Goal: Task Accomplishment & Management: Manage account settings

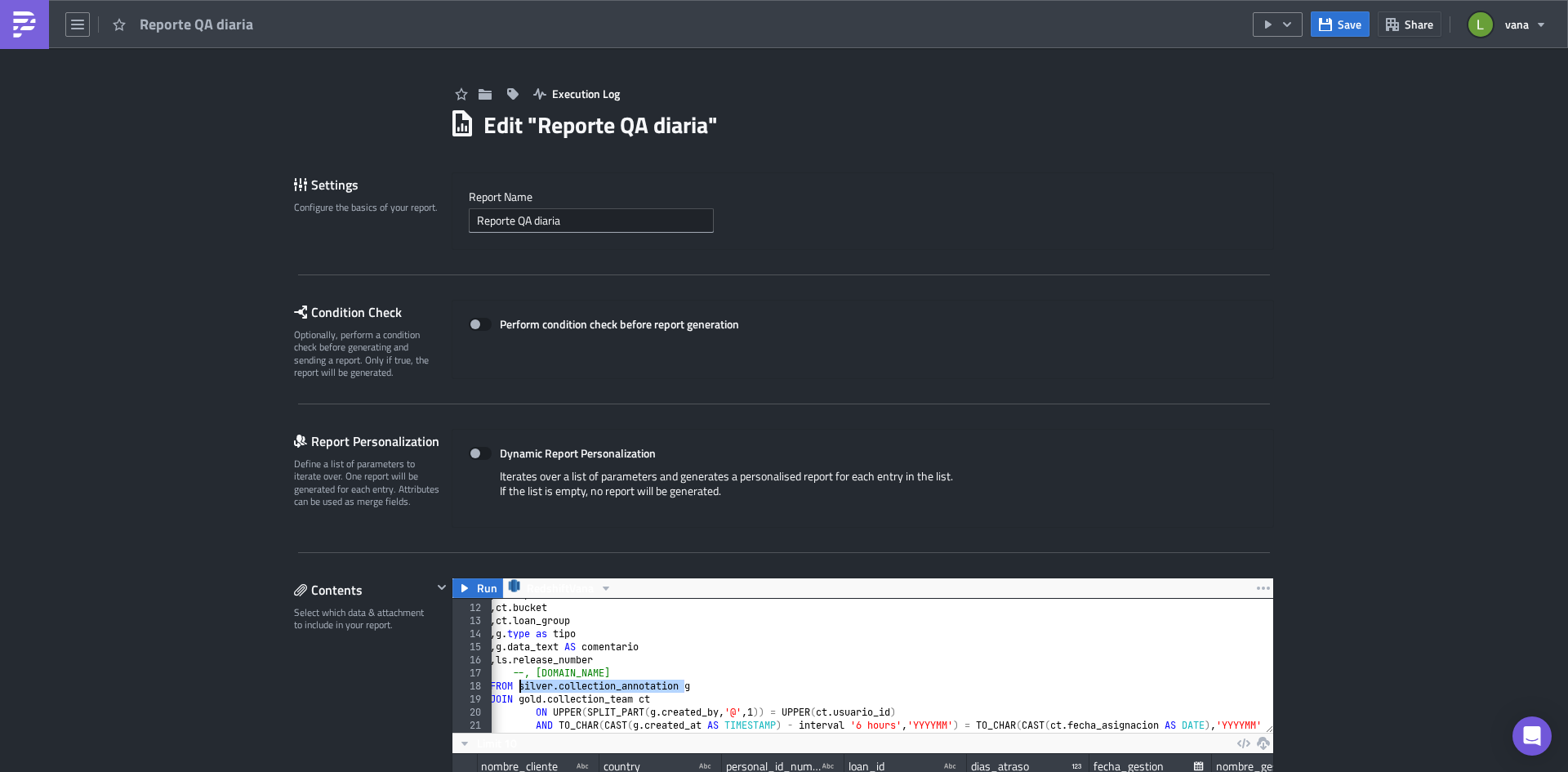
scroll to position [187, 821]
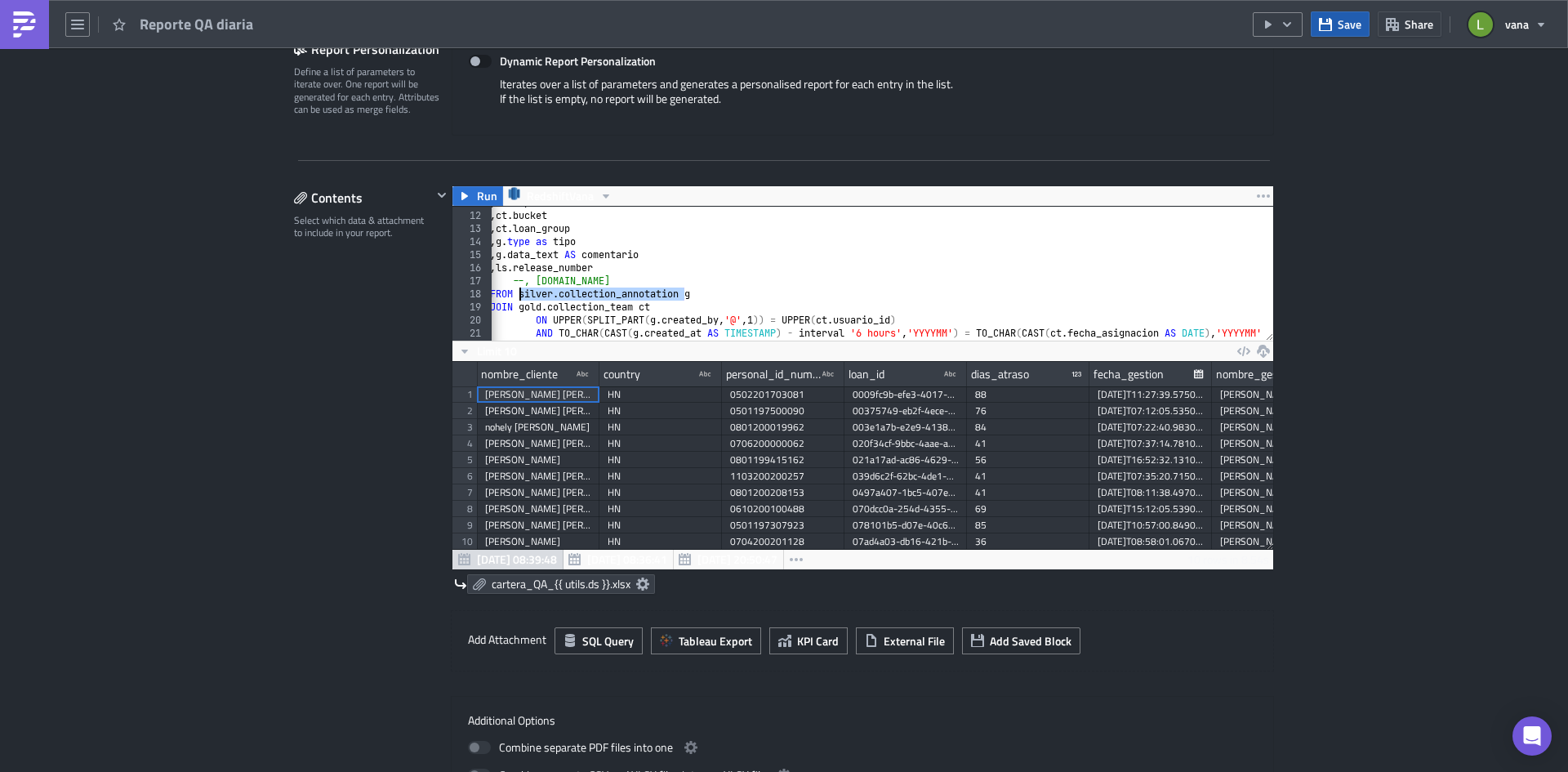
click at [1327, 20] on icon "button" at bounding box center [1326, 25] width 13 height 13
click at [9, 24] on link at bounding box center [24, 24] width 49 height 49
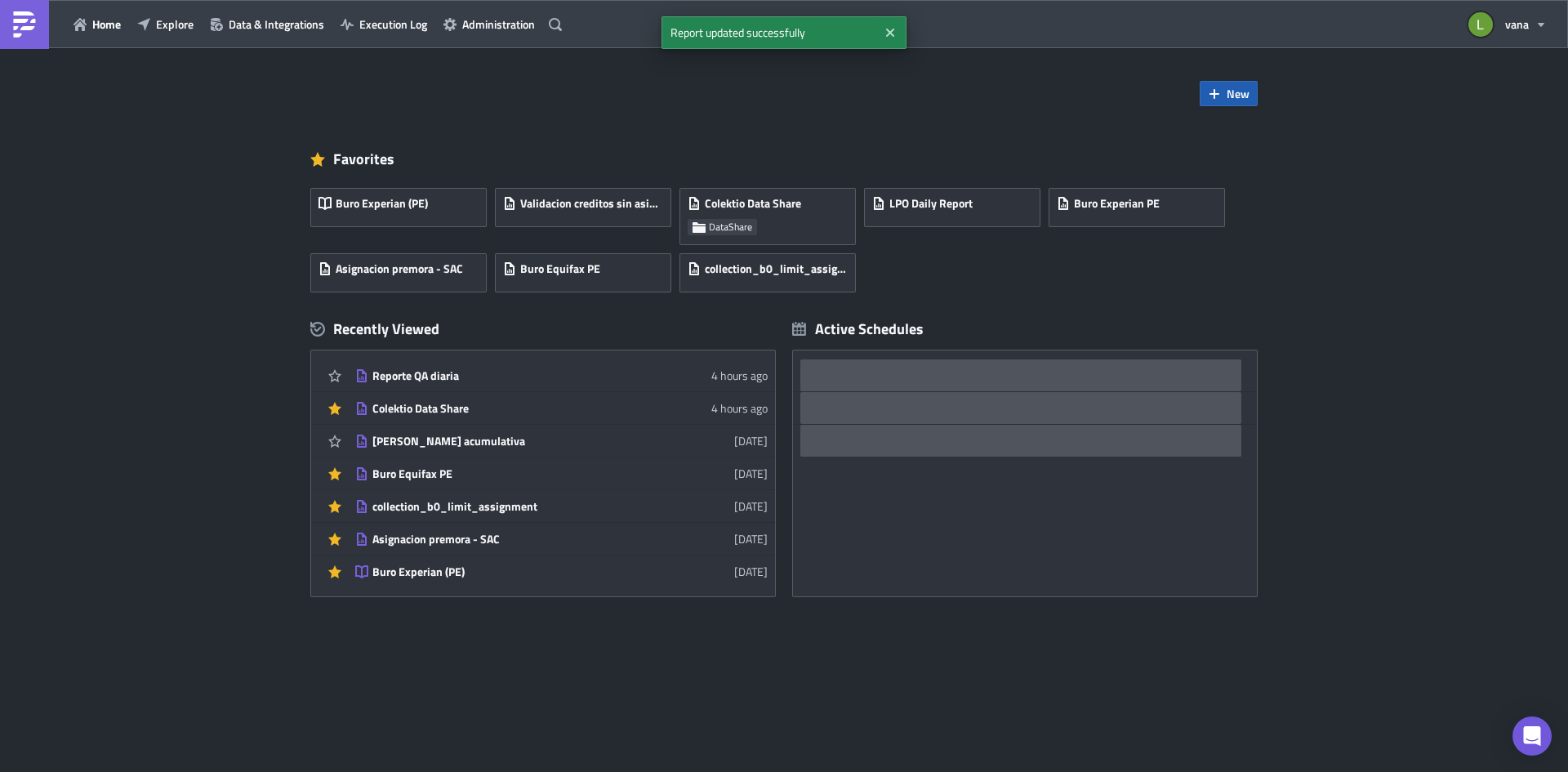
click at [1230, 96] on span "New" at bounding box center [1238, 94] width 23 height 17
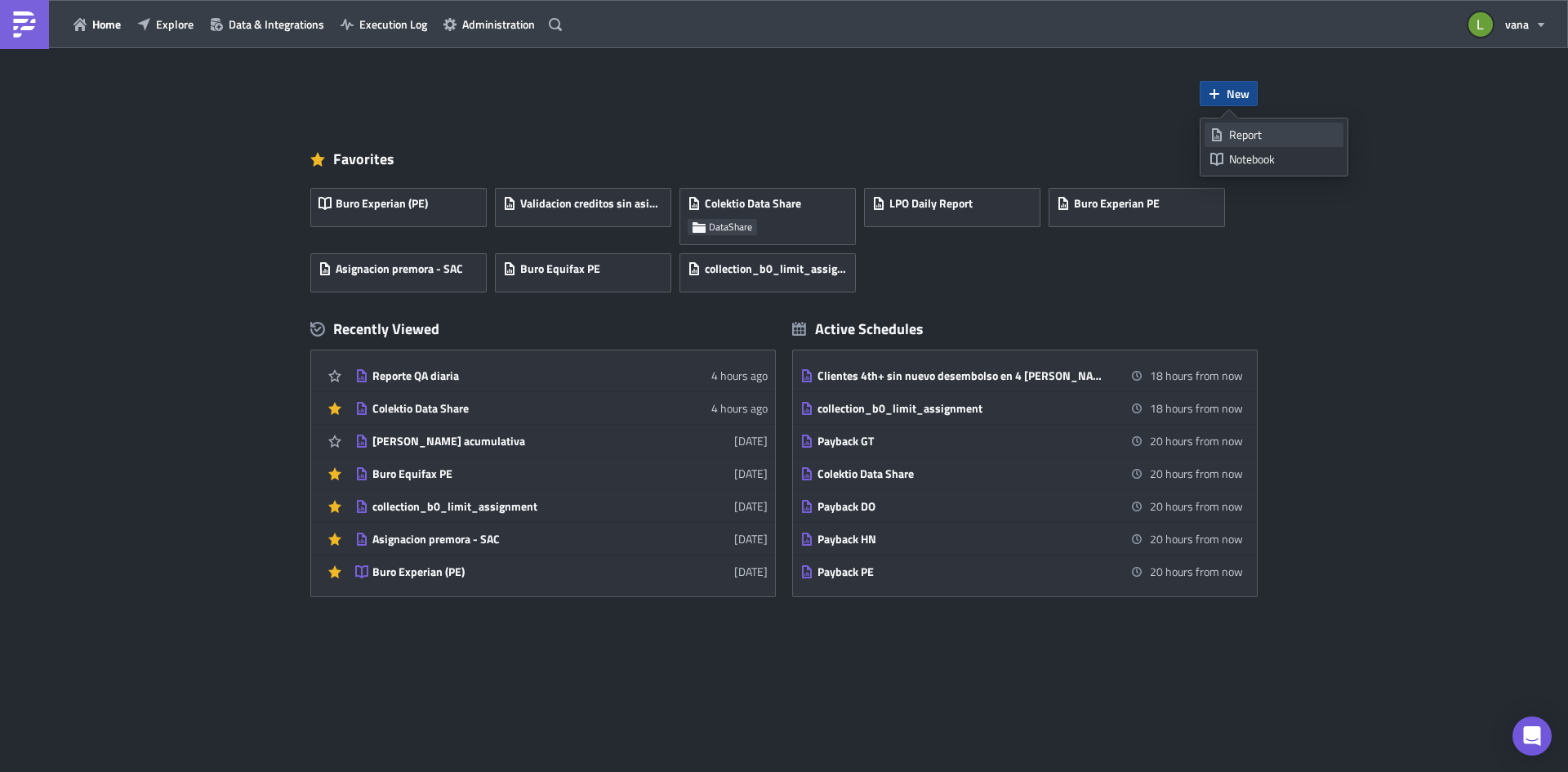
click at [1273, 136] on div "Report" at bounding box center [1284, 135] width 109 height 16
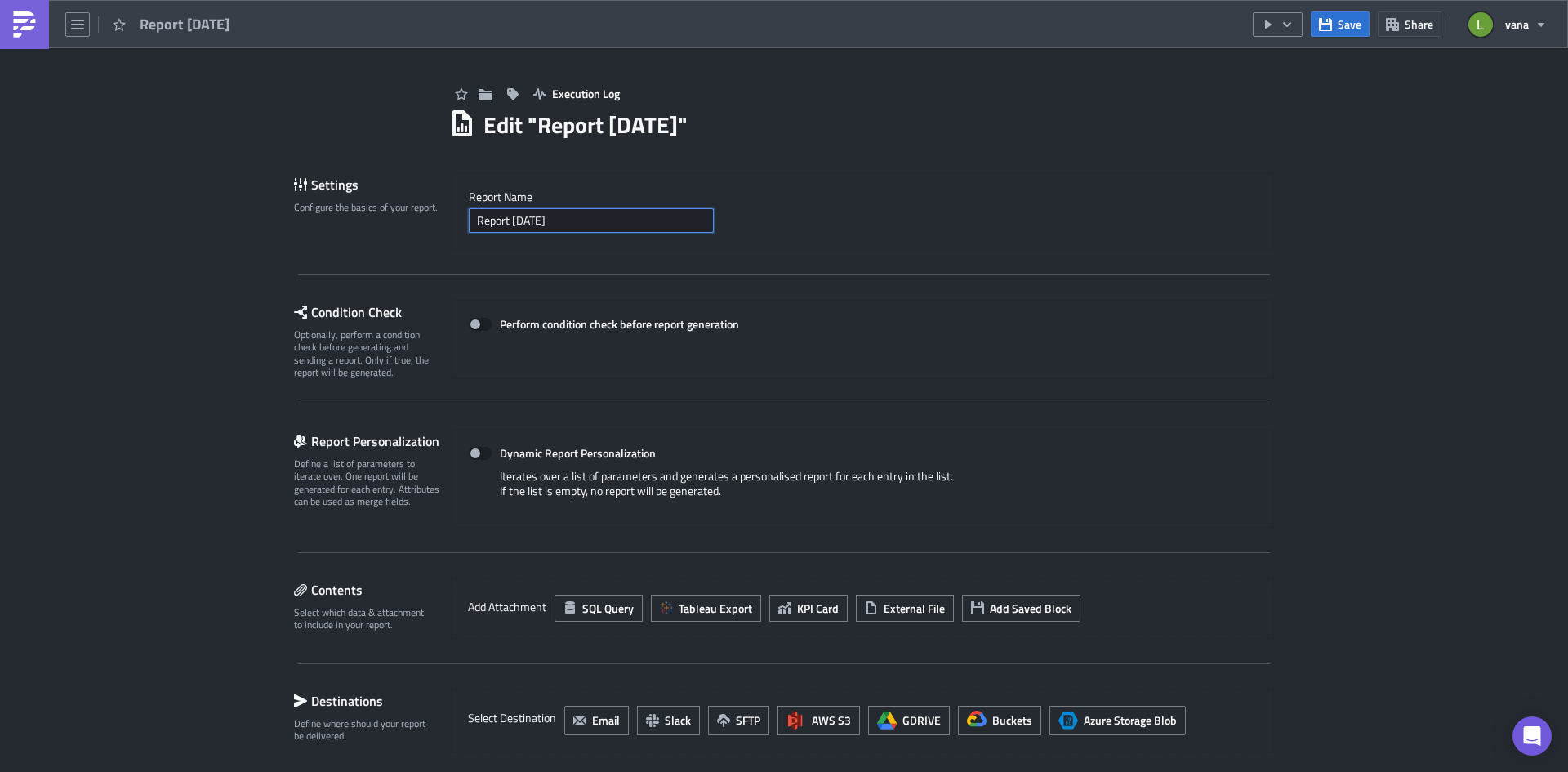
click at [561, 221] on input "Report [DATE]" at bounding box center [591, 220] width 245 height 25
drag, startPoint x: 596, startPoint y: 222, endPoint x: 359, endPoint y: 197, distance: 238.3
click at [359, 197] on div "Settings Configure the basics of your report. Report Nam﻿e Report [DATE]" at bounding box center [784, 211] width 980 height 77
type input "c"
type input "Cartera Cobranza Externa"
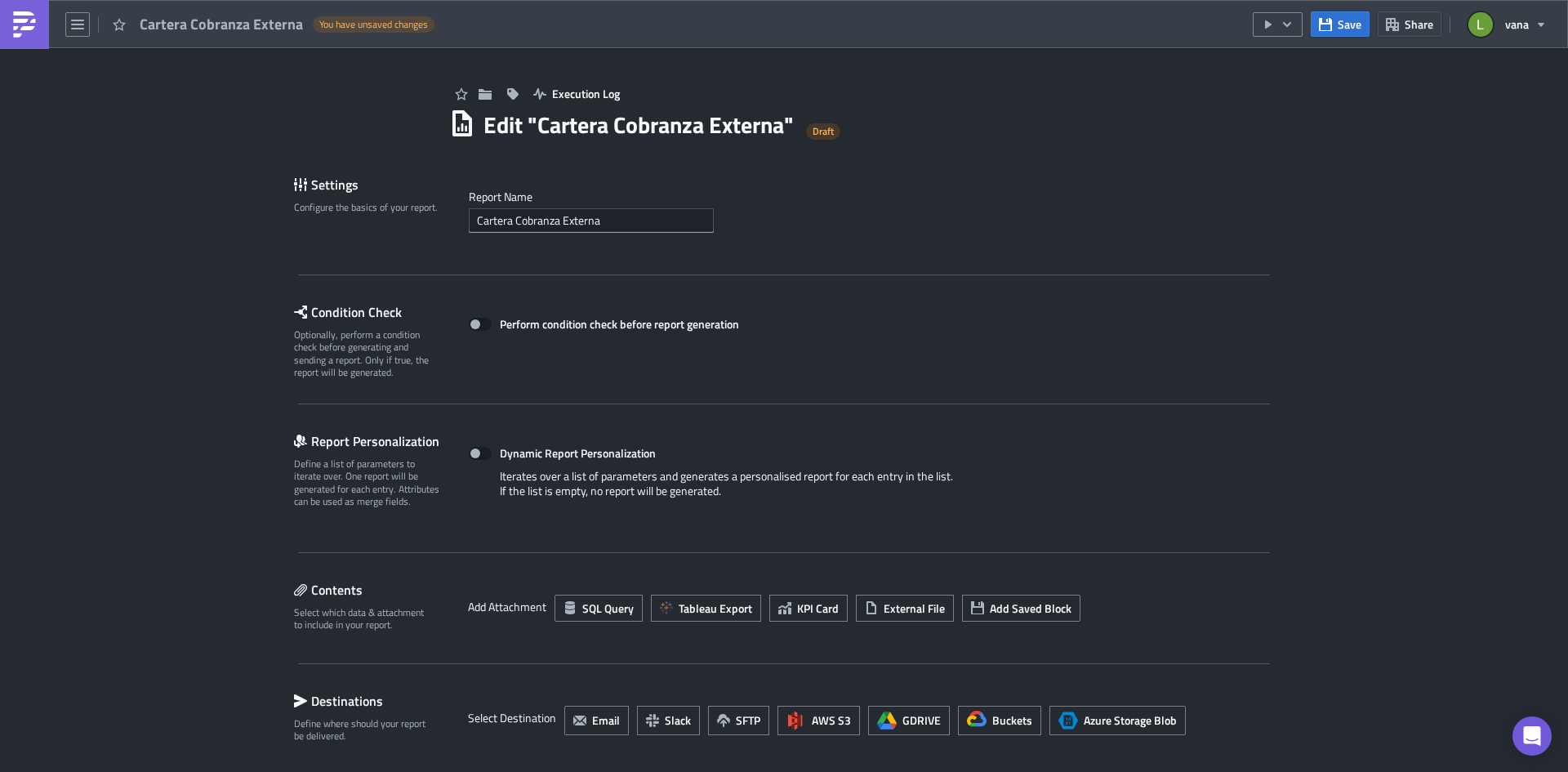
click at [854, 225] on div "Cartera Cobranza Externa" at bounding box center [863, 220] width 788 height 25
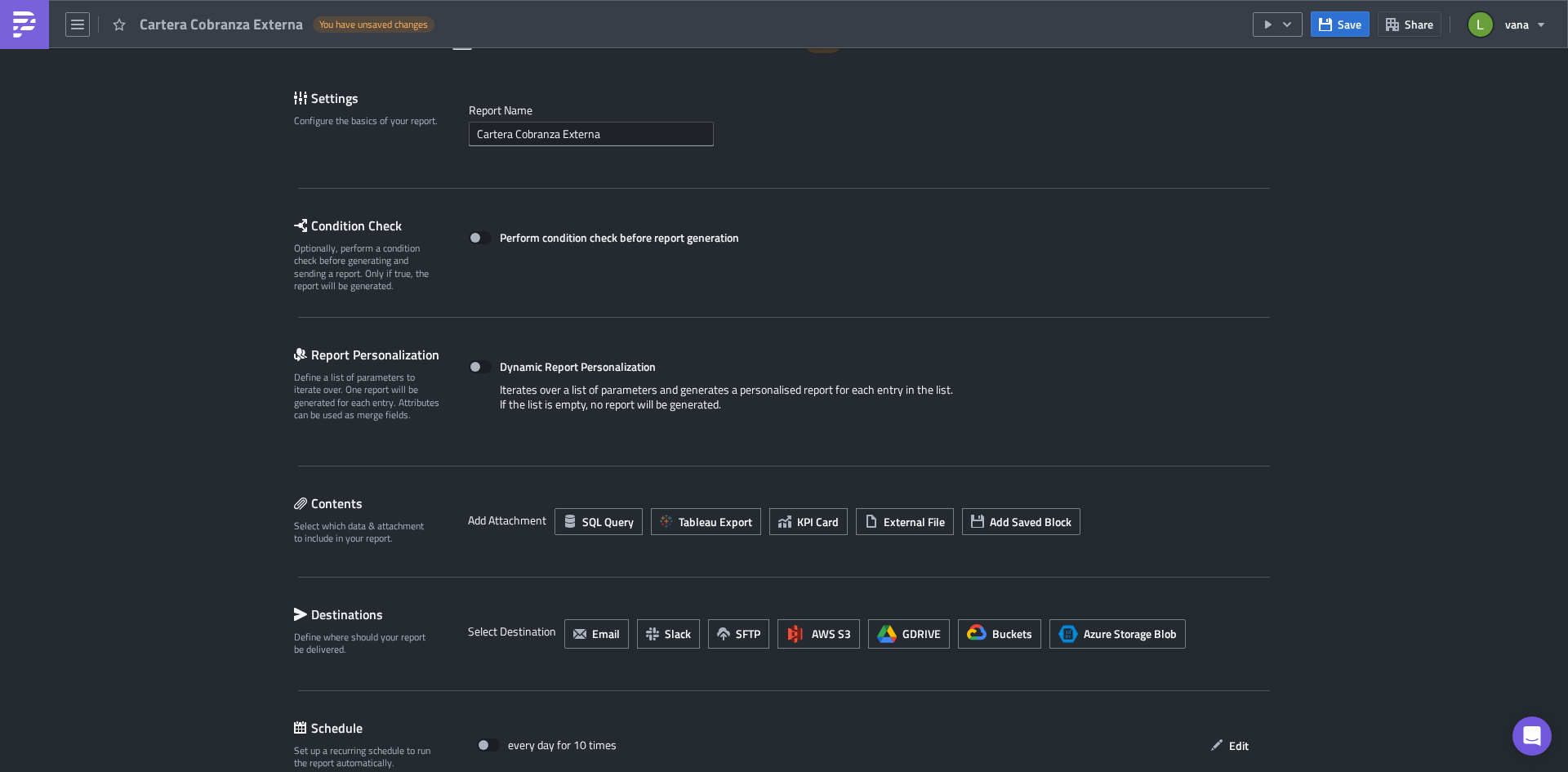
scroll to position [280, 0]
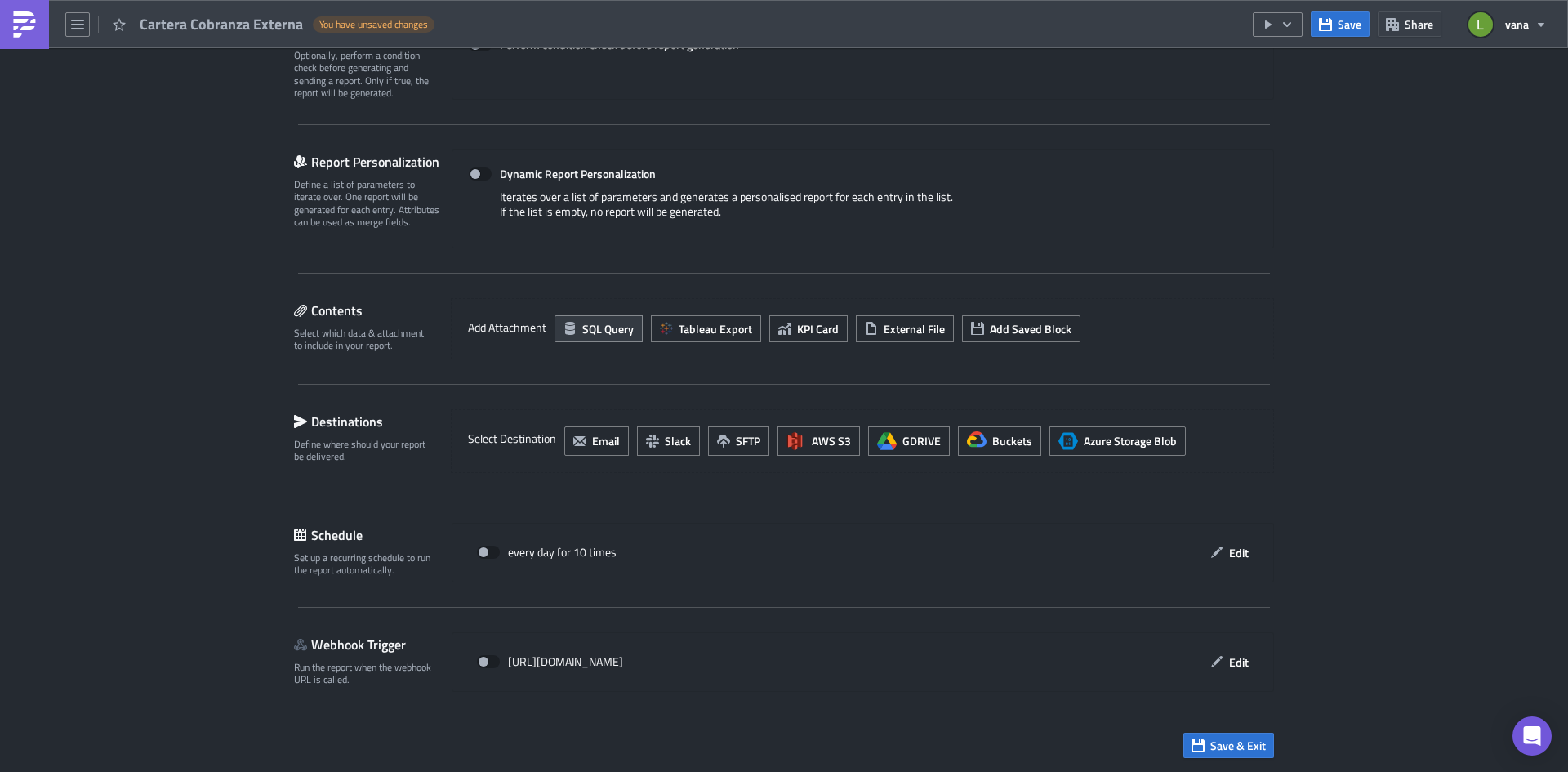
click at [600, 321] on span "SQL Query" at bounding box center [609, 329] width 52 height 17
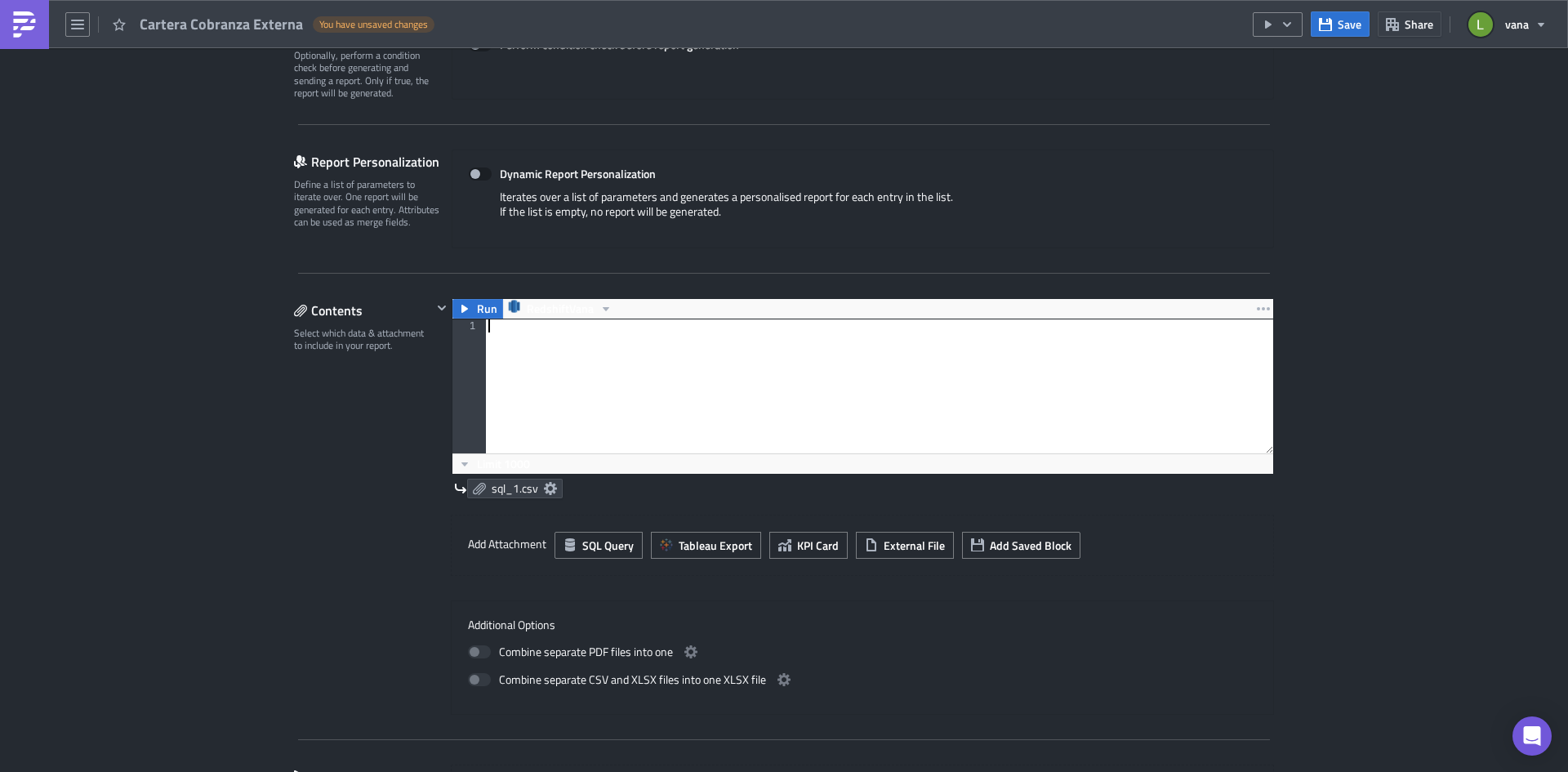
click at [580, 348] on div at bounding box center [879, 400] width 788 height 160
paste textarea ")"
type textarea ")"
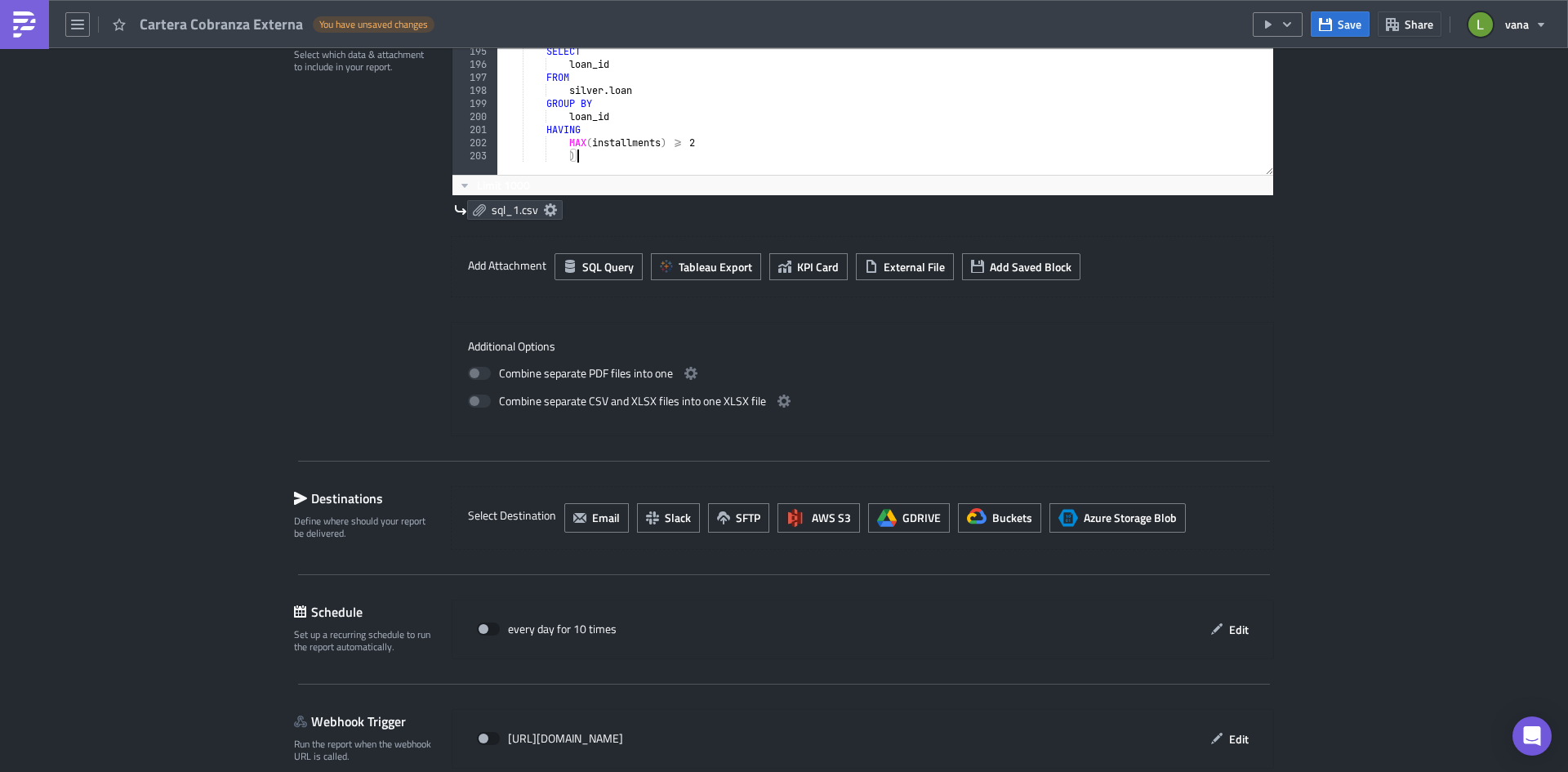
scroll to position [308, 0]
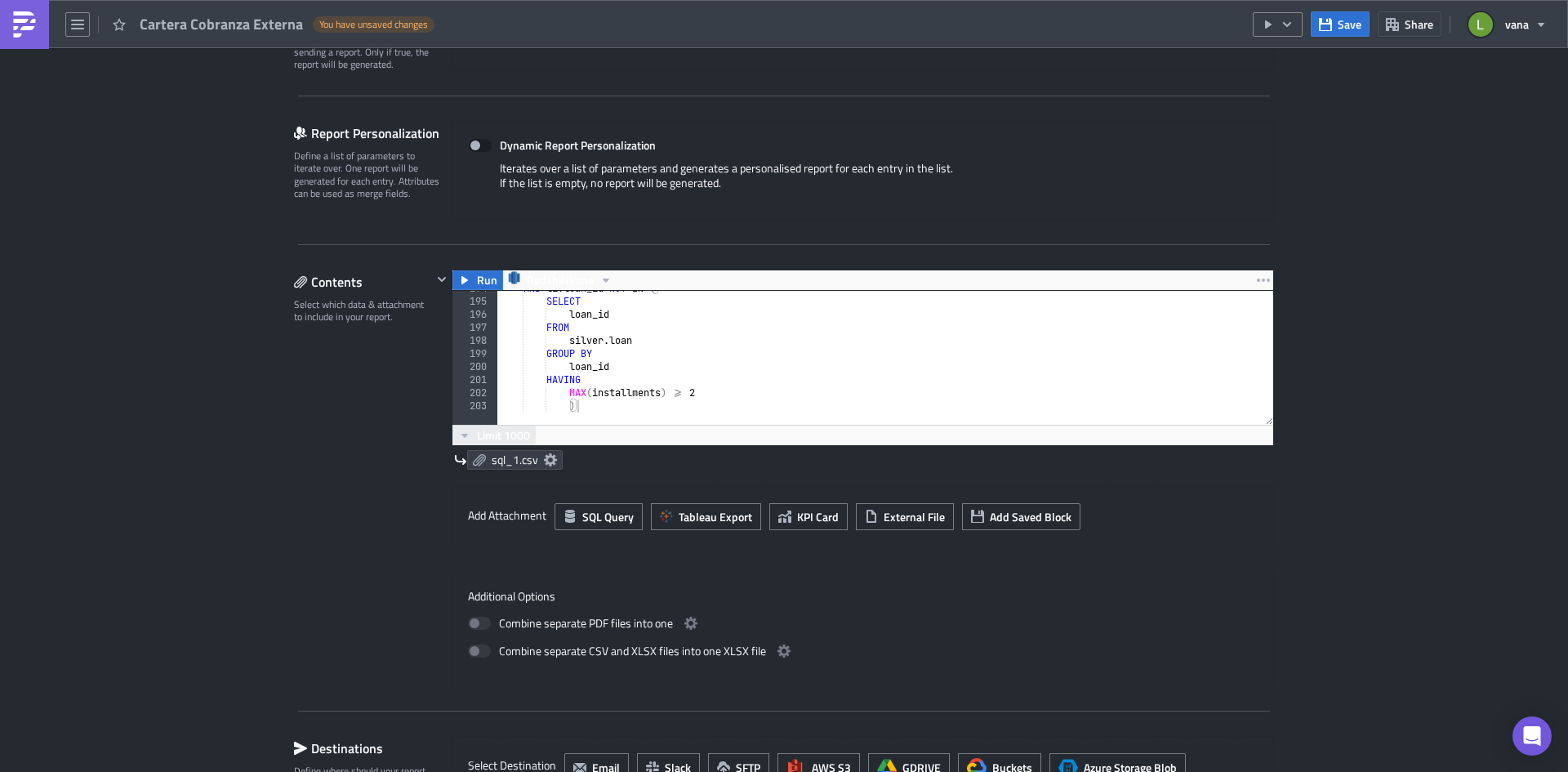
click at [498, 431] on span "Limit 1000" at bounding box center [504, 435] width 53 height 17
drag, startPoint x: 310, startPoint y: 429, endPoint x: 395, endPoint y: 368, distance: 104.6
click at [313, 425] on div "Contents Select which data & attachment to include in your report." at bounding box center [362, 478] width 138 height 417
click at [464, 276] on icon "button" at bounding box center [464, 281] width 13 height 13
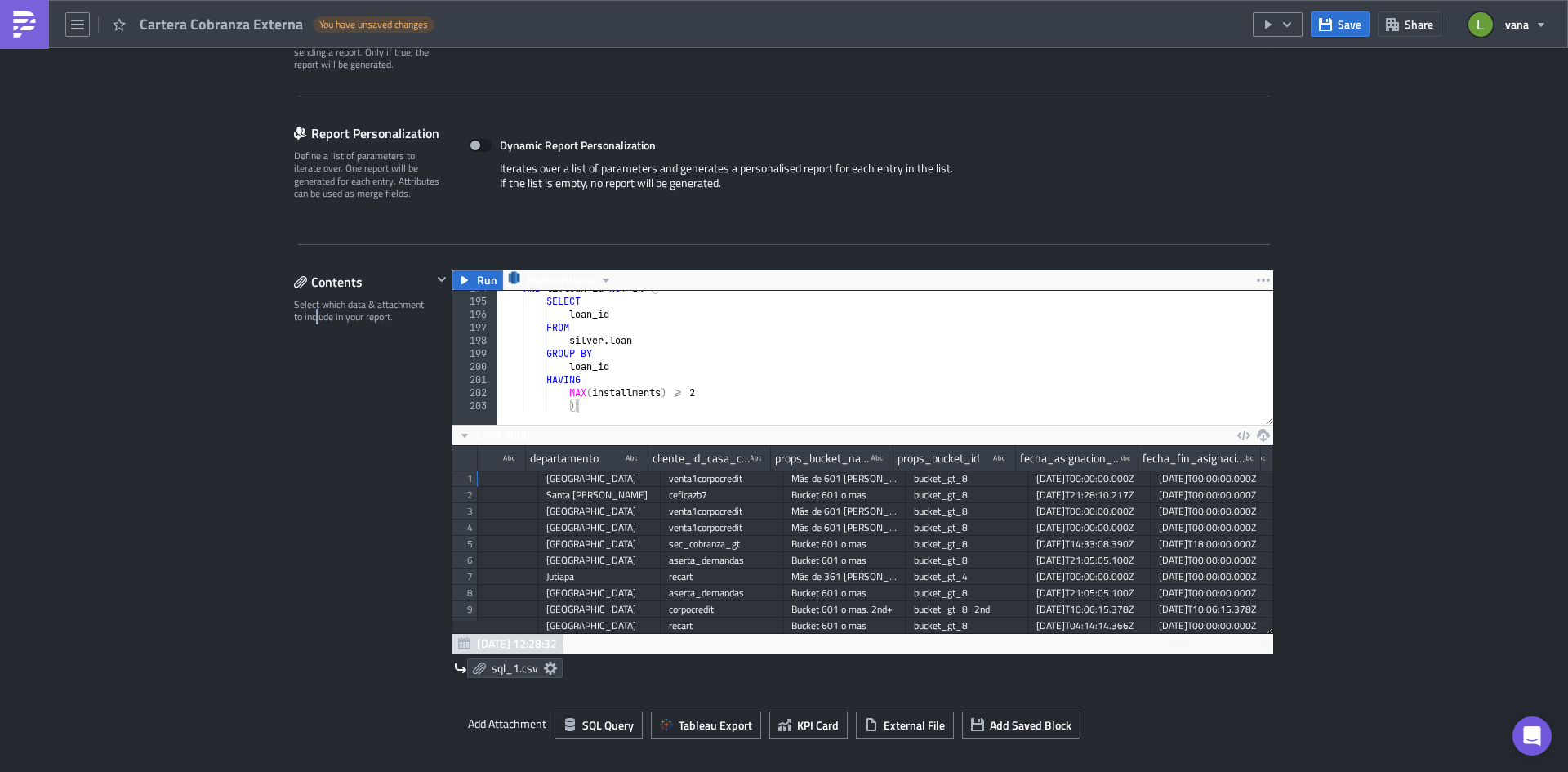
scroll to position [0, 2524]
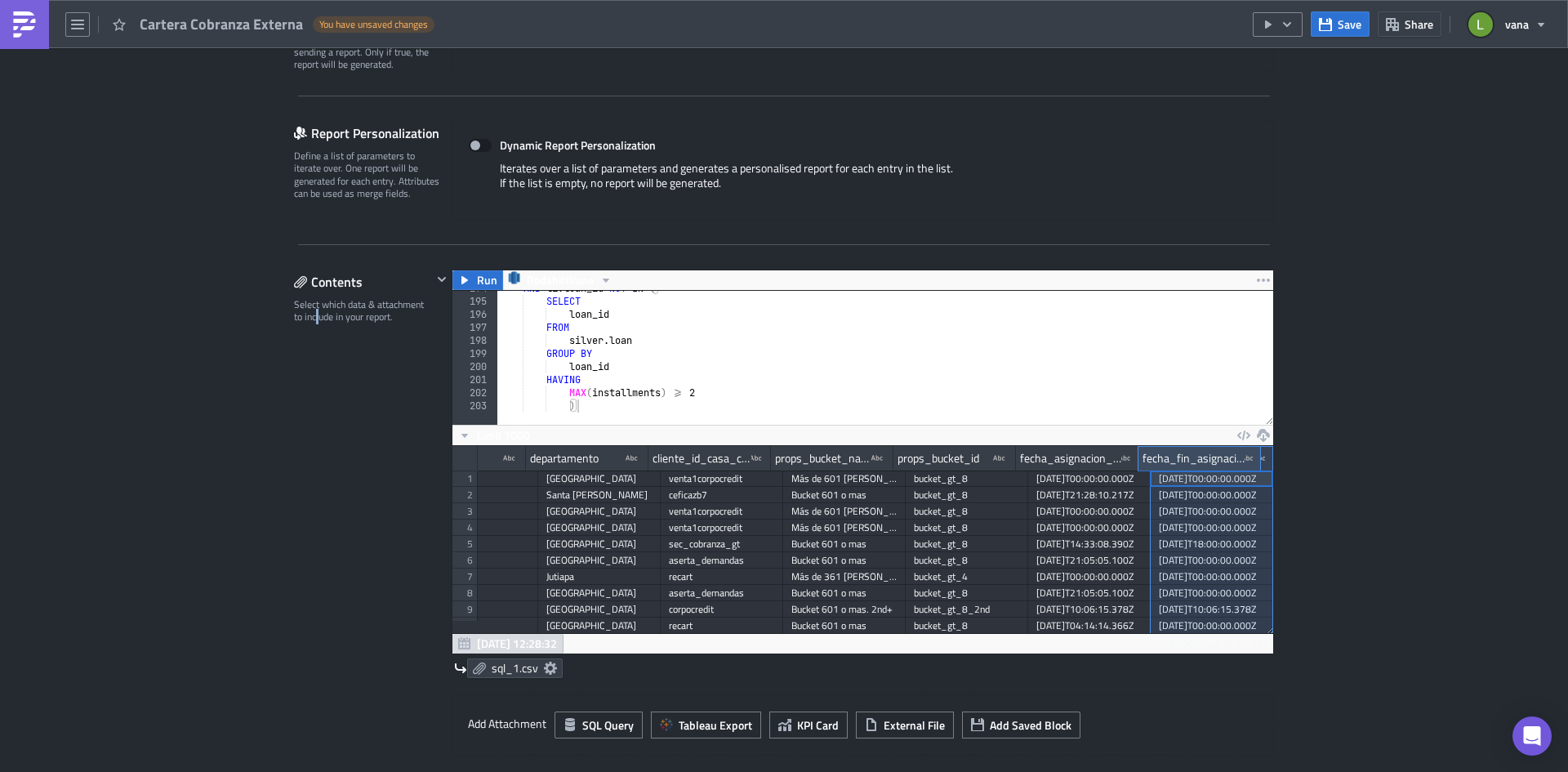
click at [1139, 469] on div "fecha_fin_asignacion_casa_cobranza type-text Created with Sketch." at bounding box center [1200, 459] width 122 height 25
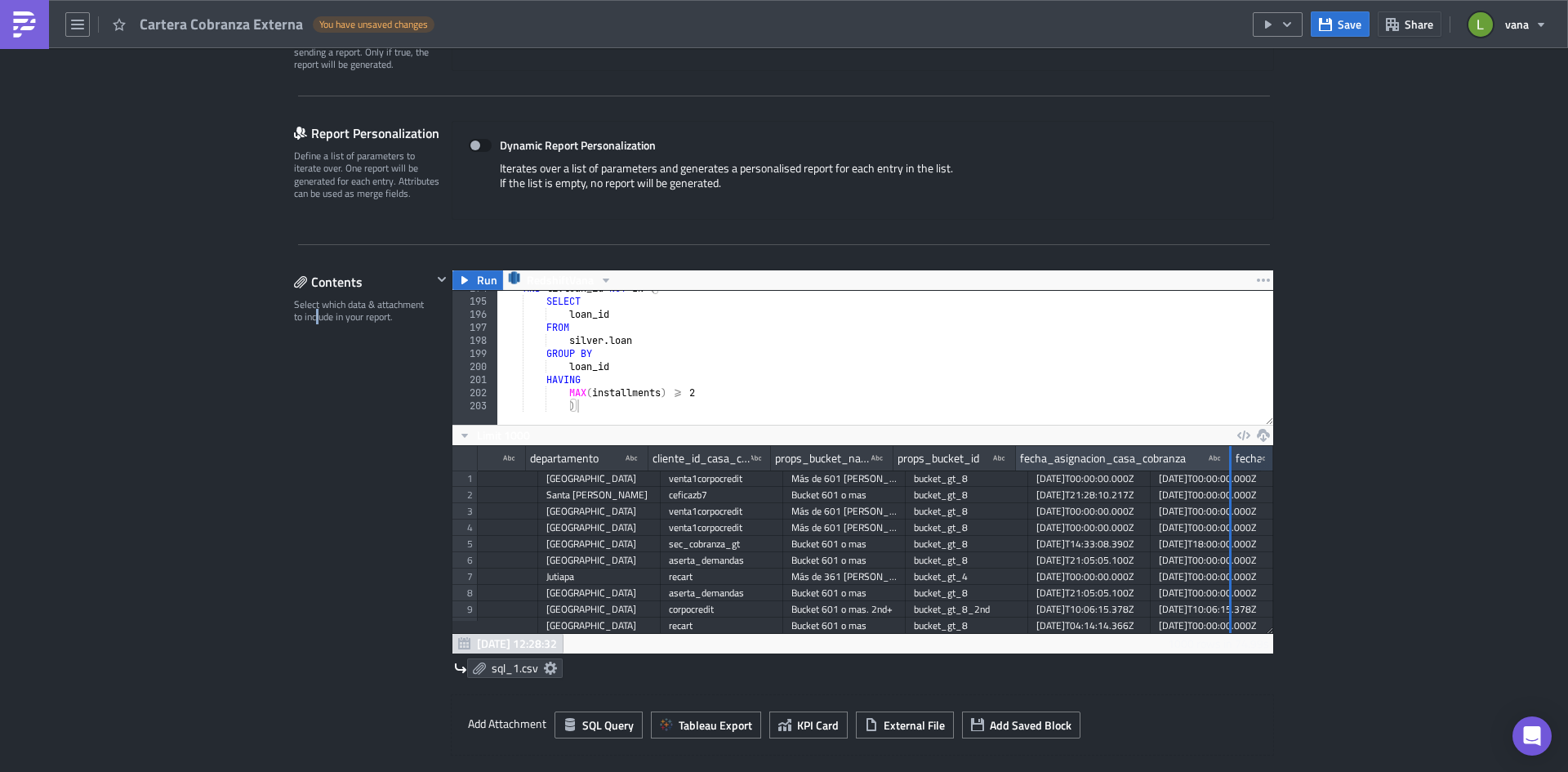
drag, startPoint x: 1129, startPoint y: 459, endPoint x: 1232, endPoint y: 469, distance: 103.5
click at [1231, 469] on div at bounding box center [1229, 459] width 4 height 26
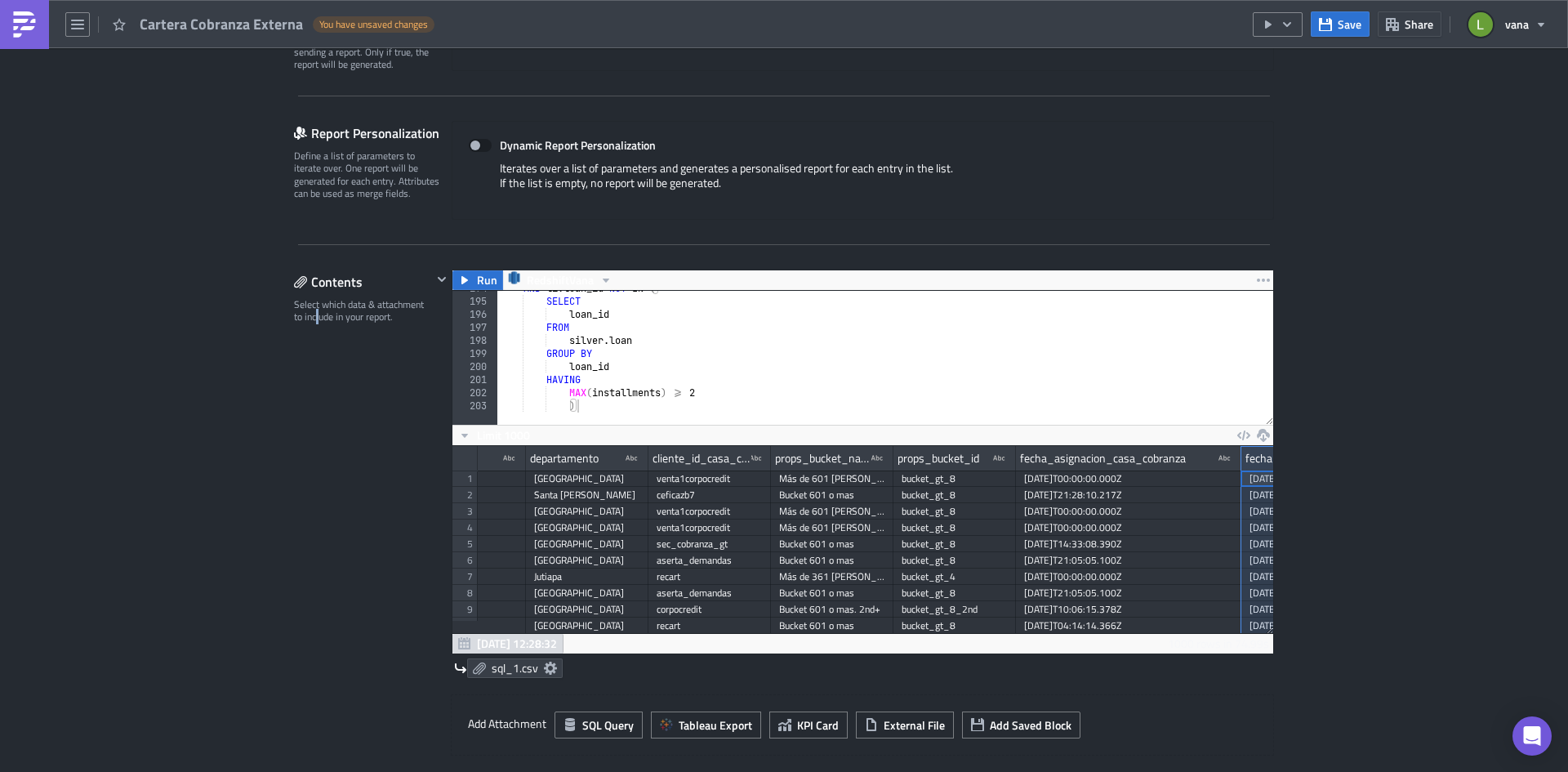
scroll to position [0, 2627]
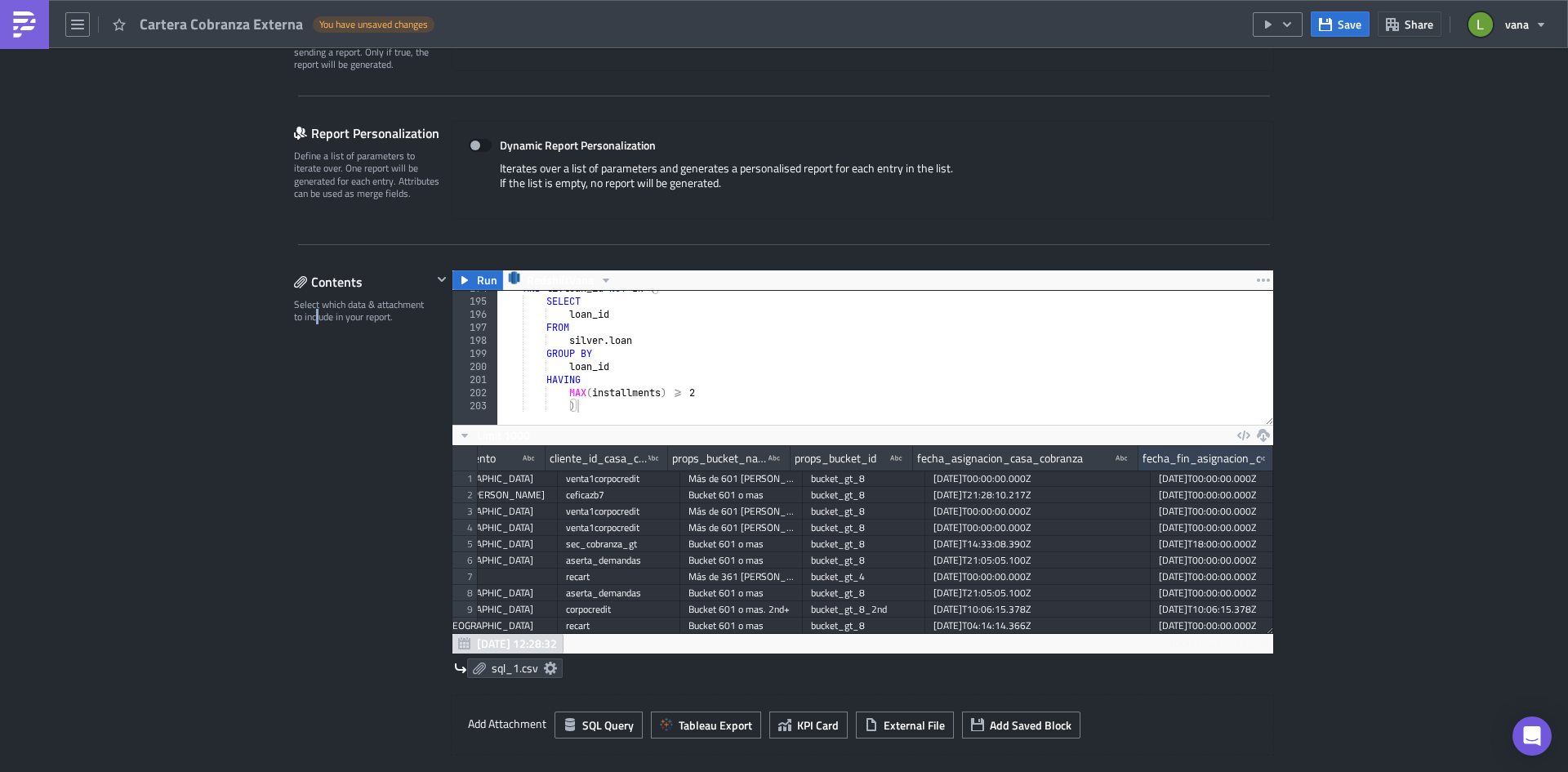
drag, startPoint x: 1254, startPoint y: 461, endPoint x: 1311, endPoint y: 461, distance: 57.0
click at [1311, 461] on div "Execution Log Edit " Cartera Cobranza Externa " Draft Settings Configure the ba…" at bounding box center [784, 525] width 1568 height 1570
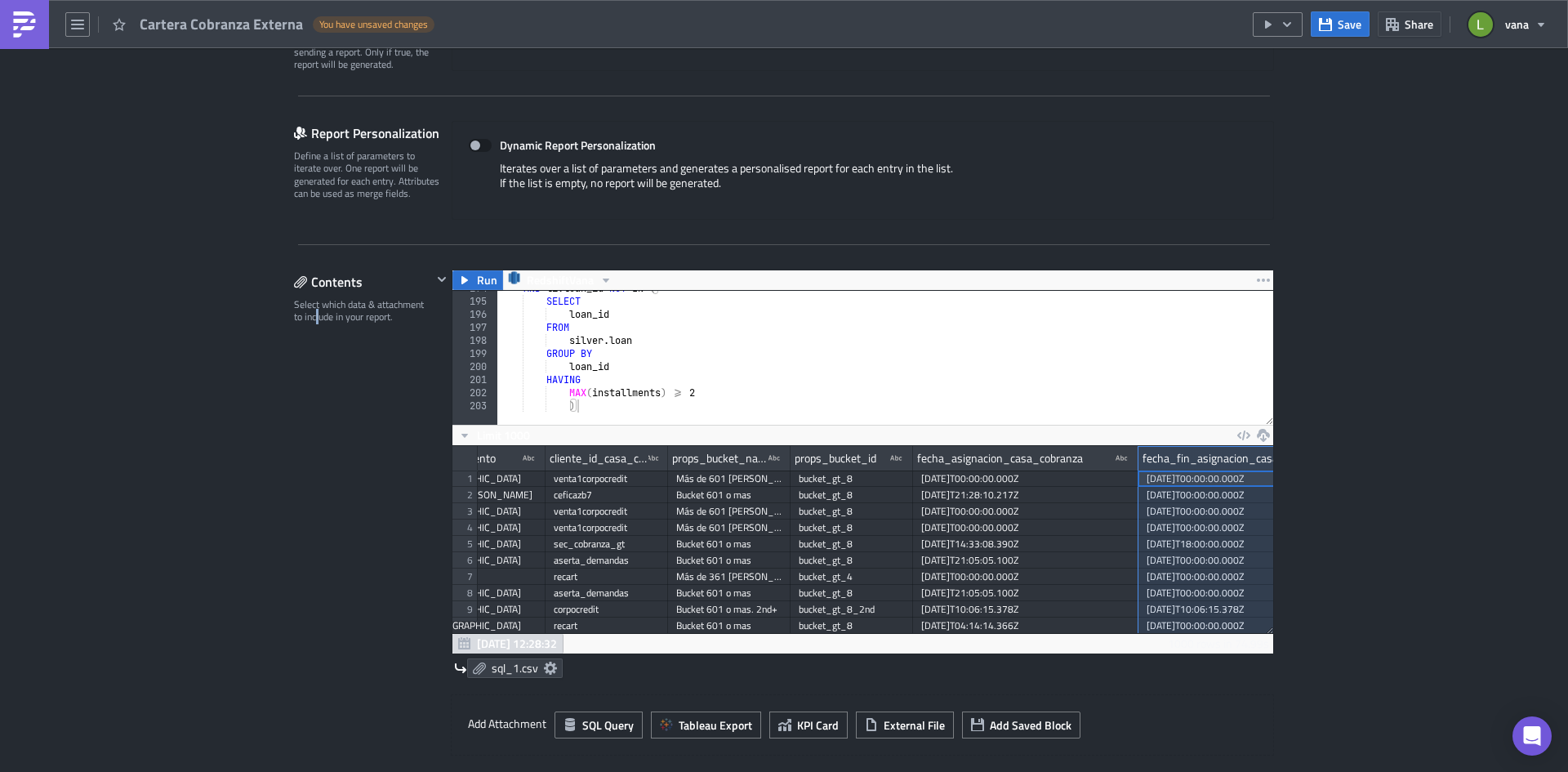
scroll to position [0, 2684]
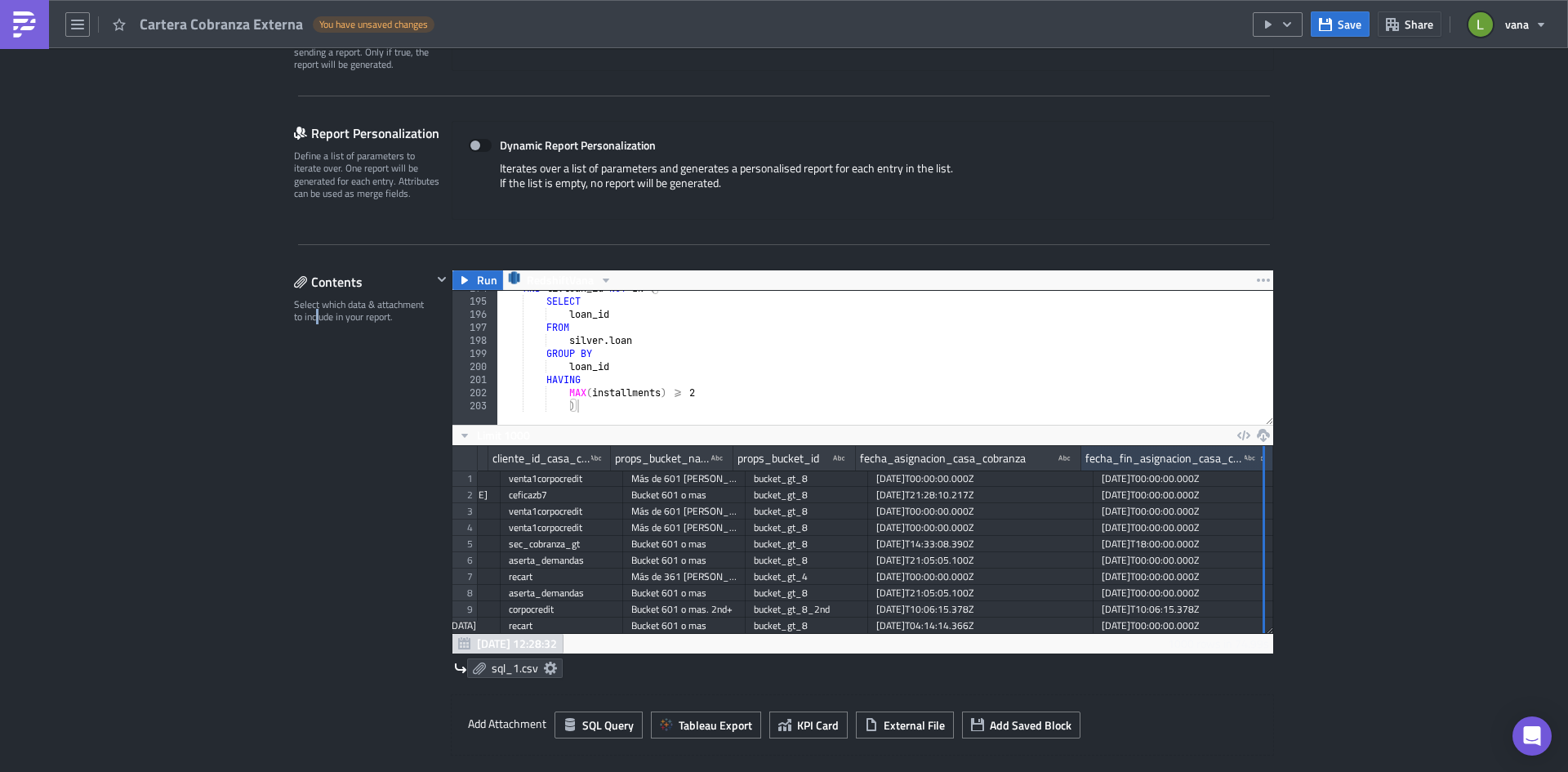
drag, startPoint x: 1254, startPoint y: 458, endPoint x: 1300, endPoint y: 460, distance: 46.0
click at [1294, 460] on div "Execution Log Edit " Cartera Cobranza Externa " Draft Settings Configure the ba…" at bounding box center [784, 525] width 1568 height 1570
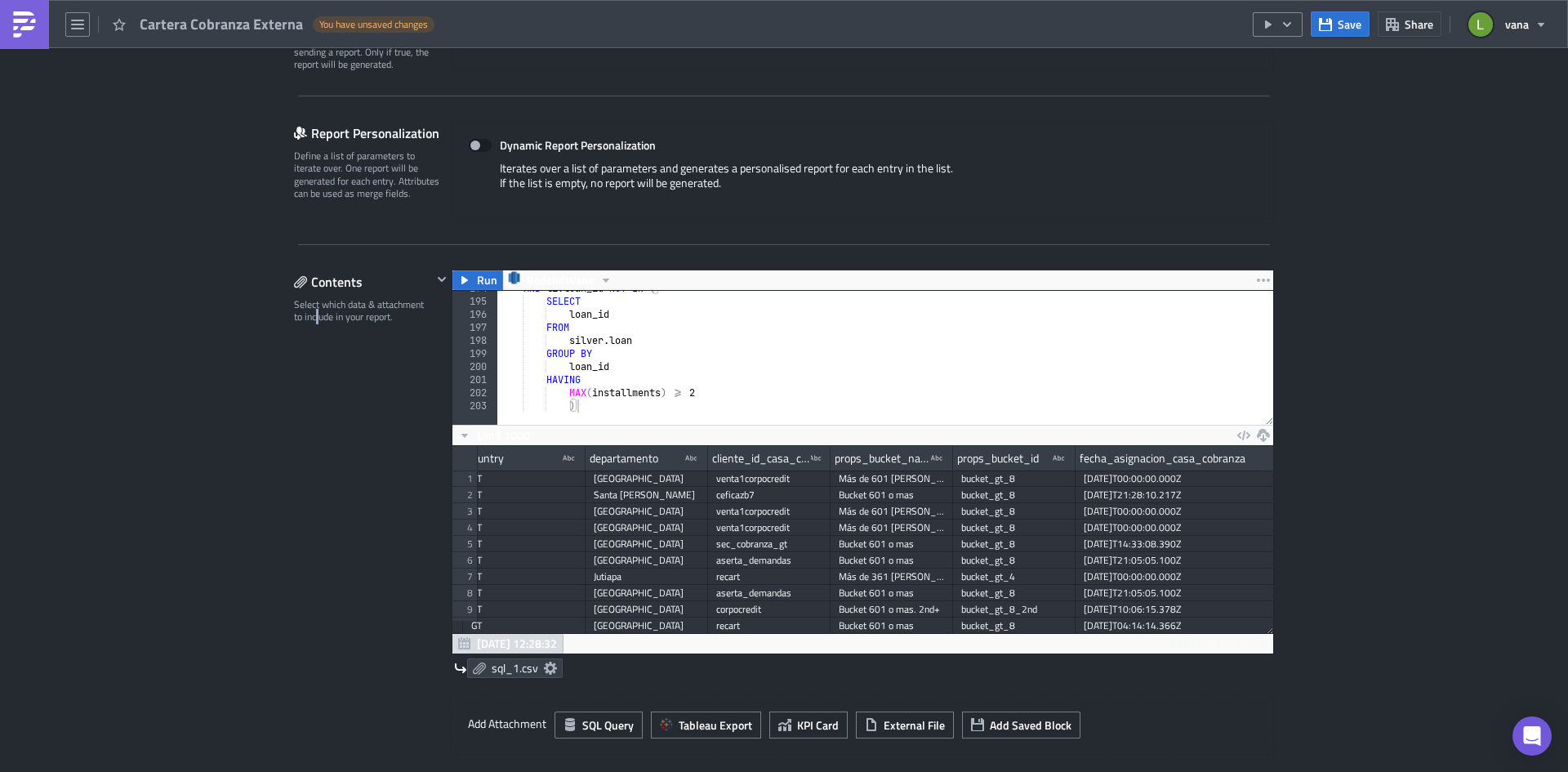
scroll to position [0, 2435]
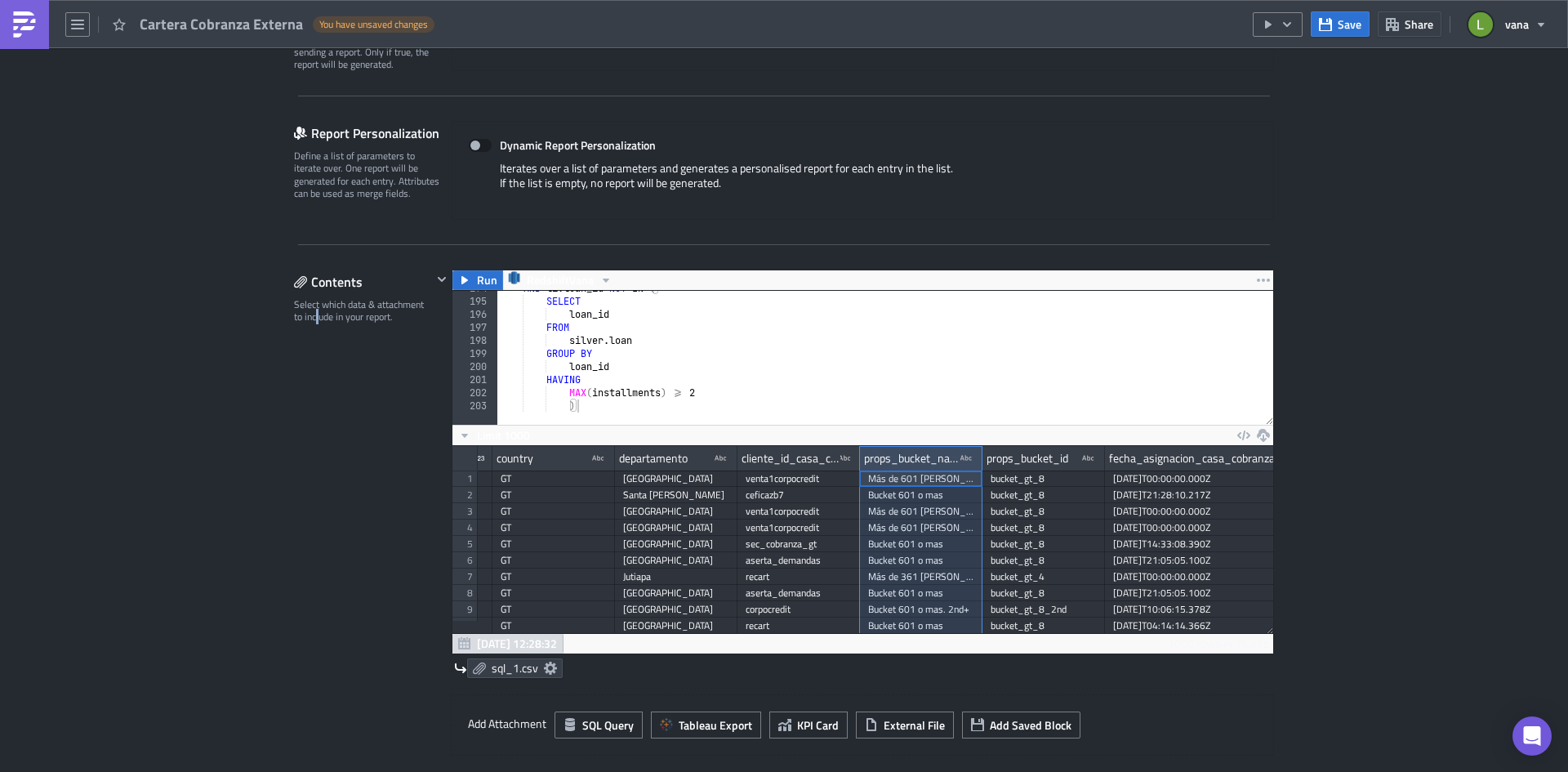
click at [860, 462] on div "props_bucket_name type-text Created with Sketch." at bounding box center [921, 459] width 122 height 25
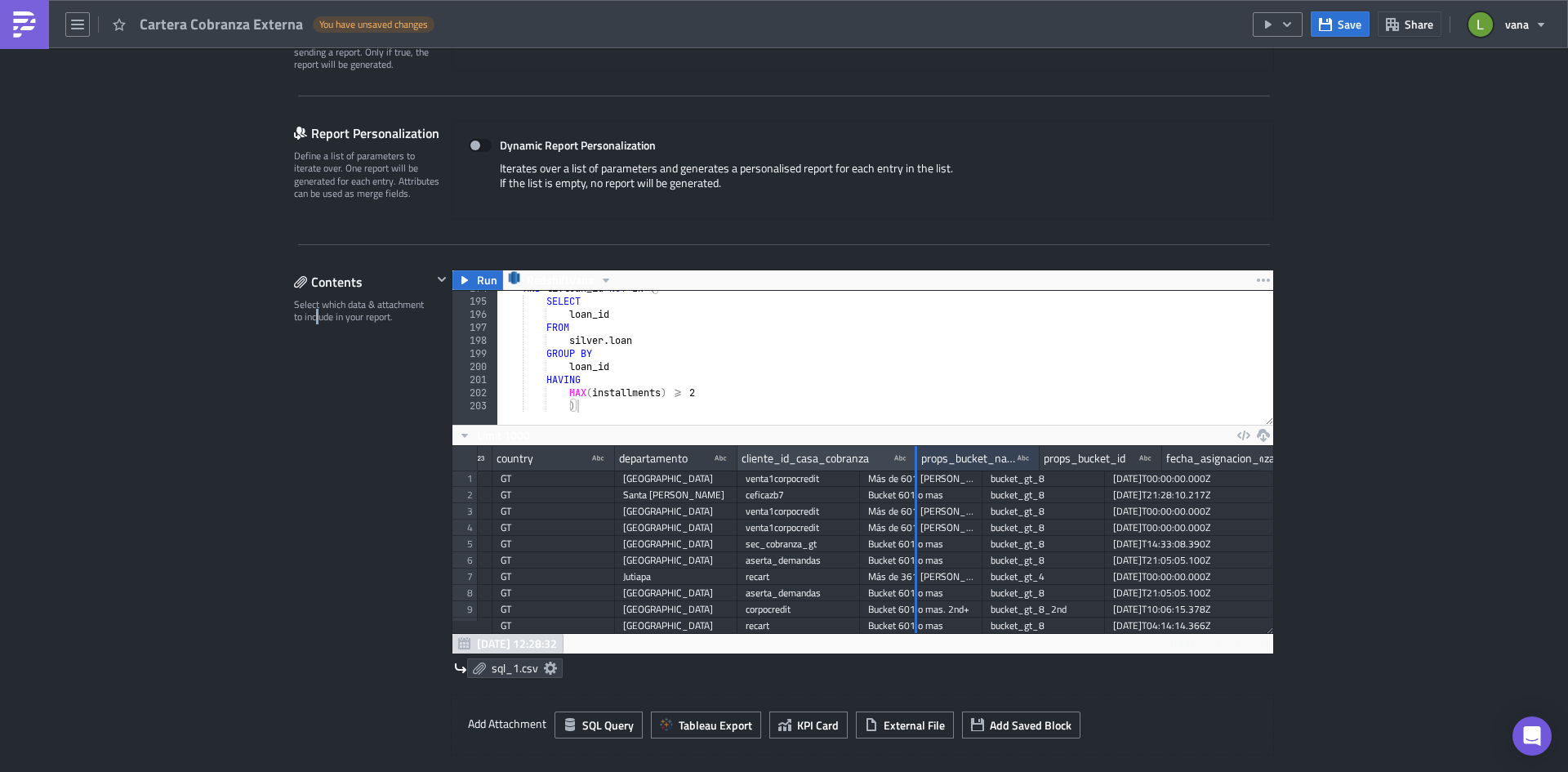
drag, startPoint x: 853, startPoint y: 459, endPoint x: 911, endPoint y: 470, distance: 59.0
click at [915, 470] on div at bounding box center [916, 459] width 3 height 26
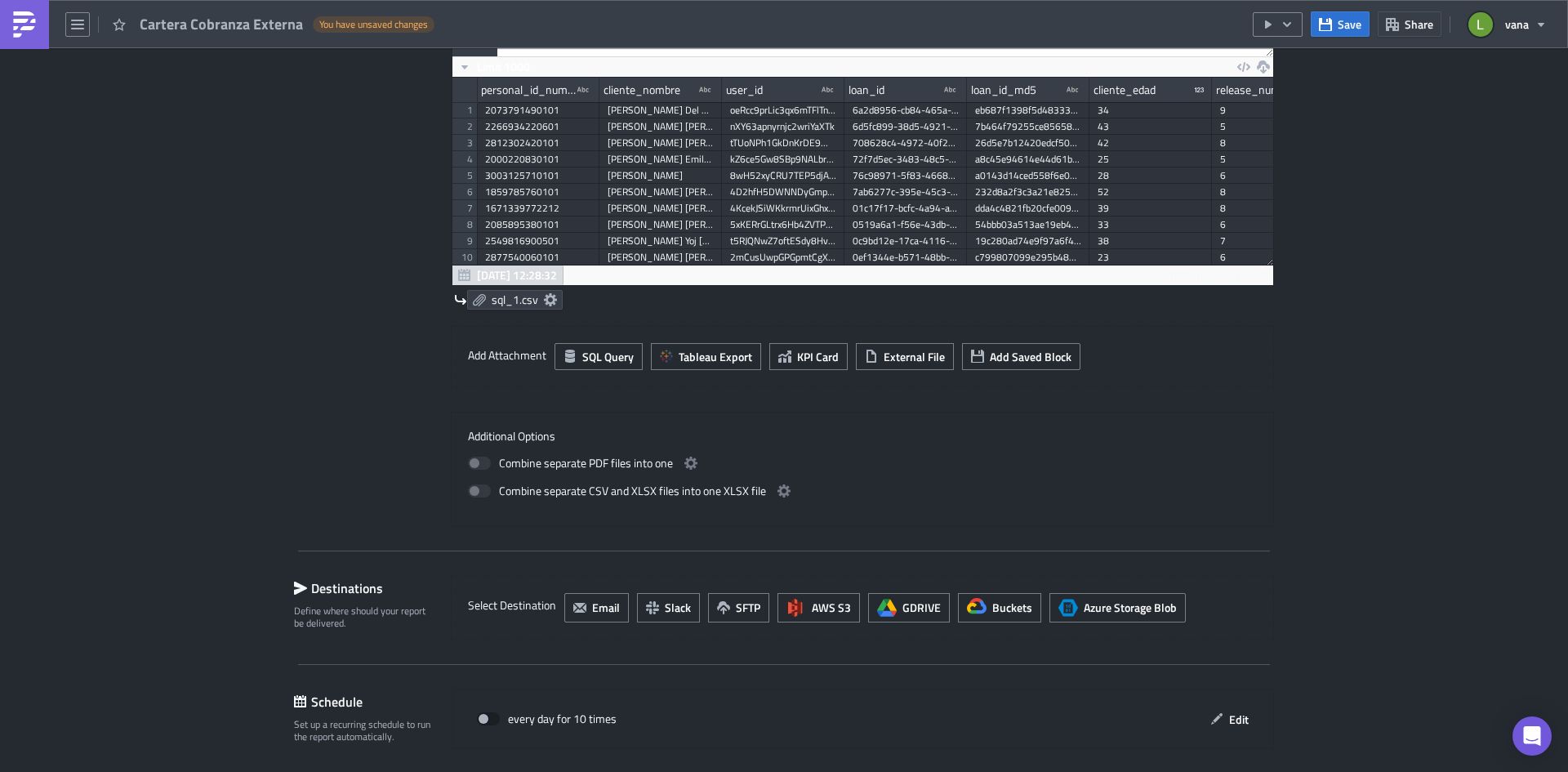
scroll to position [844, 0]
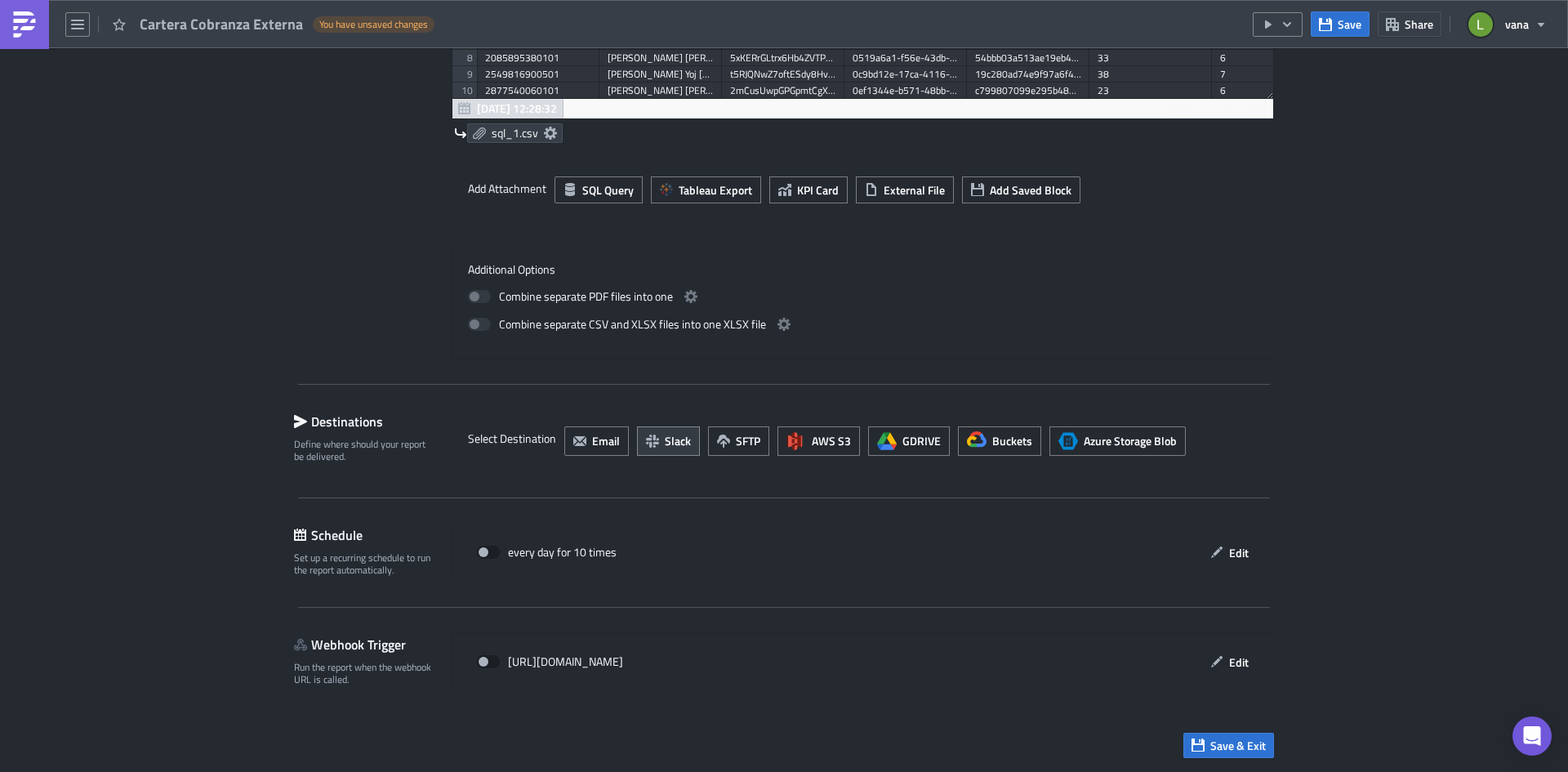
click at [673, 442] on span "Slack" at bounding box center [677, 441] width 26 height 17
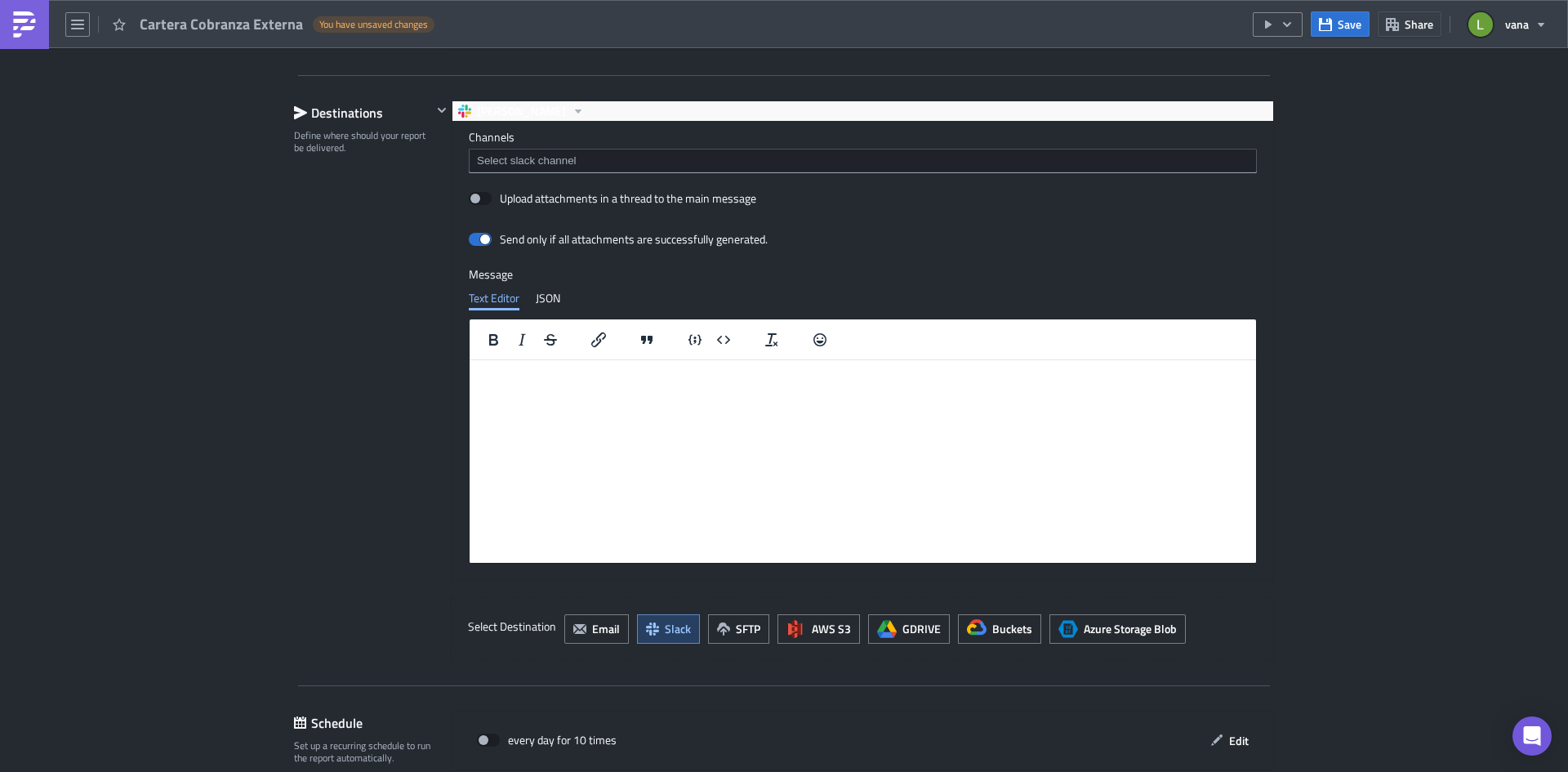
scroll to position [1170, 0]
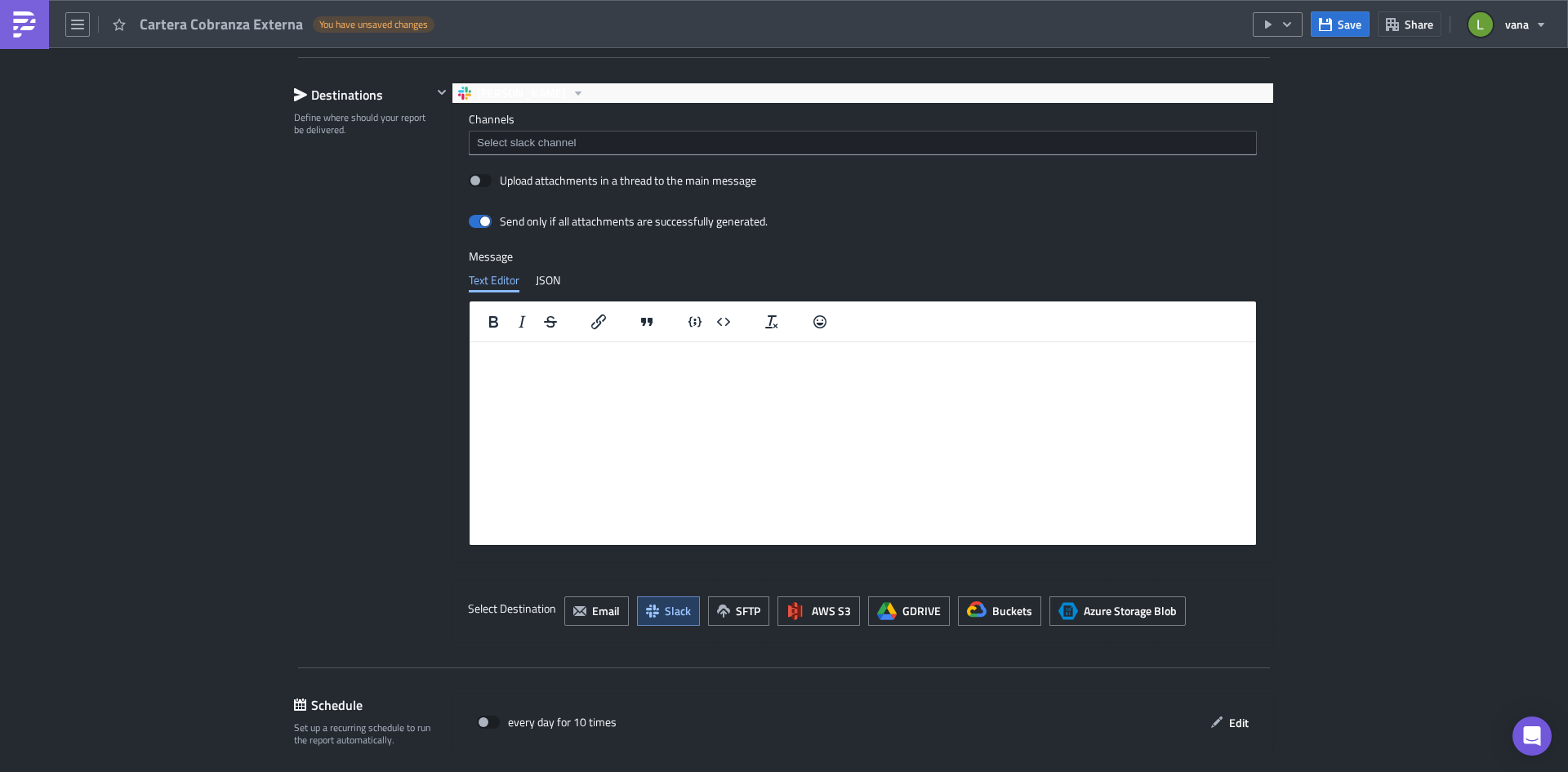
click at [659, 367] on html at bounding box center [862, 354] width 787 height 26
click at [469, 179] on span at bounding box center [481, 180] width 23 height 13
click at [472, 179] on input "Upload attachments in a thread to the main message" at bounding box center [477, 180] width 10 height 10
checkbox input "true"
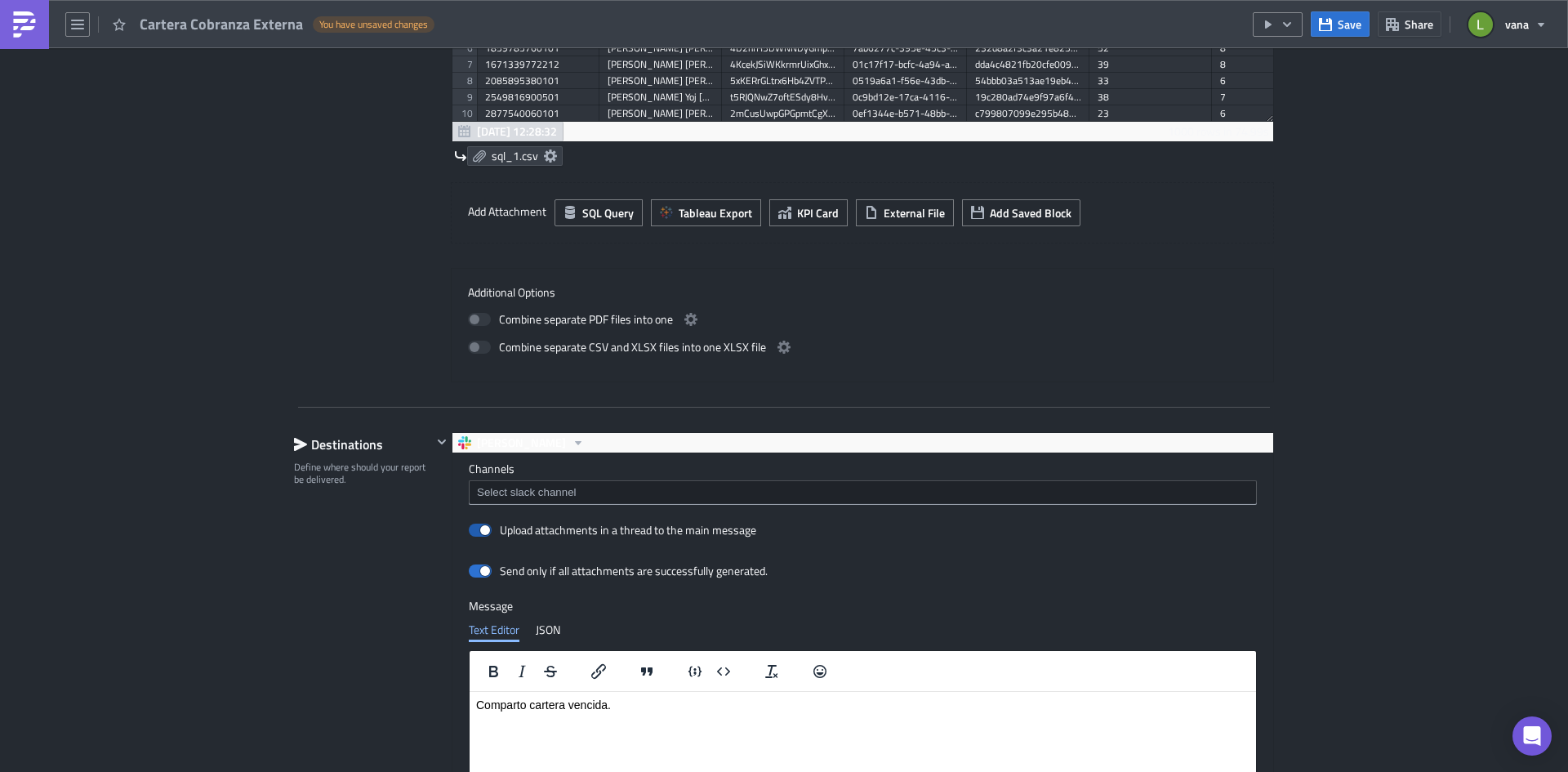
scroll to position [925, 0]
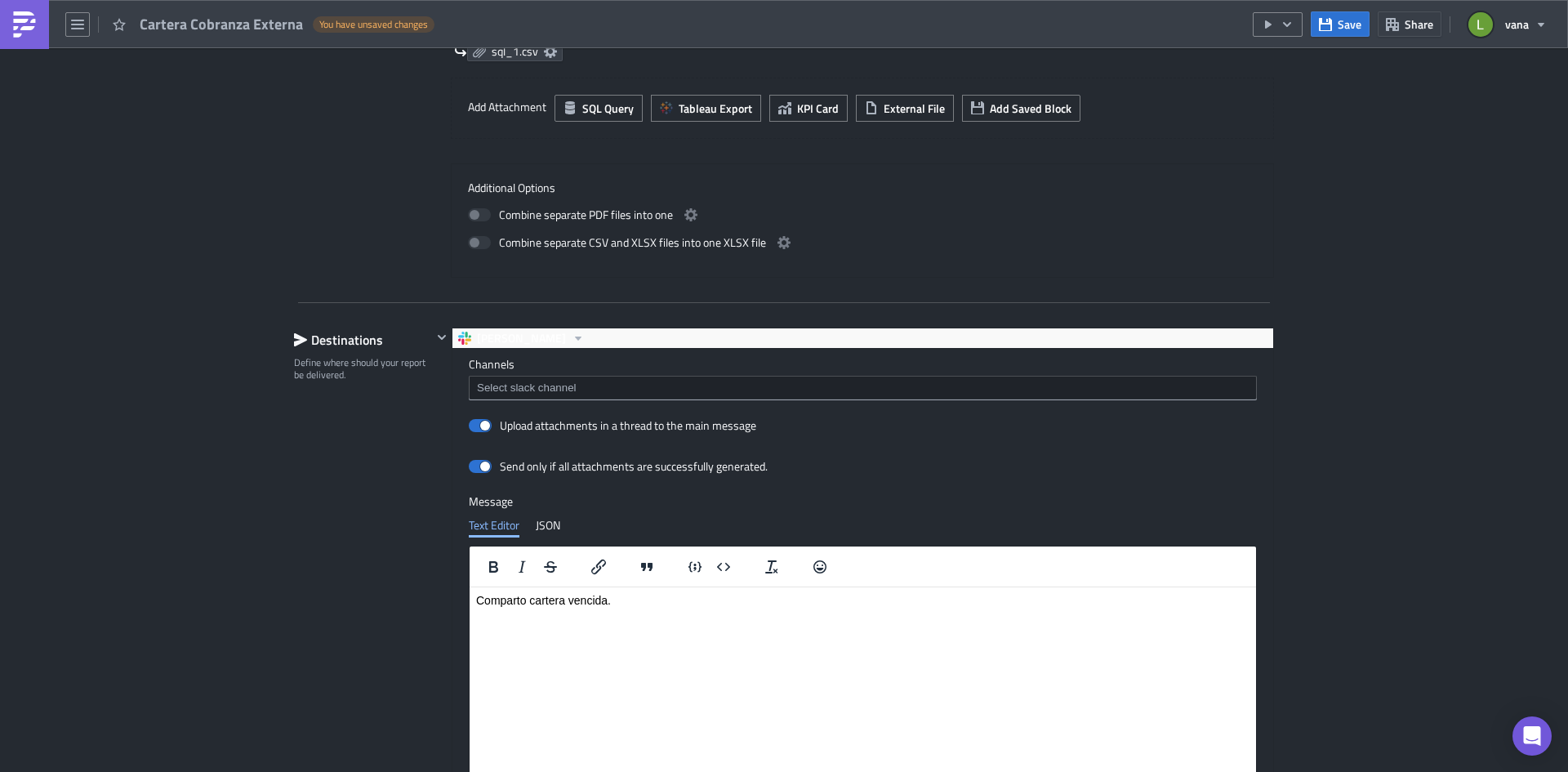
click at [517, 388] on input at bounding box center [862, 387] width 778 height 16
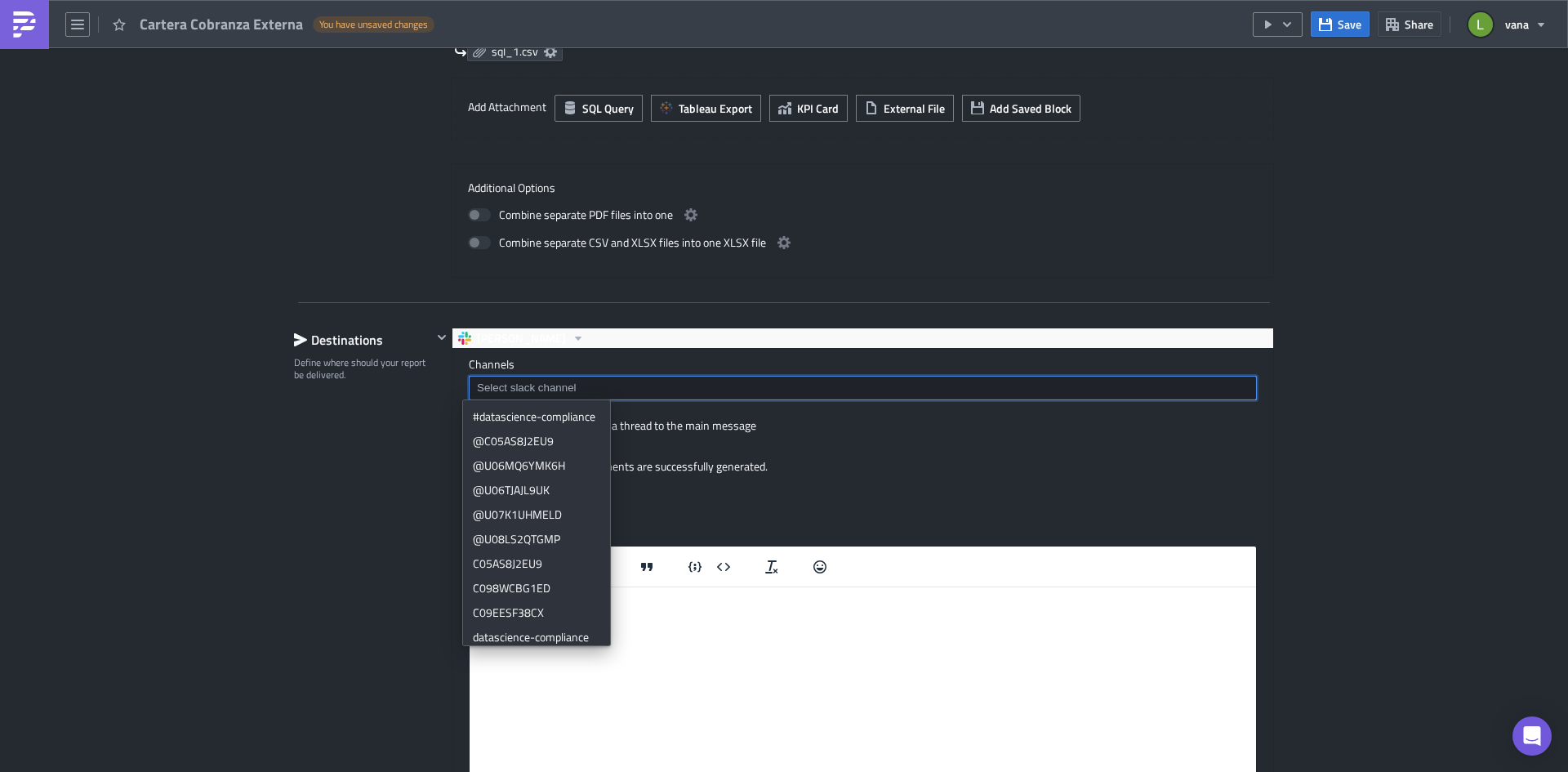
paste input "C09F03S3ZF0"
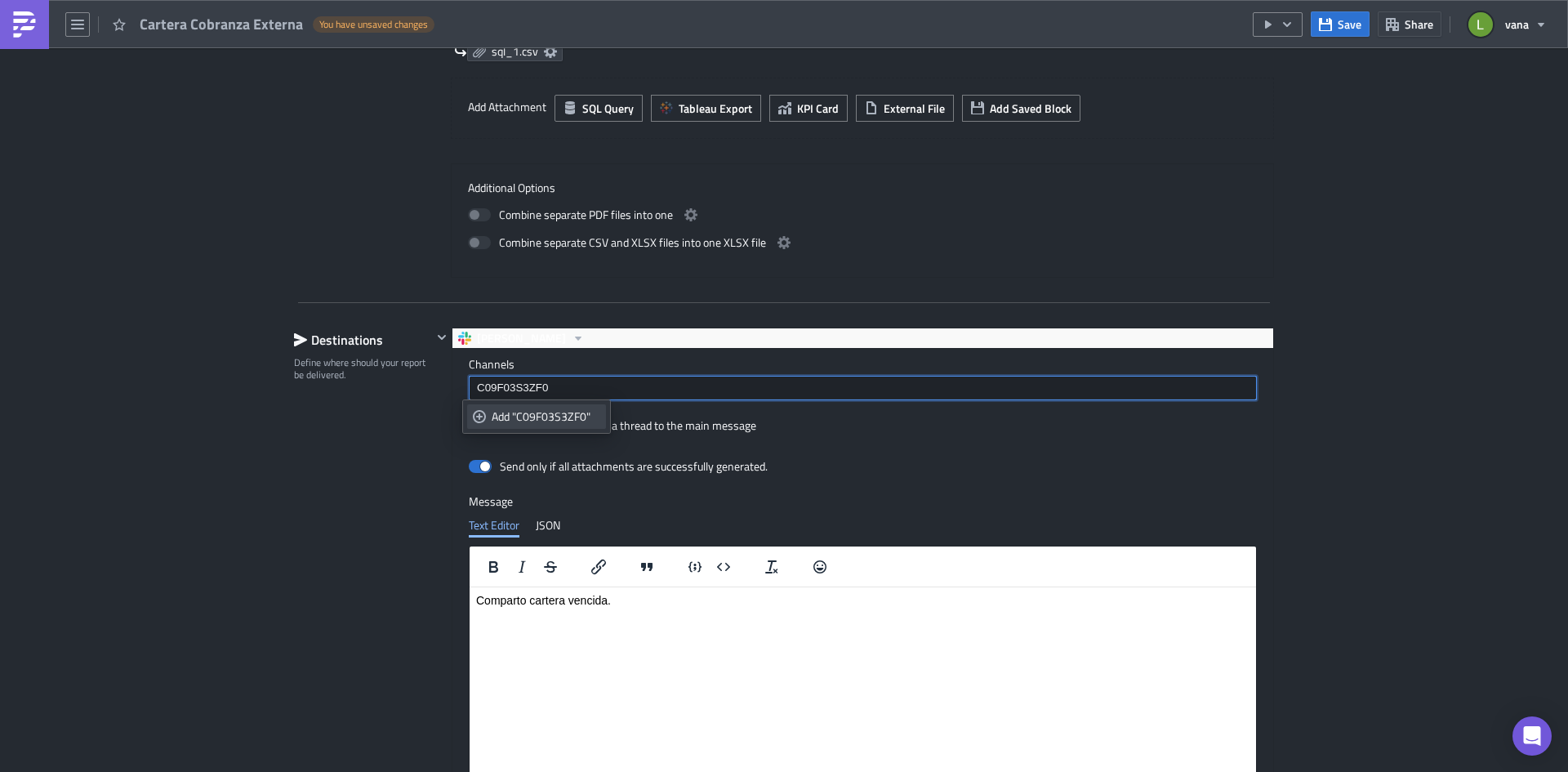
type input "C09F03S3ZF0"
click at [521, 425] on link "Add "C09F03S3ZF0"" at bounding box center [537, 417] width 139 height 25
click at [367, 558] on div "Destinations Define where should your report be delivered." at bounding box center [362, 607] width 138 height 560
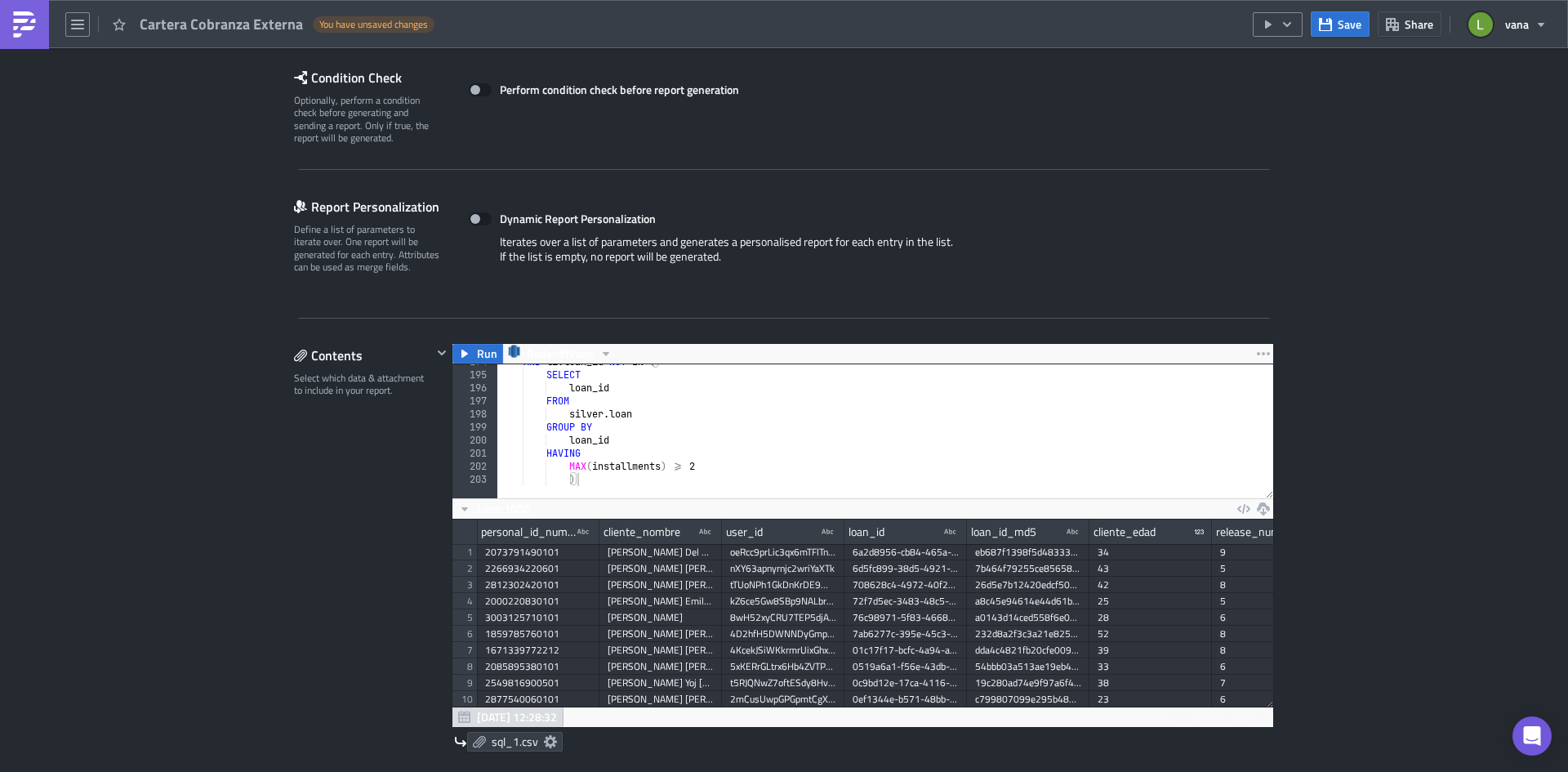
scroll to position [0, 0]
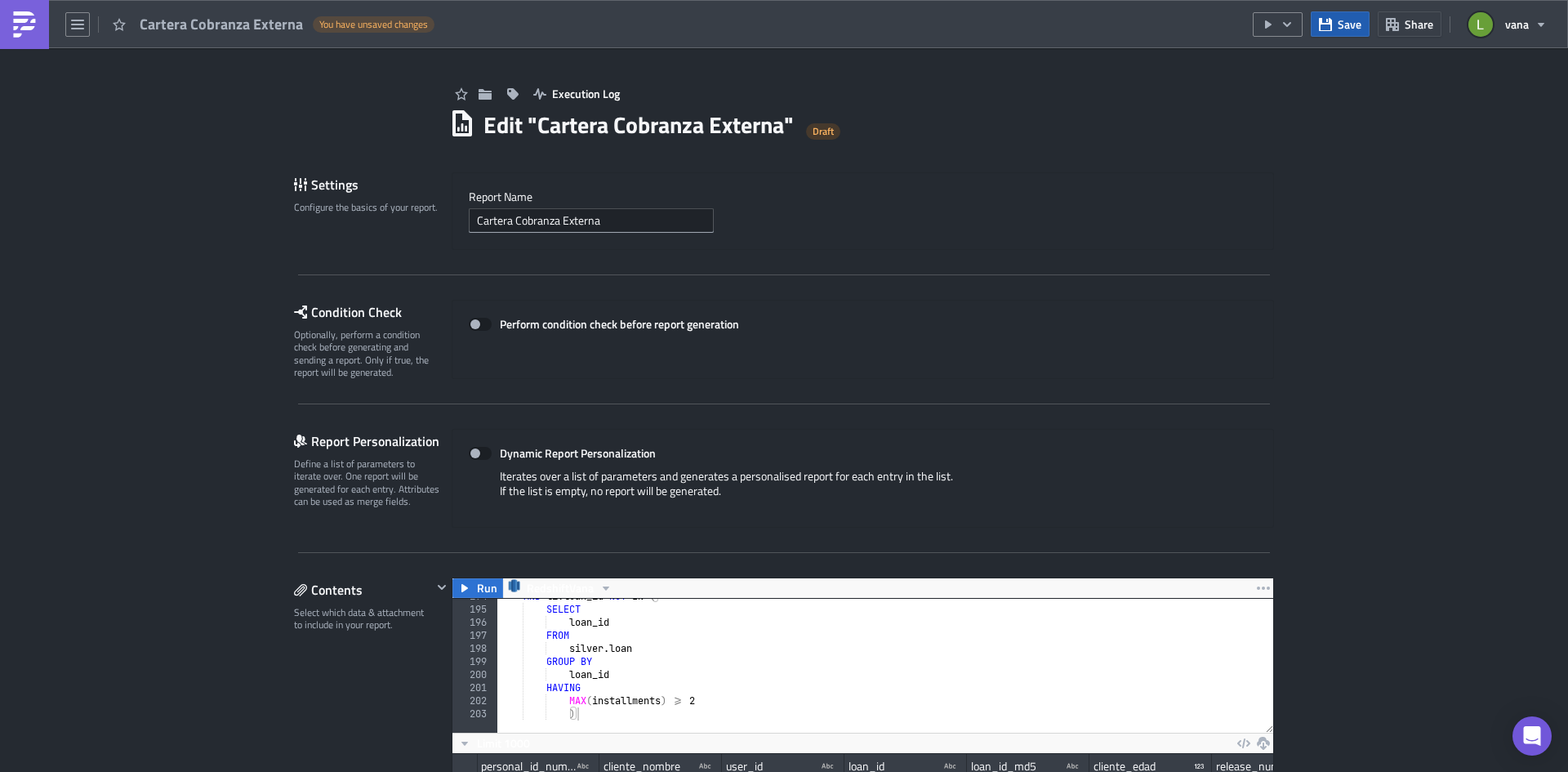
click at [1353, 27] on span "Save" at bounding box center [1350, 24] width 24 height 17
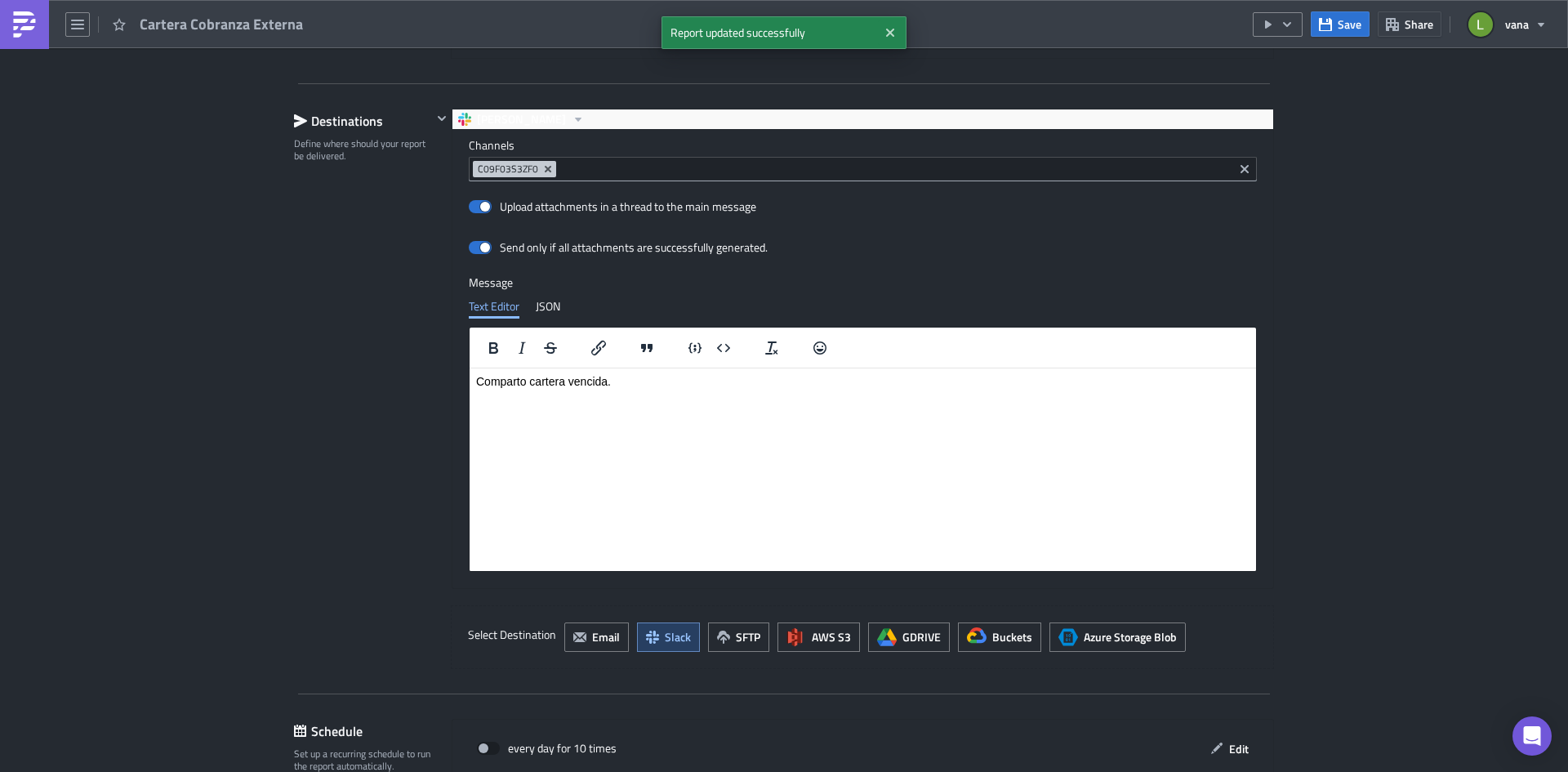
scroll to position [1341, 0]
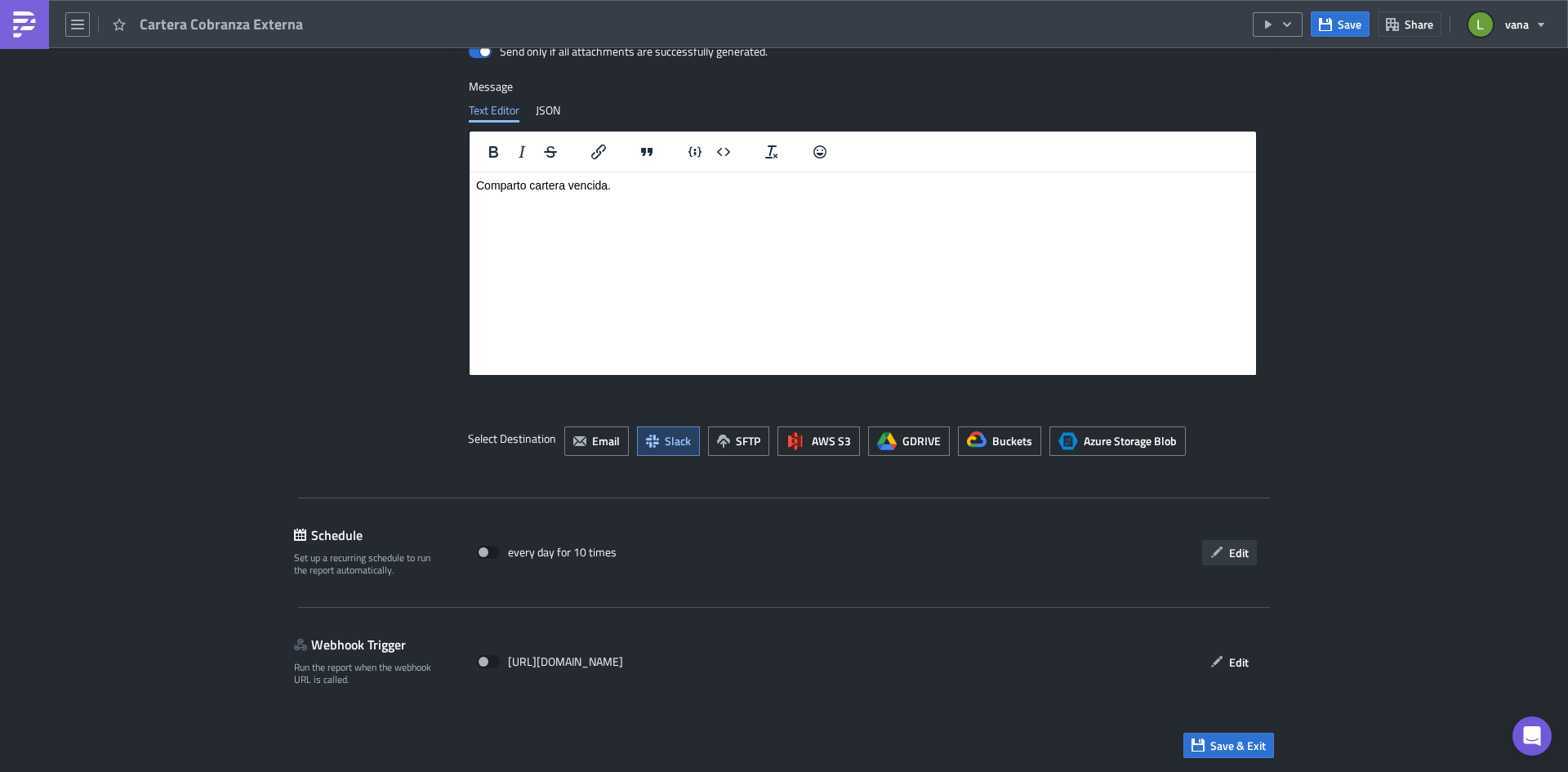
click at [1229, 556] on span "Edit" at bounding box center [1239, 553] width 20 height 17
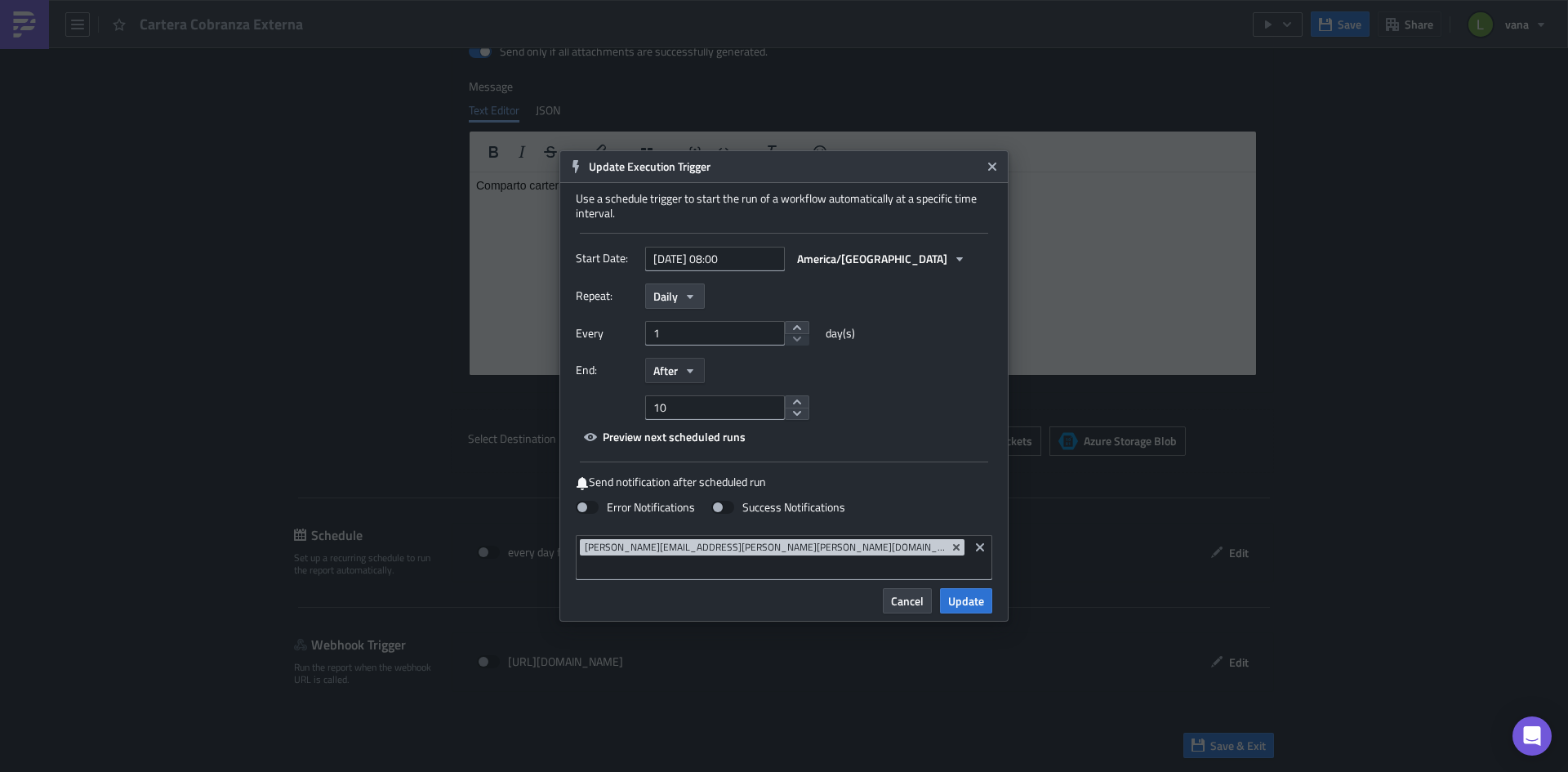
click at [696, 378] on icon "button" at bounding box center [691, 371] width 13 height 13
click at [680, 407] on div "Never" at bounding box center [723, 399] width 135 height 16
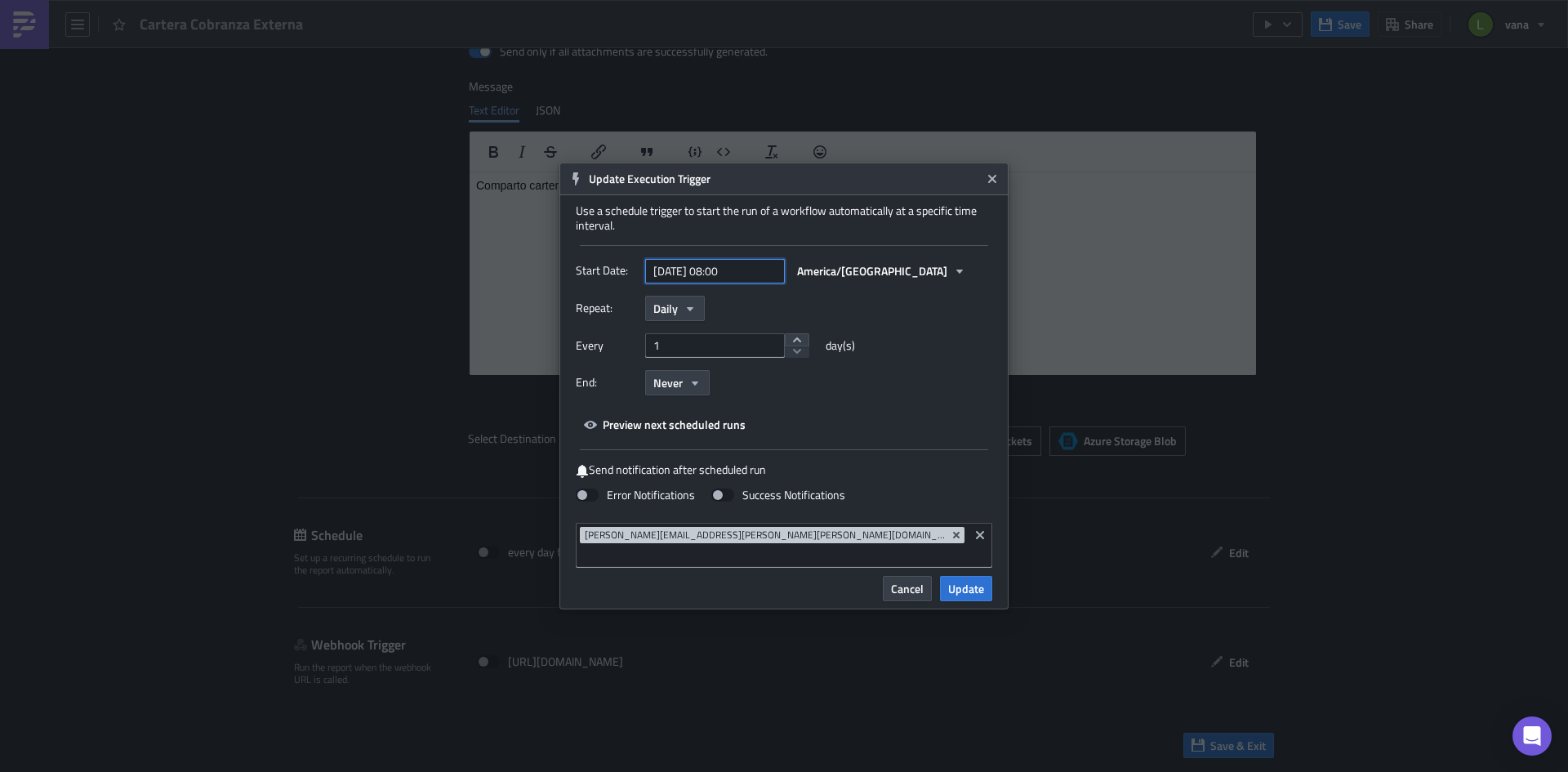
click at [739, 283] on input "[DATE] 08:00" at bounding box center [715, 271] width 139 height 25
select select "8"
select select "2025"
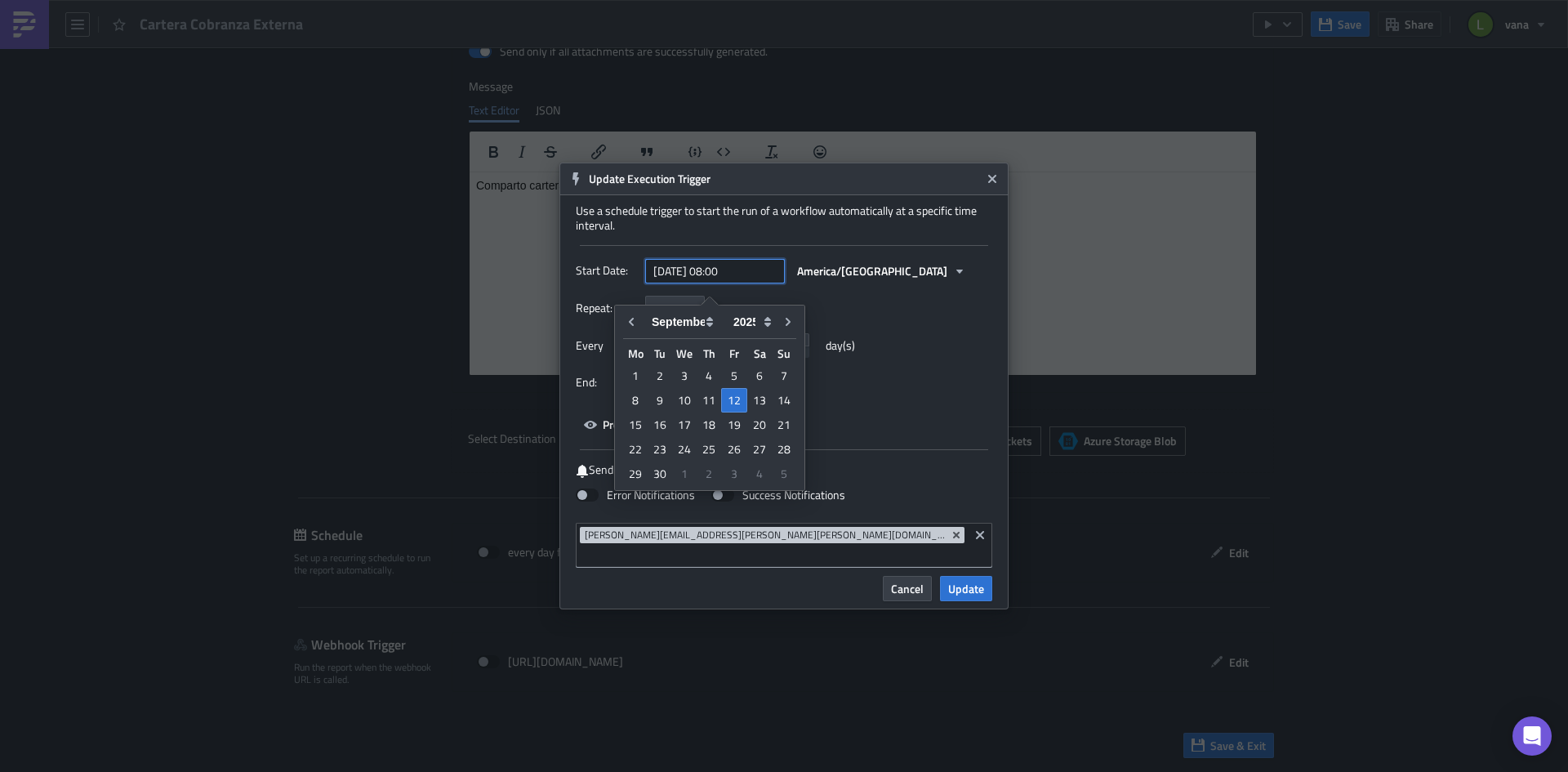
click at [728, 283] on input "[DATE] 08:00" at bounding box center [715, 271] width 139 height 25
type input "[DATE] 07:00"
click at [926, 335] on div "Repeat: Daily Every 1 day(s) End: Never" at bounding box center [784, 351] width 417 height 112
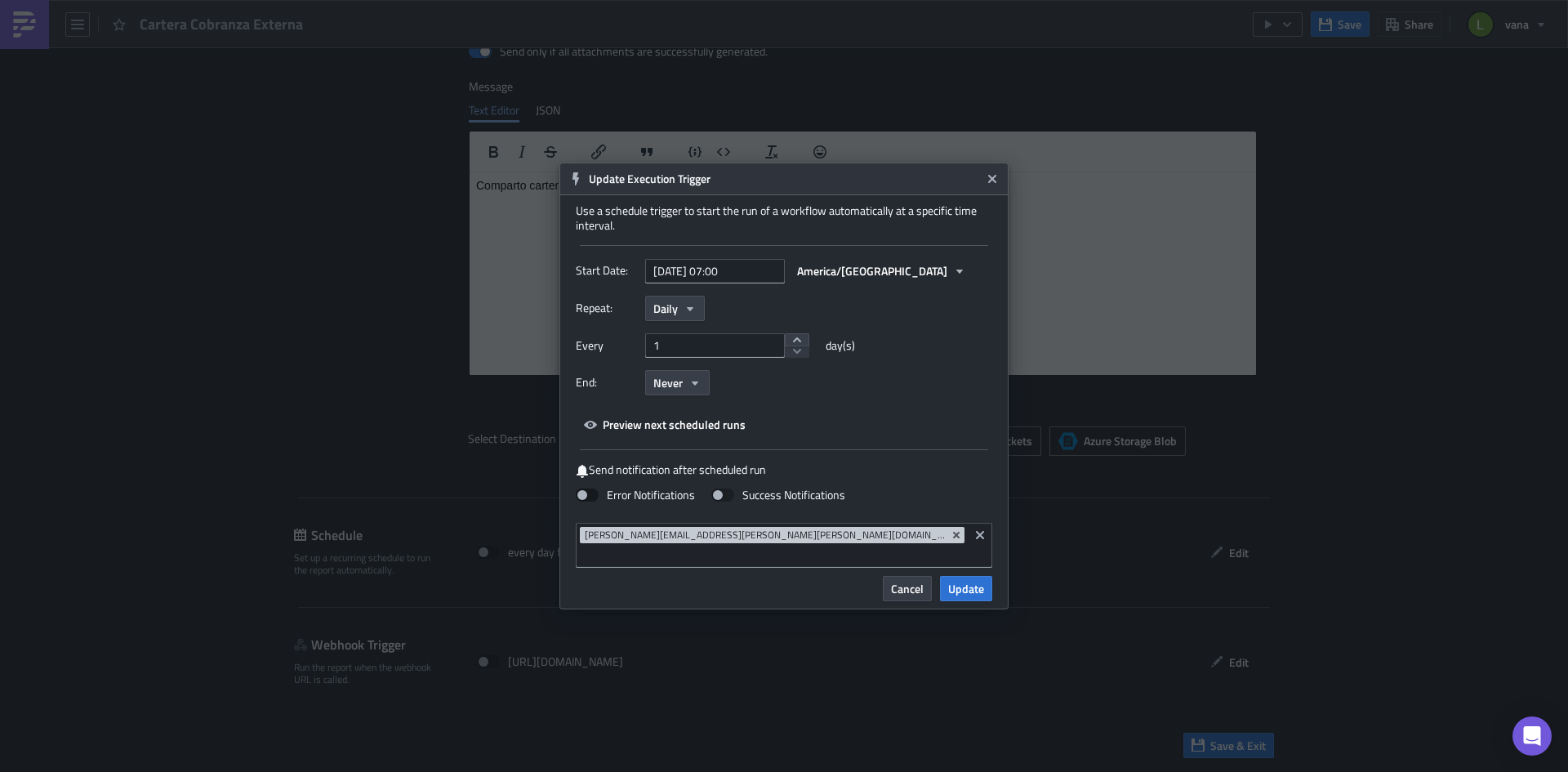
click at [608, 503] on label "Error Notifications" at bounding box center [635, 494] width 119 height 14
click at [14, 13] on input "Error Notifications" at bounding box center [8, 8] width 10 height 10
checkbox input "true"
click at [975, 580] on span "Update" at bounding box center [966, 589] width 36 height 17
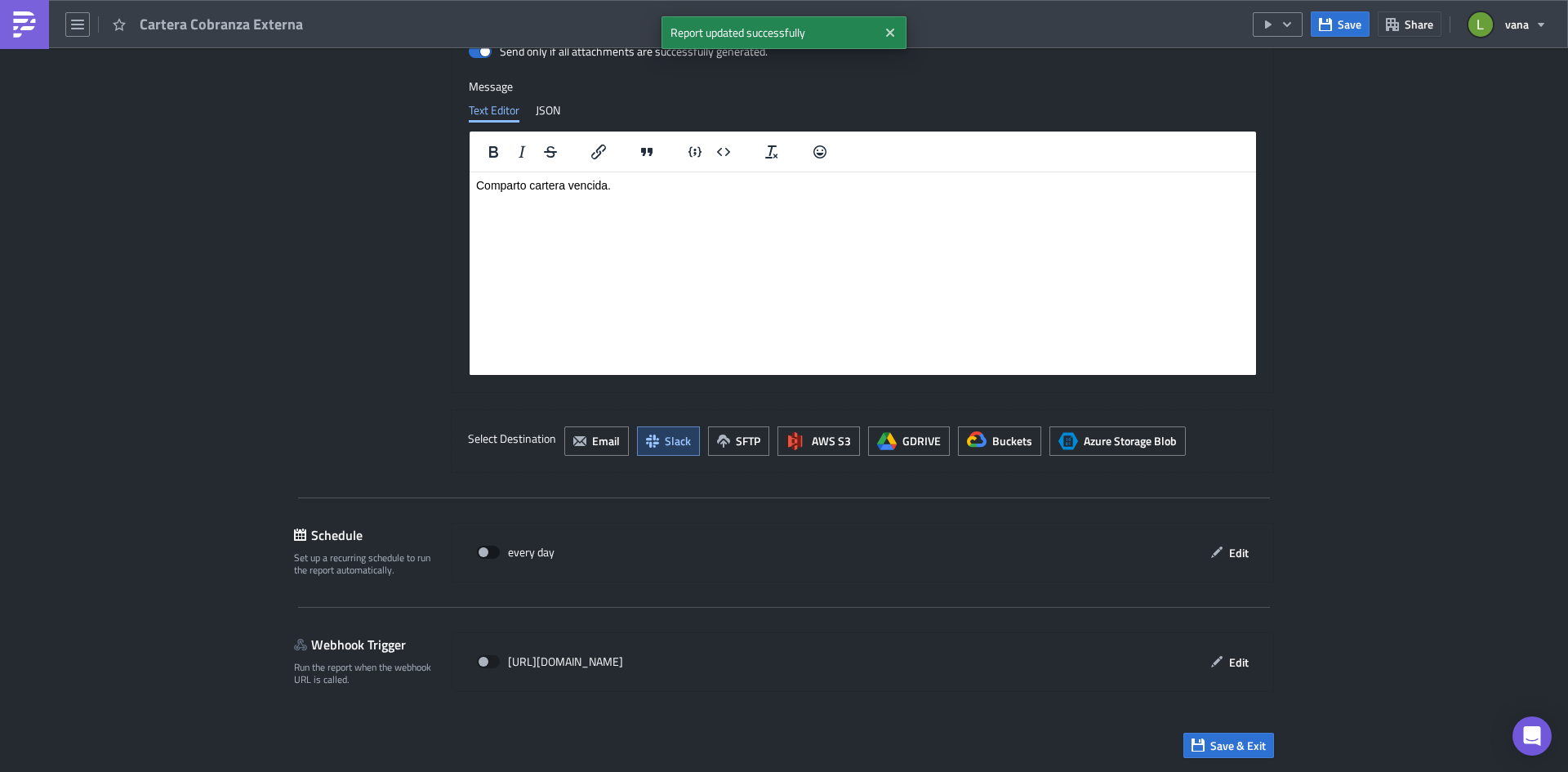
click at [477, 548] on span at bounding box center [488, 553] width 23 height 13
click at [481, 548] on input "checkbox" at bounding box center [485, 553] width 10 height 10
checkbox input "true"
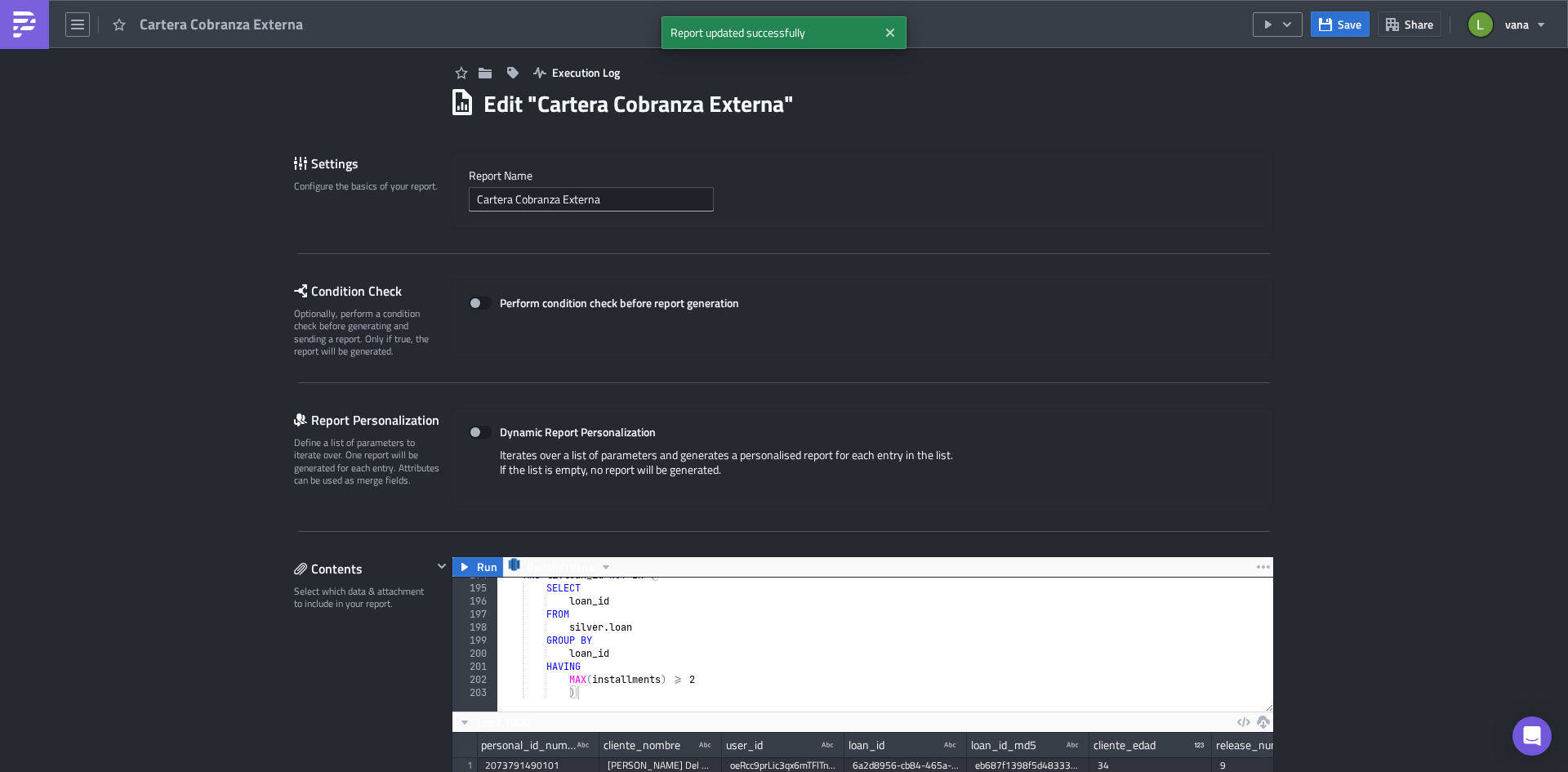
scroll to position [0, 0]
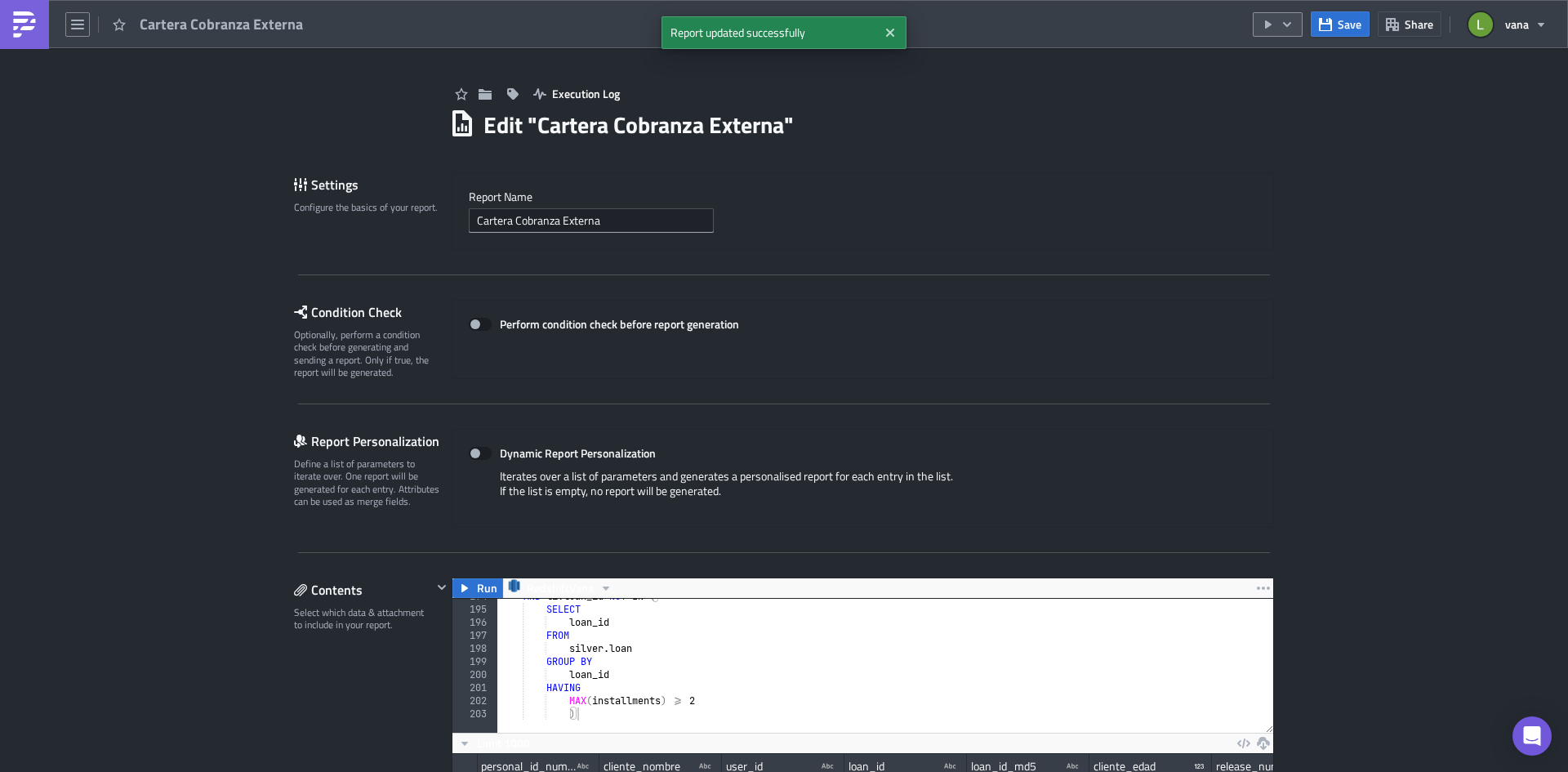
click at [1295, 29] on button "button" at bounding box center [1278, 25] width 50 height 25
click at [1287, 87] on div "Run Report" at bounding box center [1328, 90] width 128 height 16
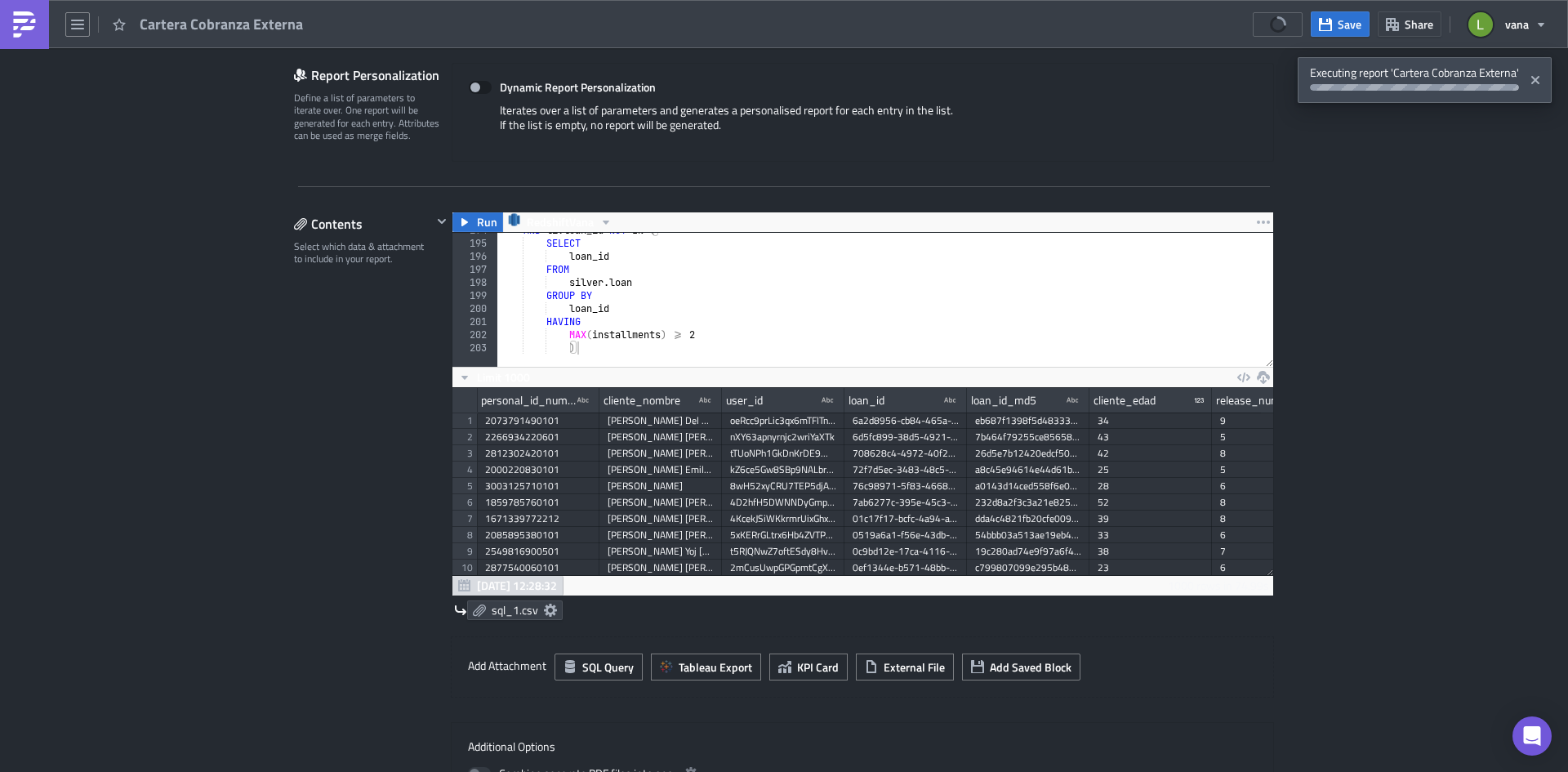
scroll to position [490, 0]
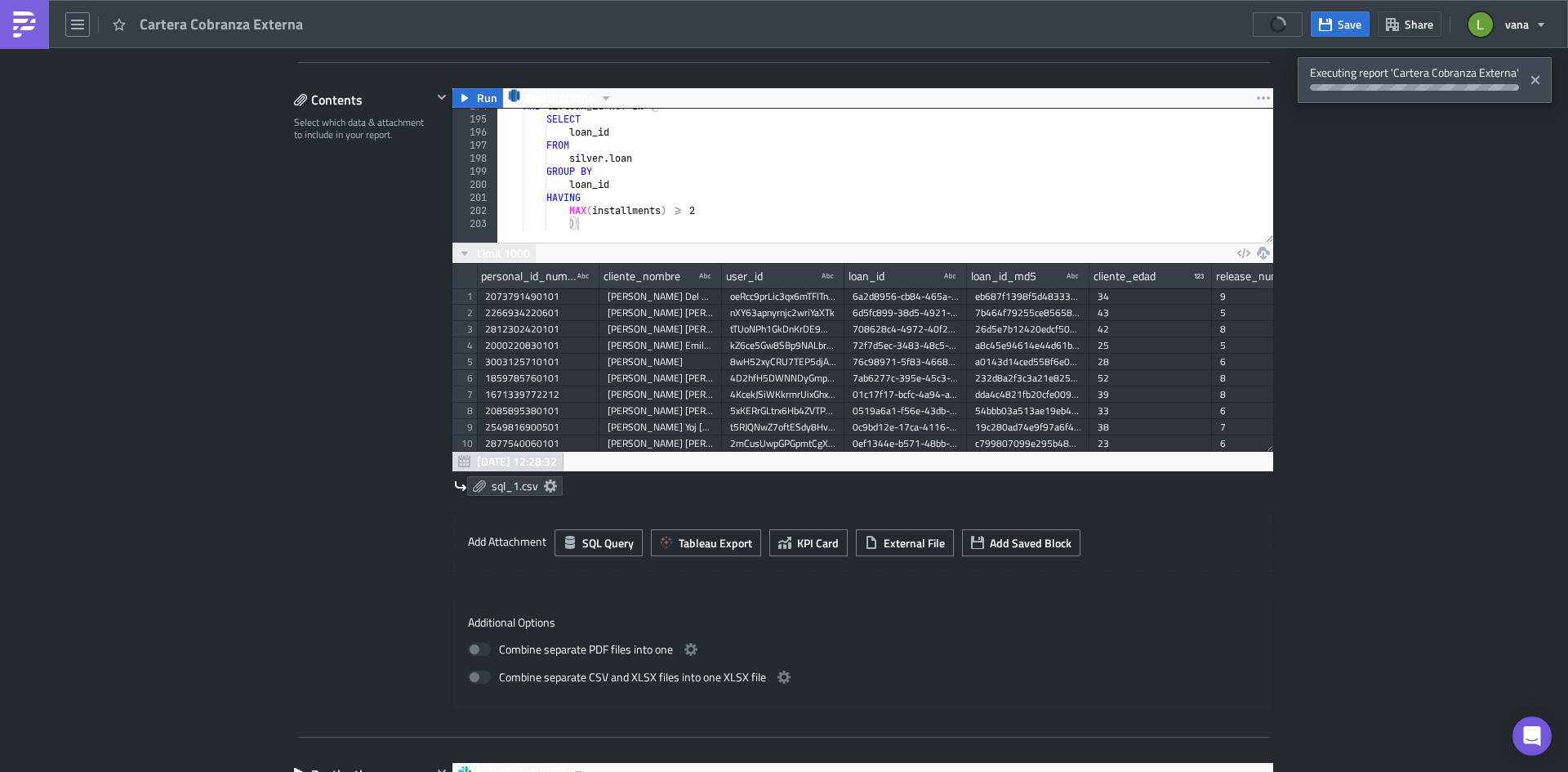
click at [519, 258] on span "Limit 1000" at bounding box center [504, 253] width 53 height 17
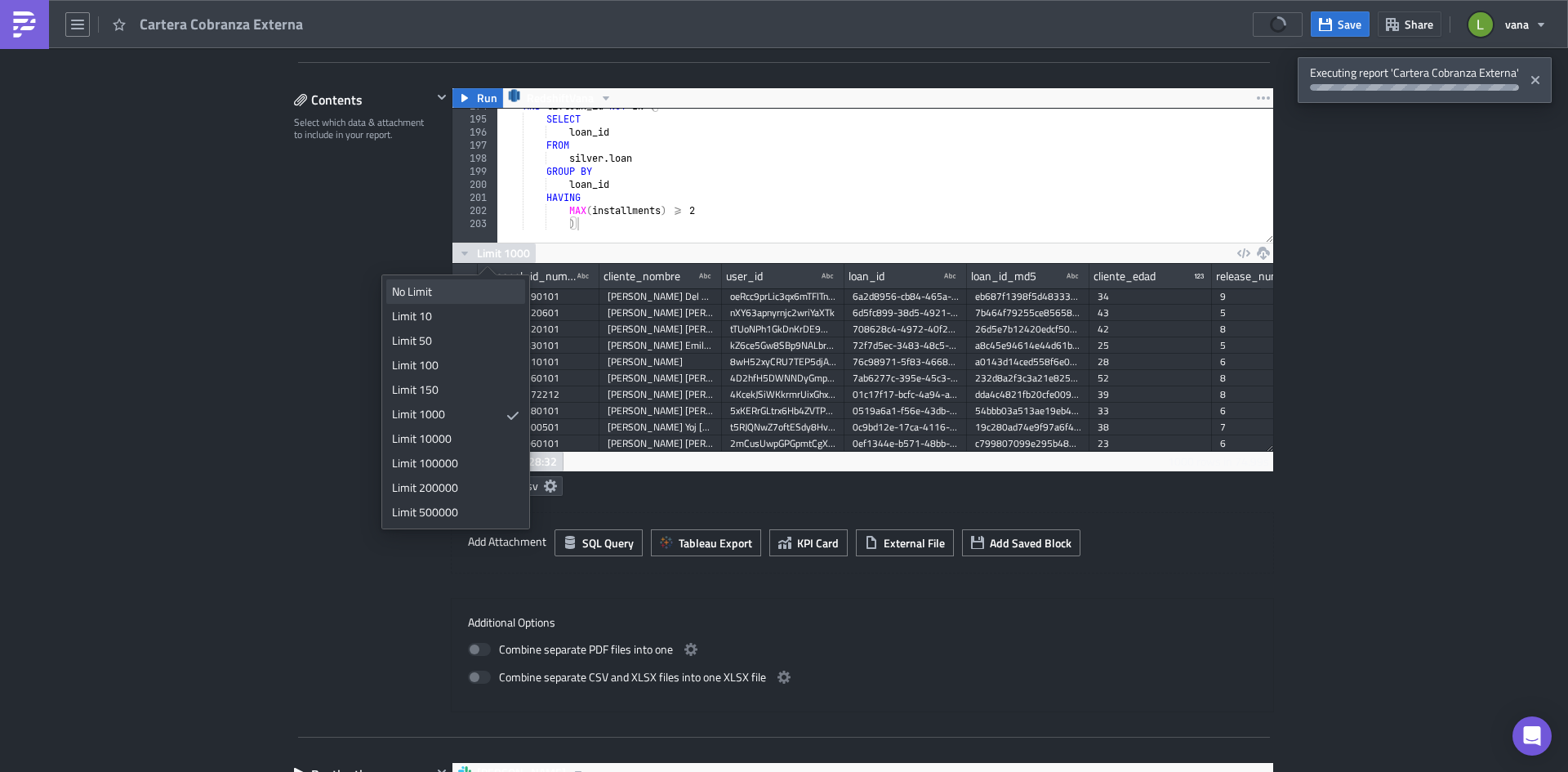
click at [425, 292] on div "No Limit" at bounding box center [453, 291] width 122 height 16
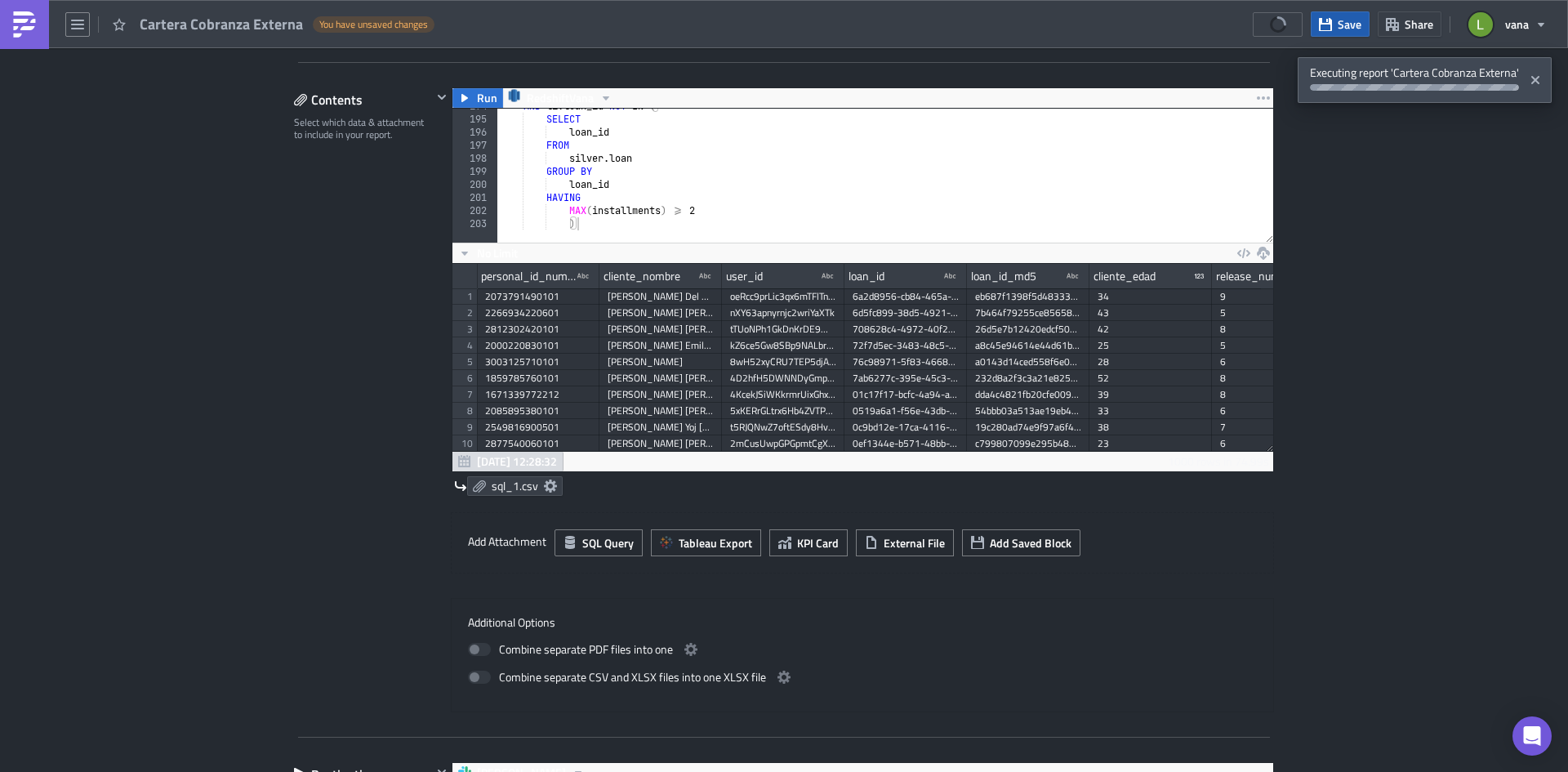
click at [1356, 26] on span "Save" at bounding box center [1350, 24] width 24 height 17
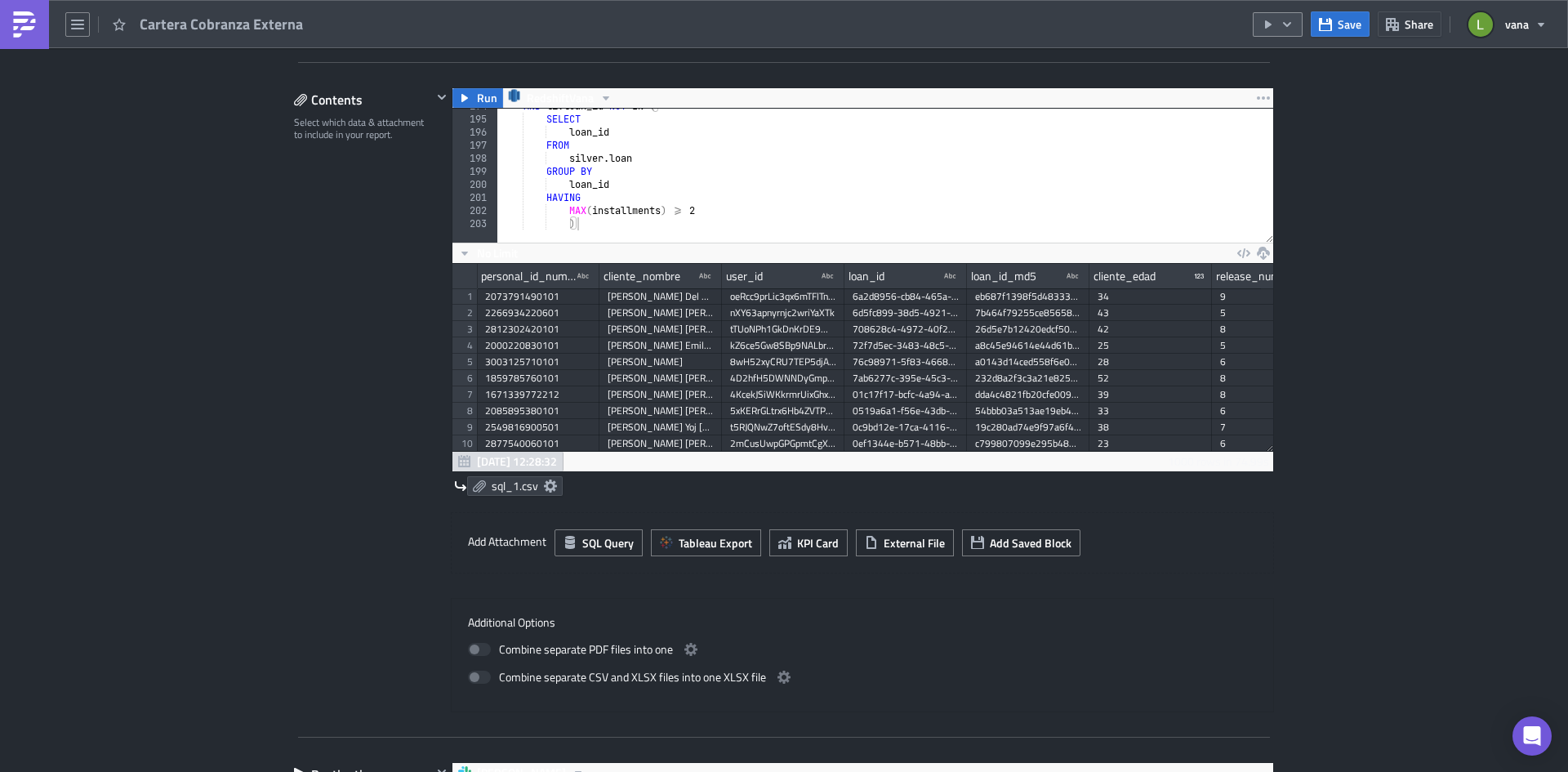
click at [1302, 22] on button "button" at bounding box center [1278, 25] width 50 height 25
click at [310, 267] on div "Contents Select which data & attachment to include in your report." at bounding box center [362, 400] width 138 height 625
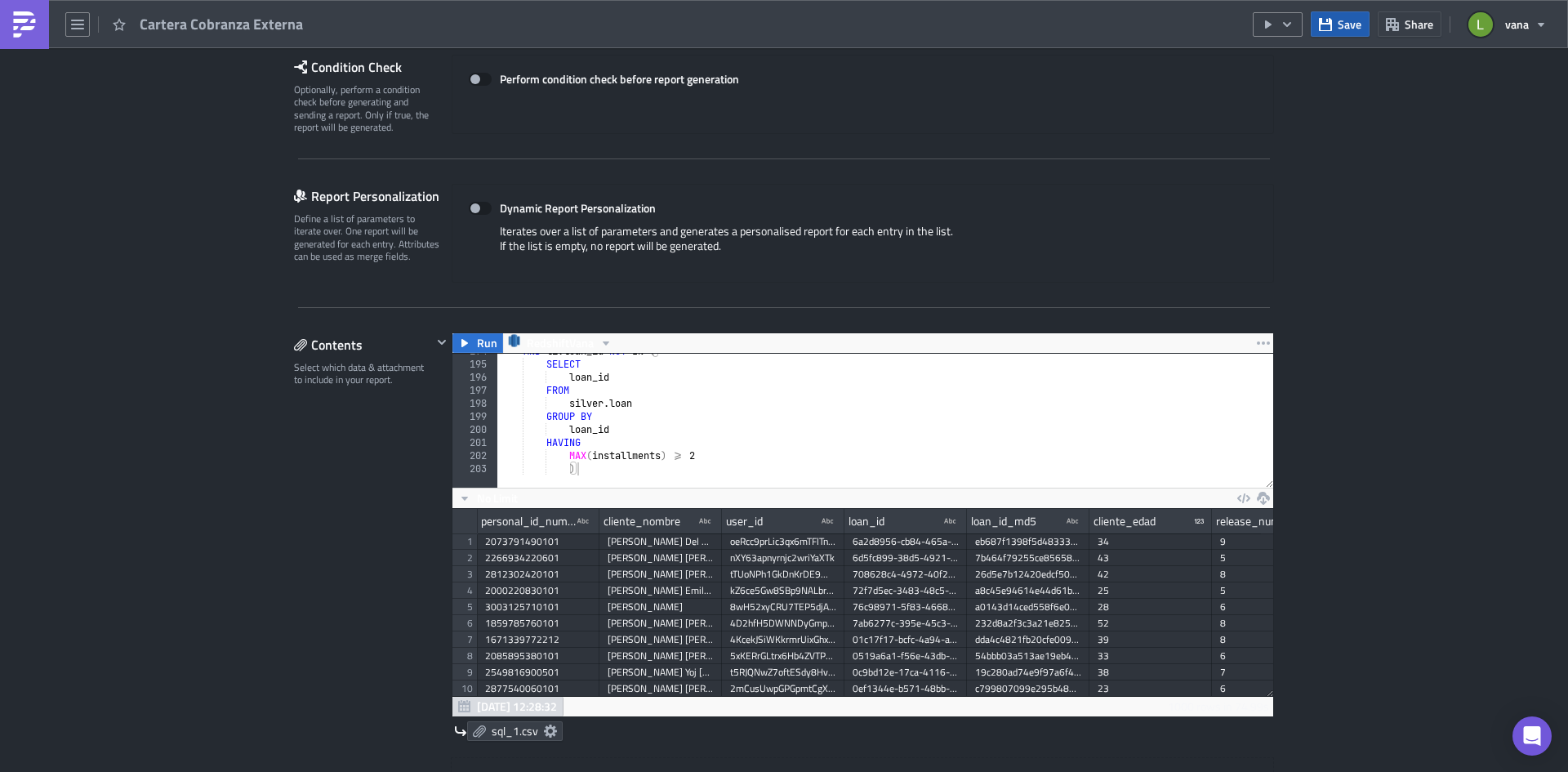
click at [1348, 26] on span "Save" at bounding box center [1350, 24] width 24 height 17
click at [1283, 22] on icon "button" at bounding box center [1288, 25] width 13 height 13
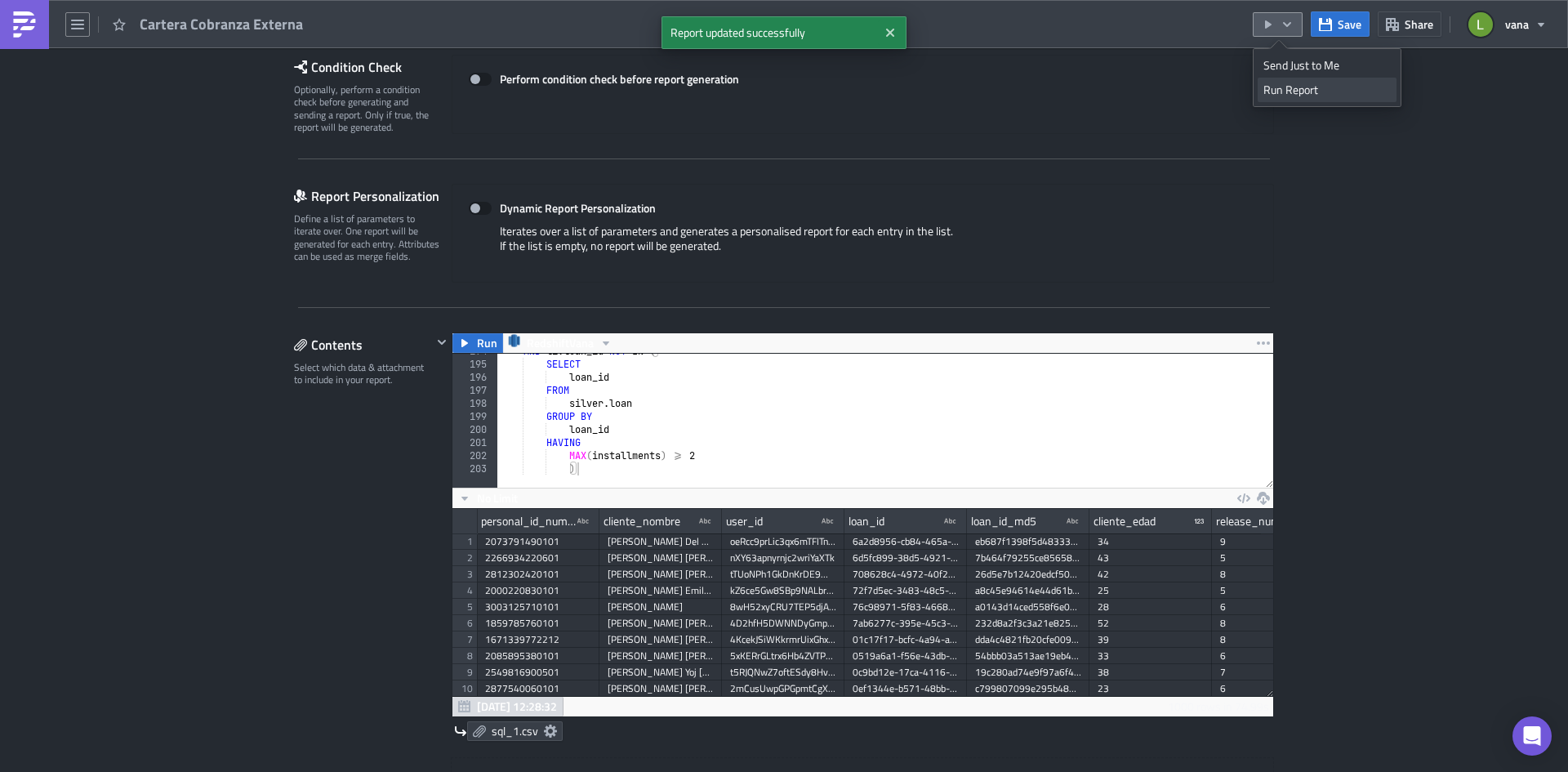
click at [1303, 85] on div "Run Report" at bounding box center [1328, 90] width 128 height 16
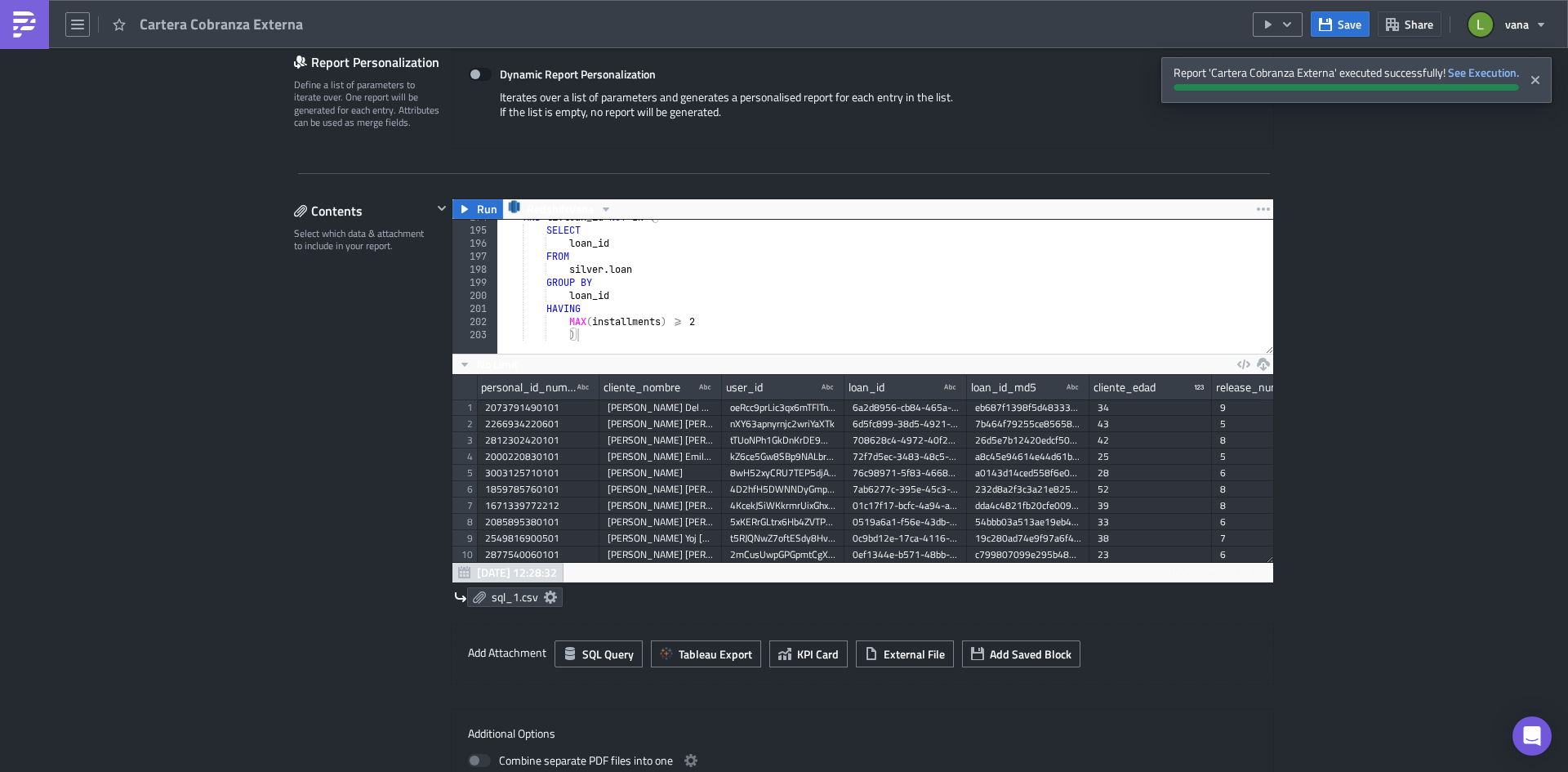
scroll to position [408, 0]
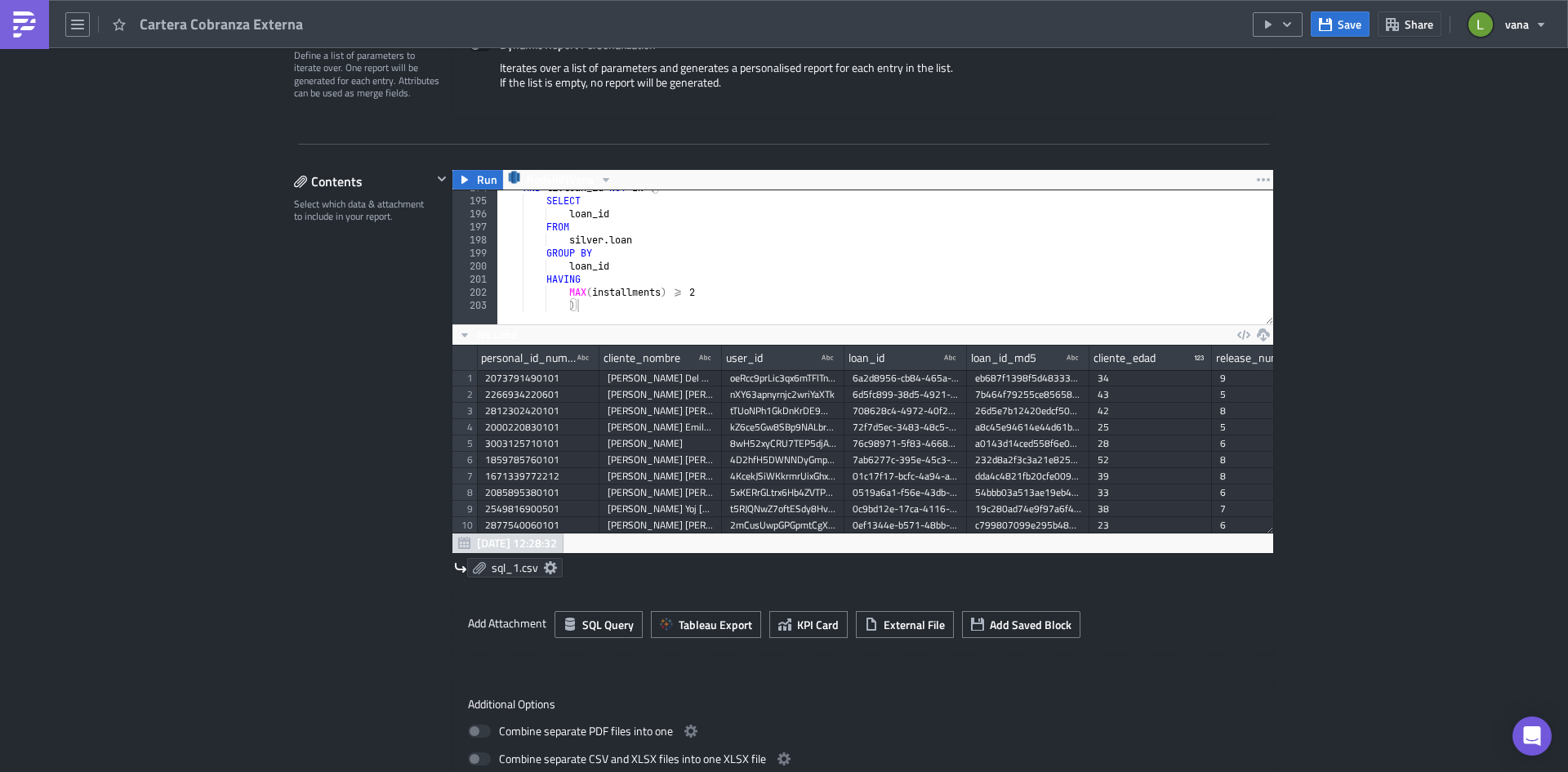
click at [545, 566] on icon at bounding box center [550, 568] width 13 height 13
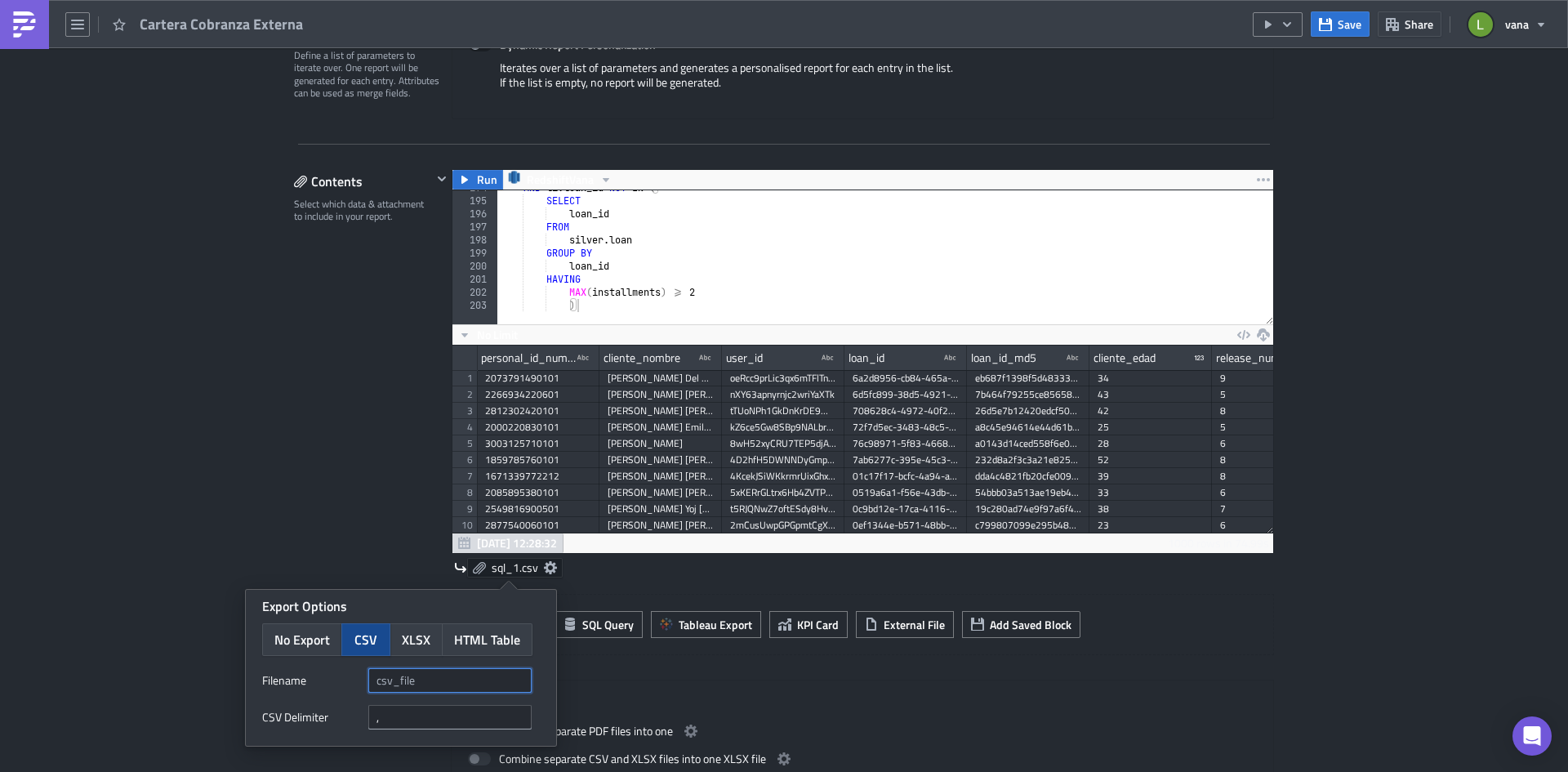
click at [442, 687] on input "text" at bounding box center [449, 681] width 163 height 25
click at [415, 646] on span "XLSX" at bounding box center [416, 639] width 29 height 20
click at [438, 682] on input "text" at bounding box center [449, 681] width 163 height 25
type input "Cartera_vencida"
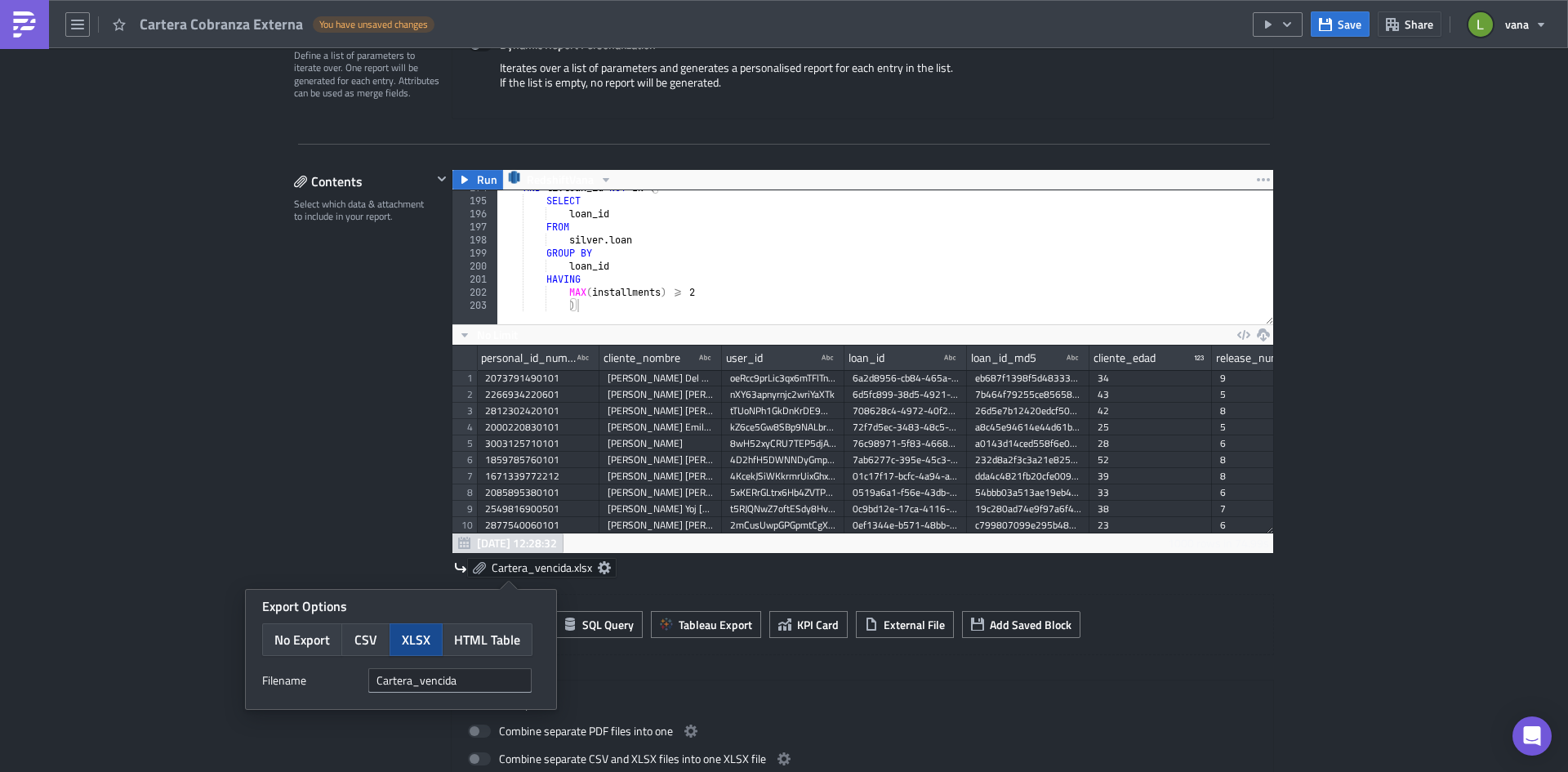
click at [1398, 268] on div "Execution Log Edit " Cartera Cobranza Externa " Draft Settings Configure the ba…" at bounding box center [784, 673] width 1568 height 2067
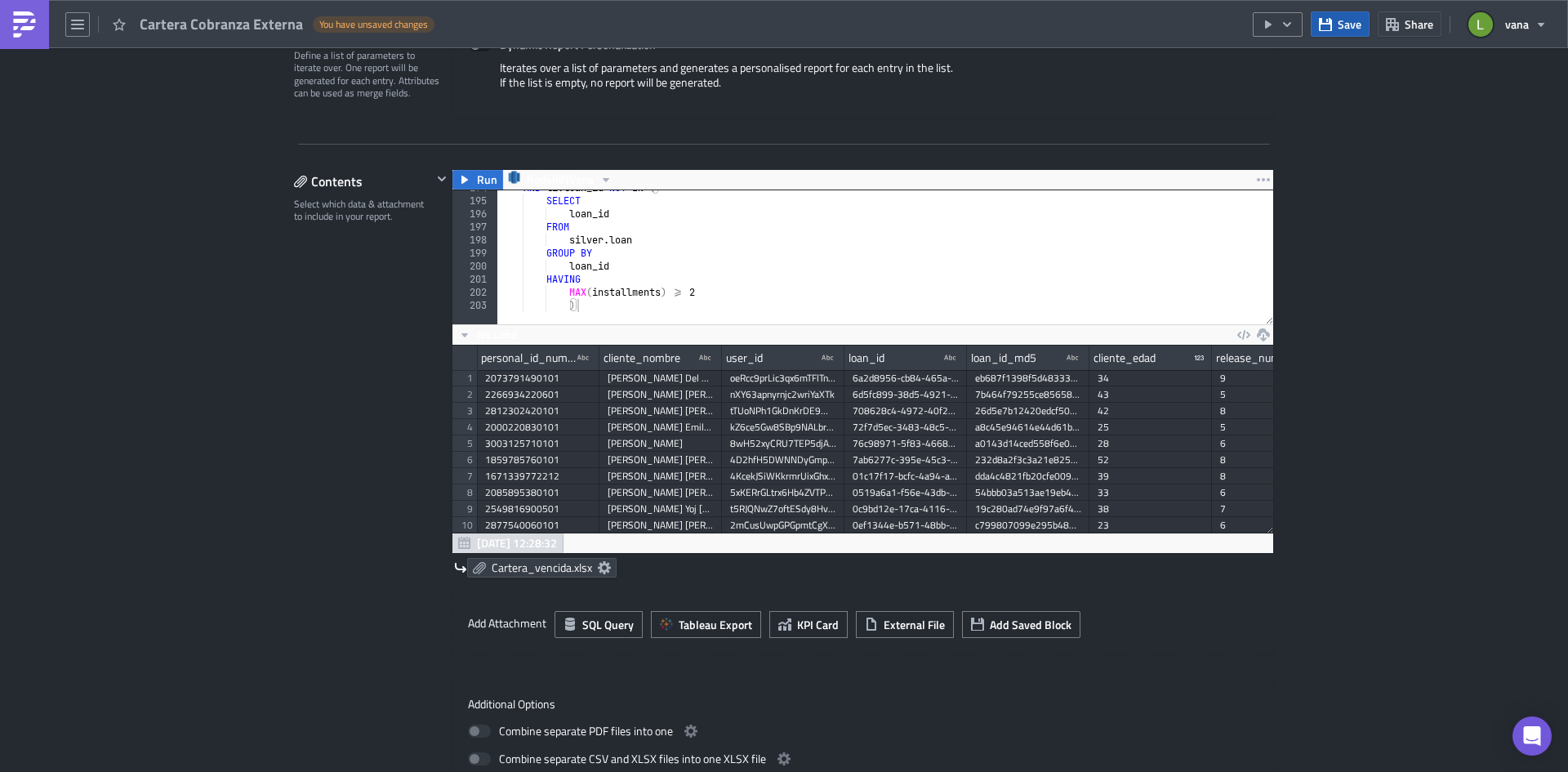
click at [1345, 28] on span "Save" at bounding box center [1350, 24] width 24 height 17
click at [25, 31] on img at bounding box center [24, 24] width 26 height 26
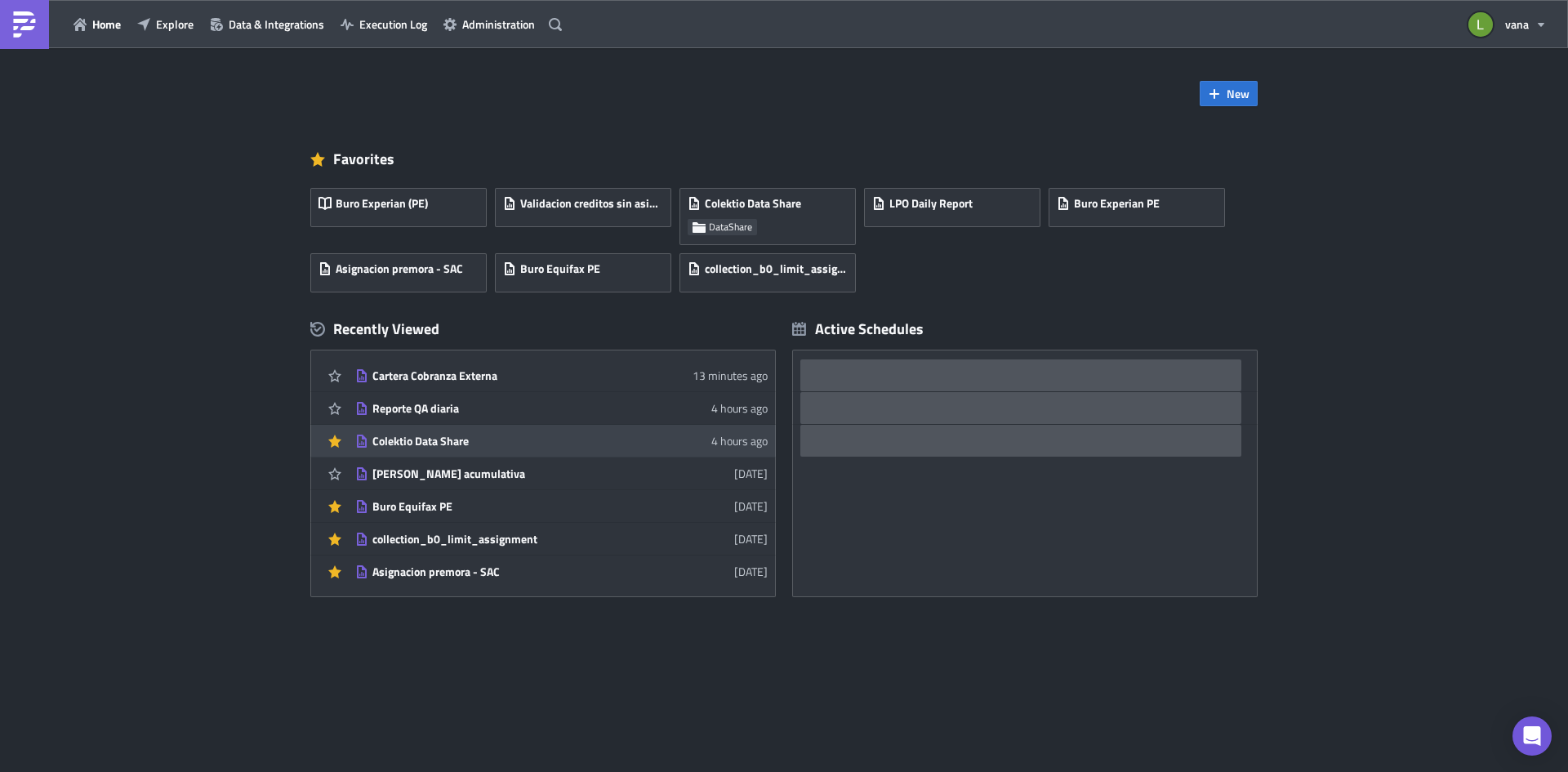
click at [444, 436] on div "Colektio Data Share" at bounding box center [516, 441] width 286 height 14
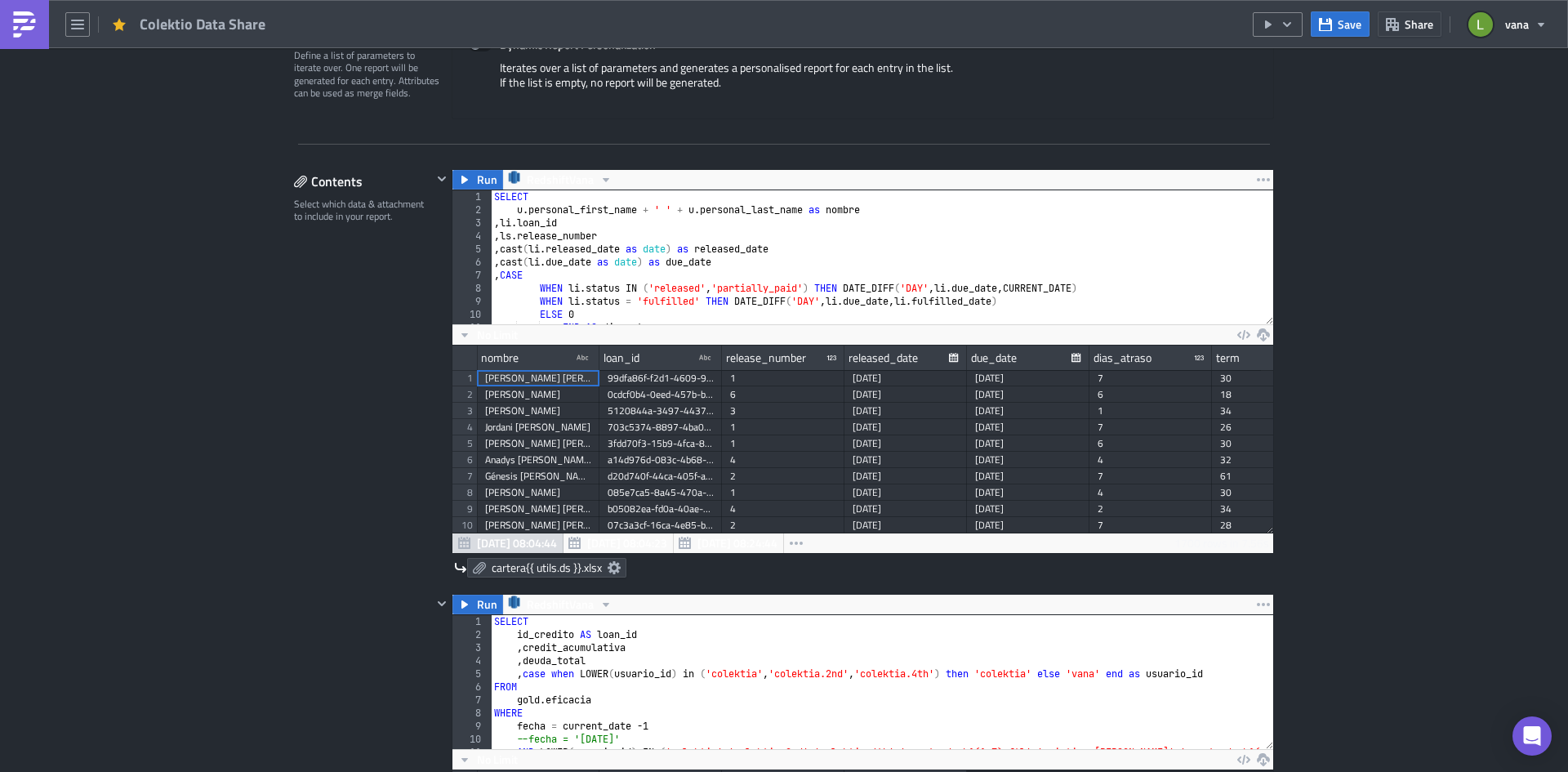
scroll to position [187, 821]
click at [608, 567] on icon at bounding box center [614, 568] width 13 height 13
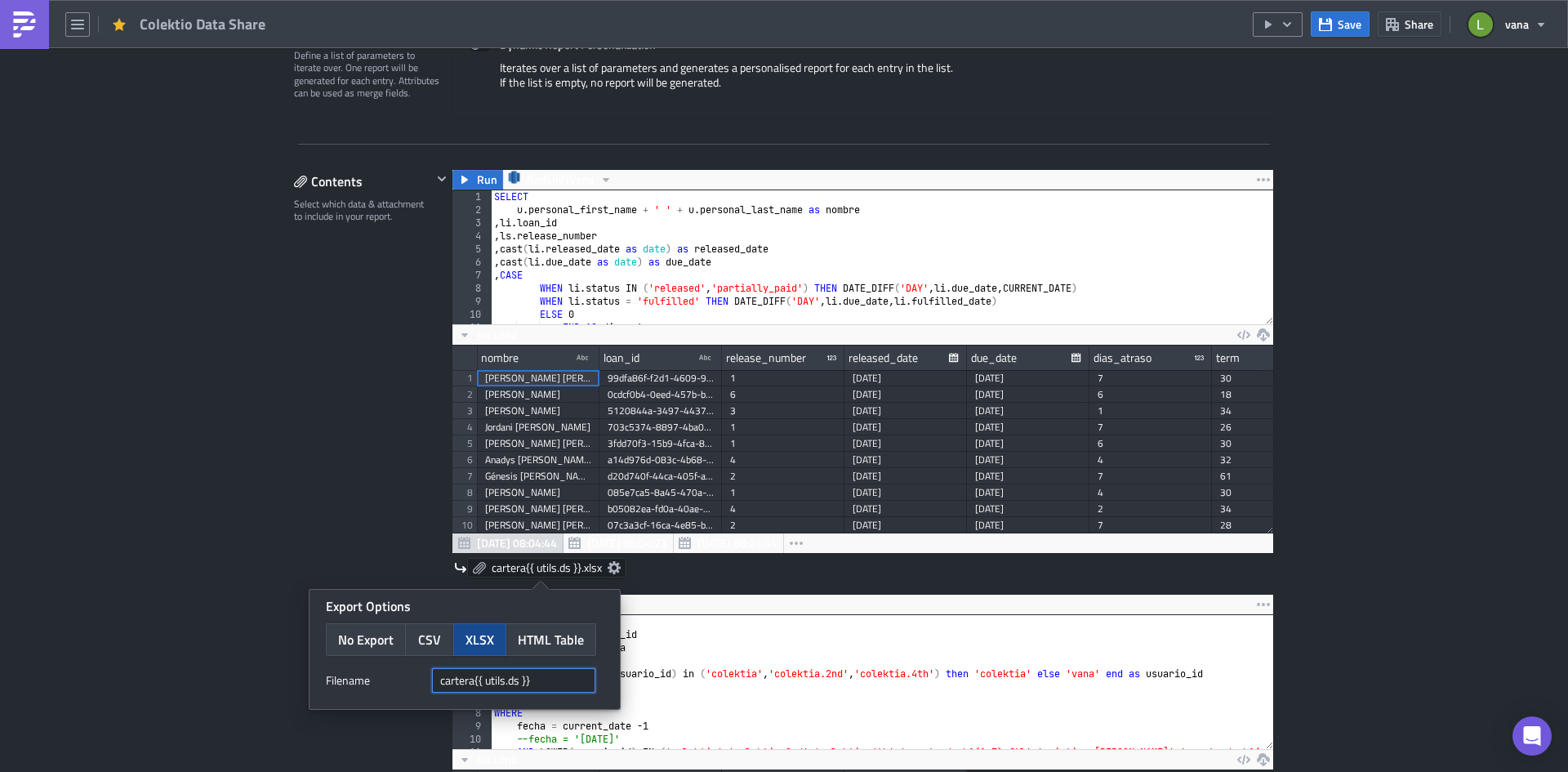
click at [542, 685] on input "cartera{{ utils.ds }}" at bounding box center [513, 681] width 163 height 25
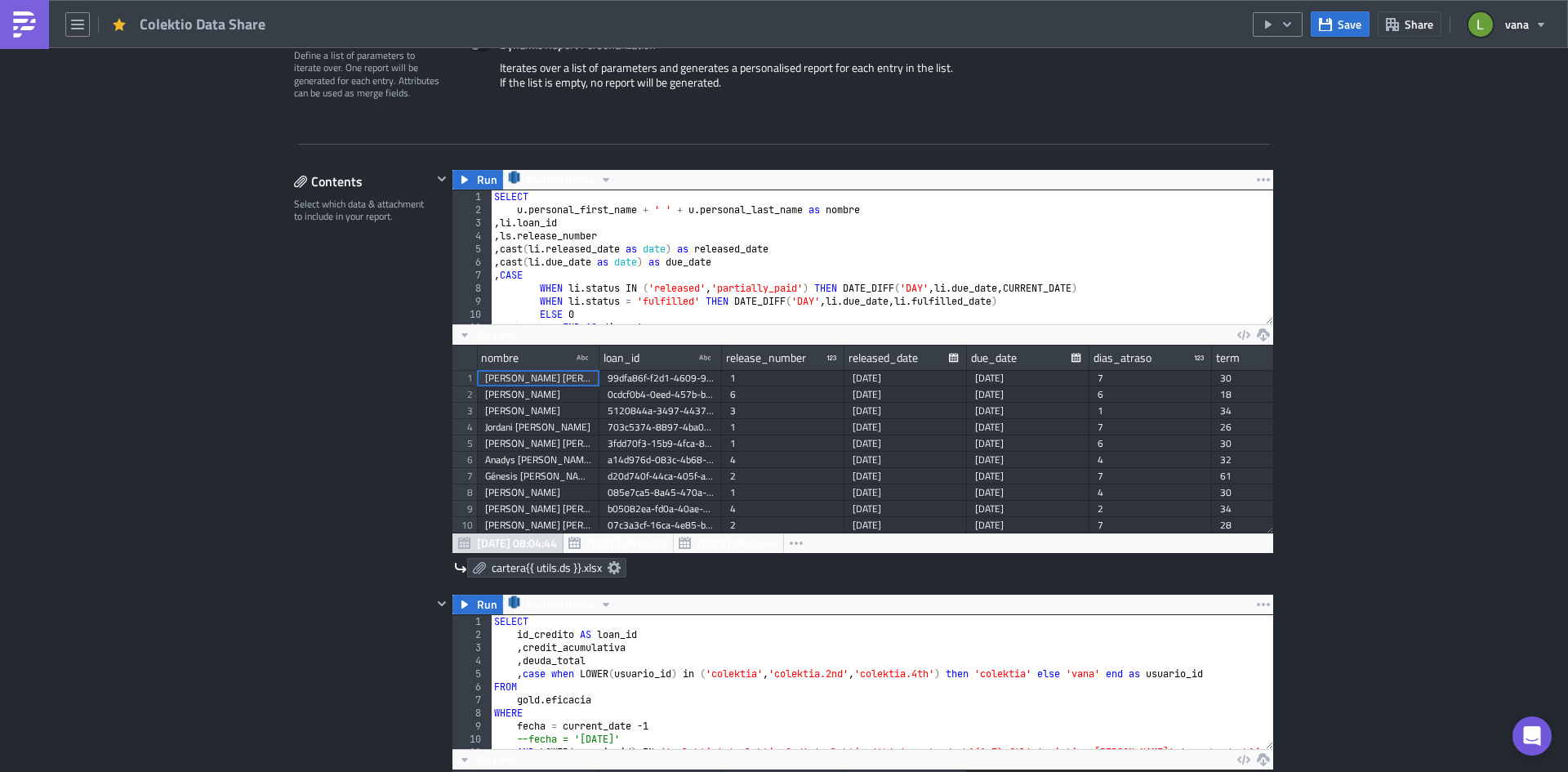
click at [15, 24] on img at bounding box center [24, 24] width 26 height 26
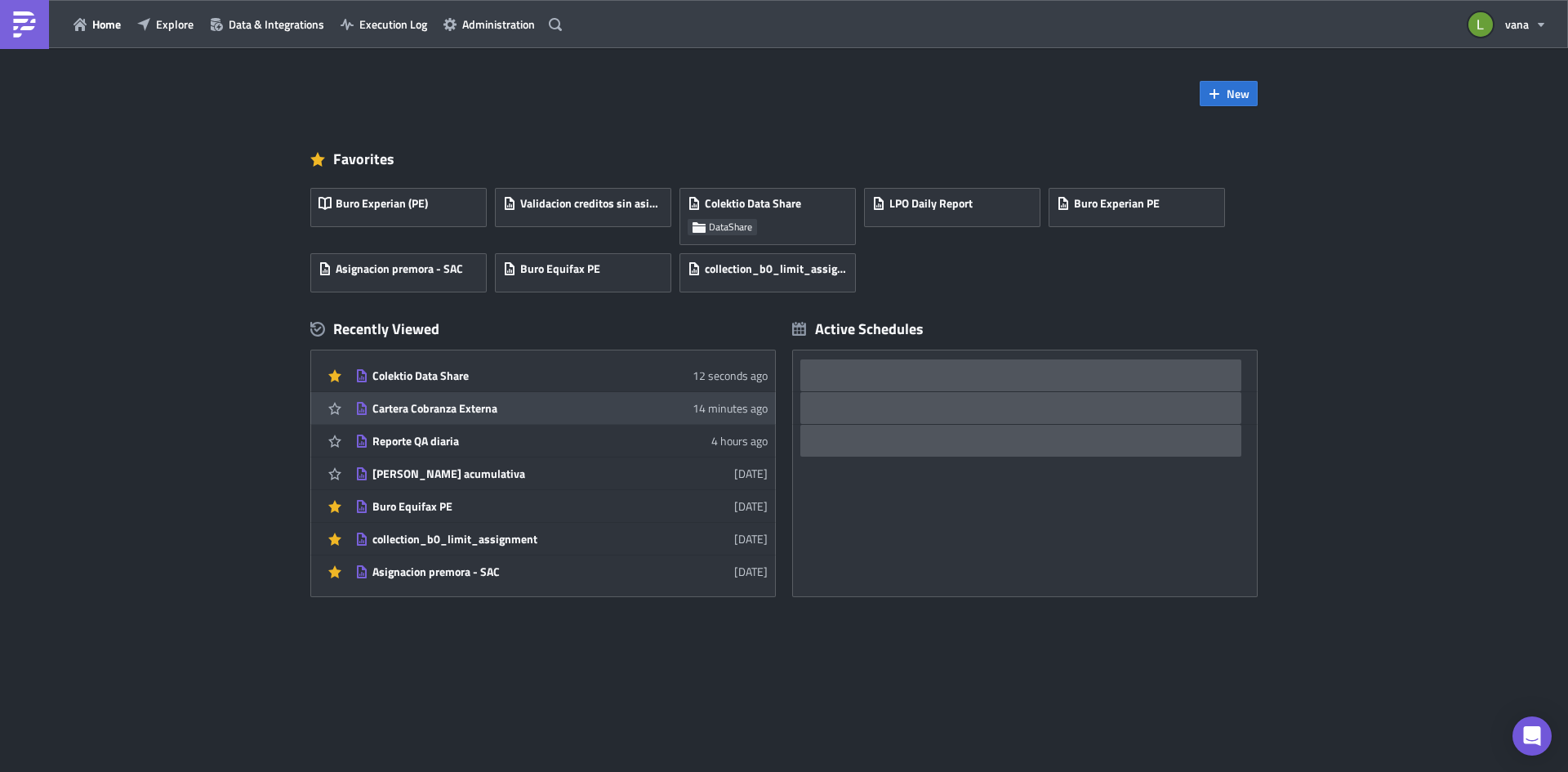
click at [480, 412] on div "Cartera Cobranza Externa" at bounding box center [516, 407] width 286 height 14
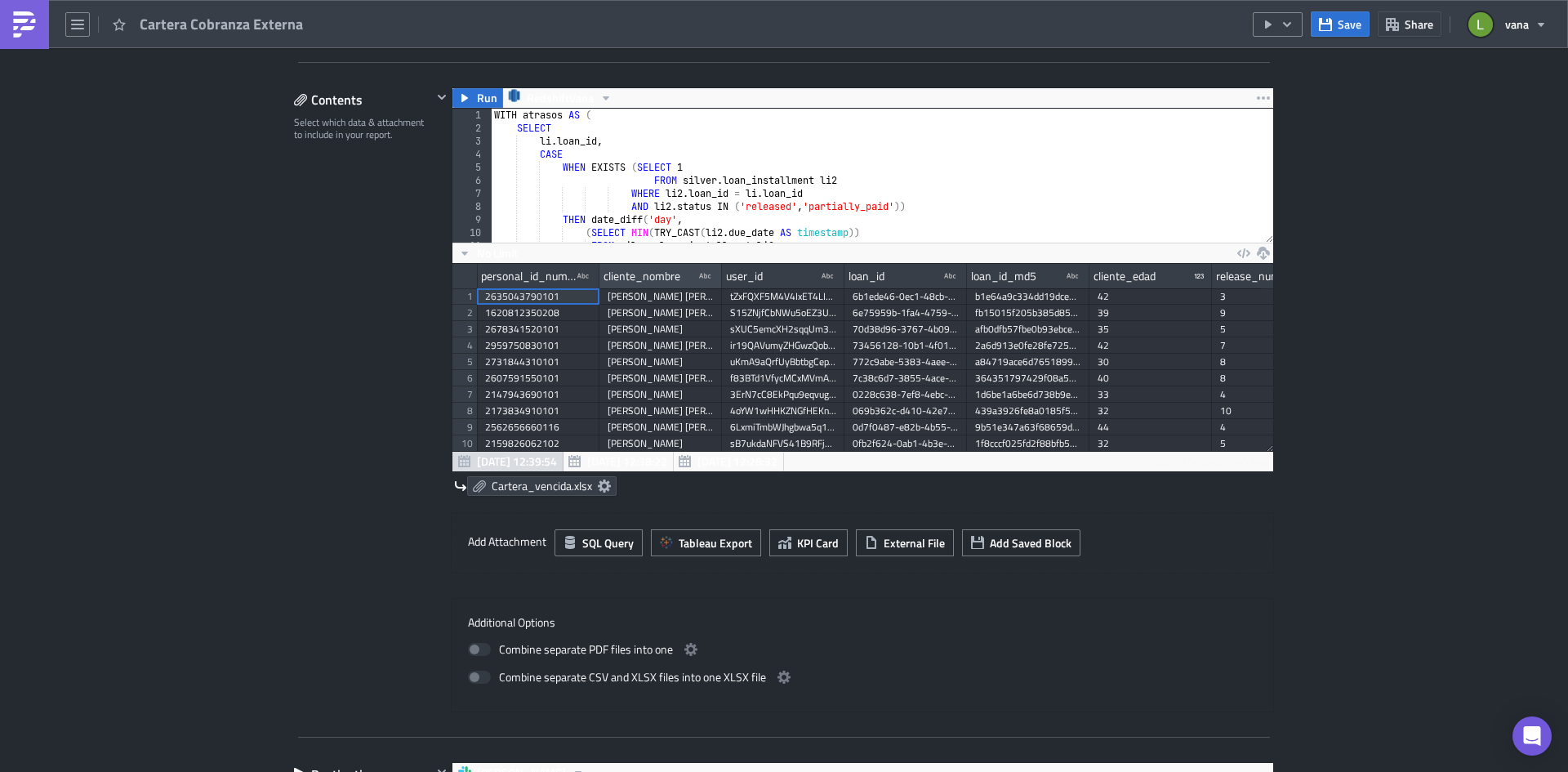
scroll to position [187, 821]
click at [598, 480] on icon at bounding box center [605, 487] width 13 height 13
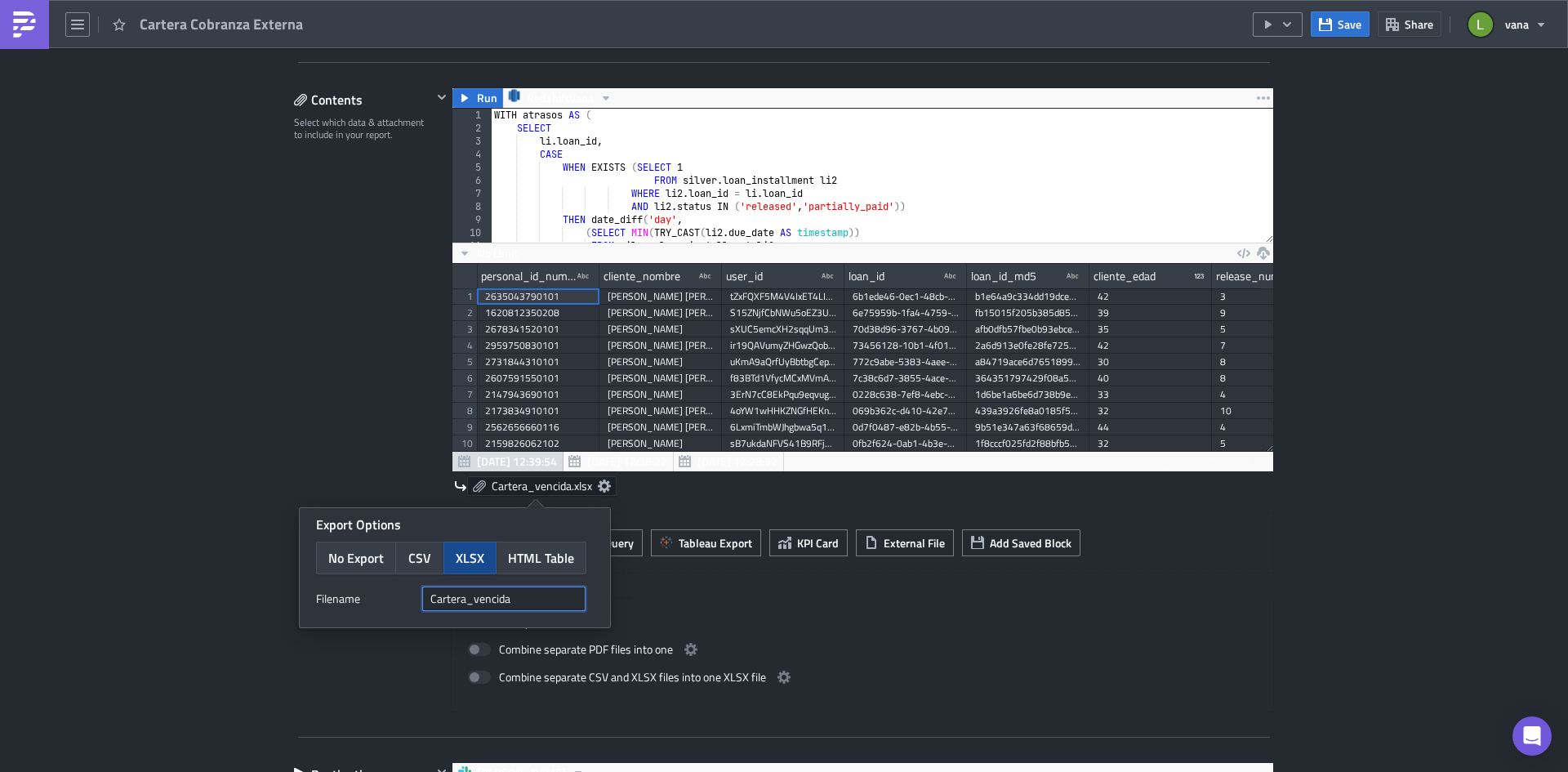
click at [526, 600] on input "Cartera_vencida" at bounding box center [504, 599] width 163 height 25
paste input "{{ utils.ds }}"
type input "Cartera_vencida_{{ utils.ds }}"
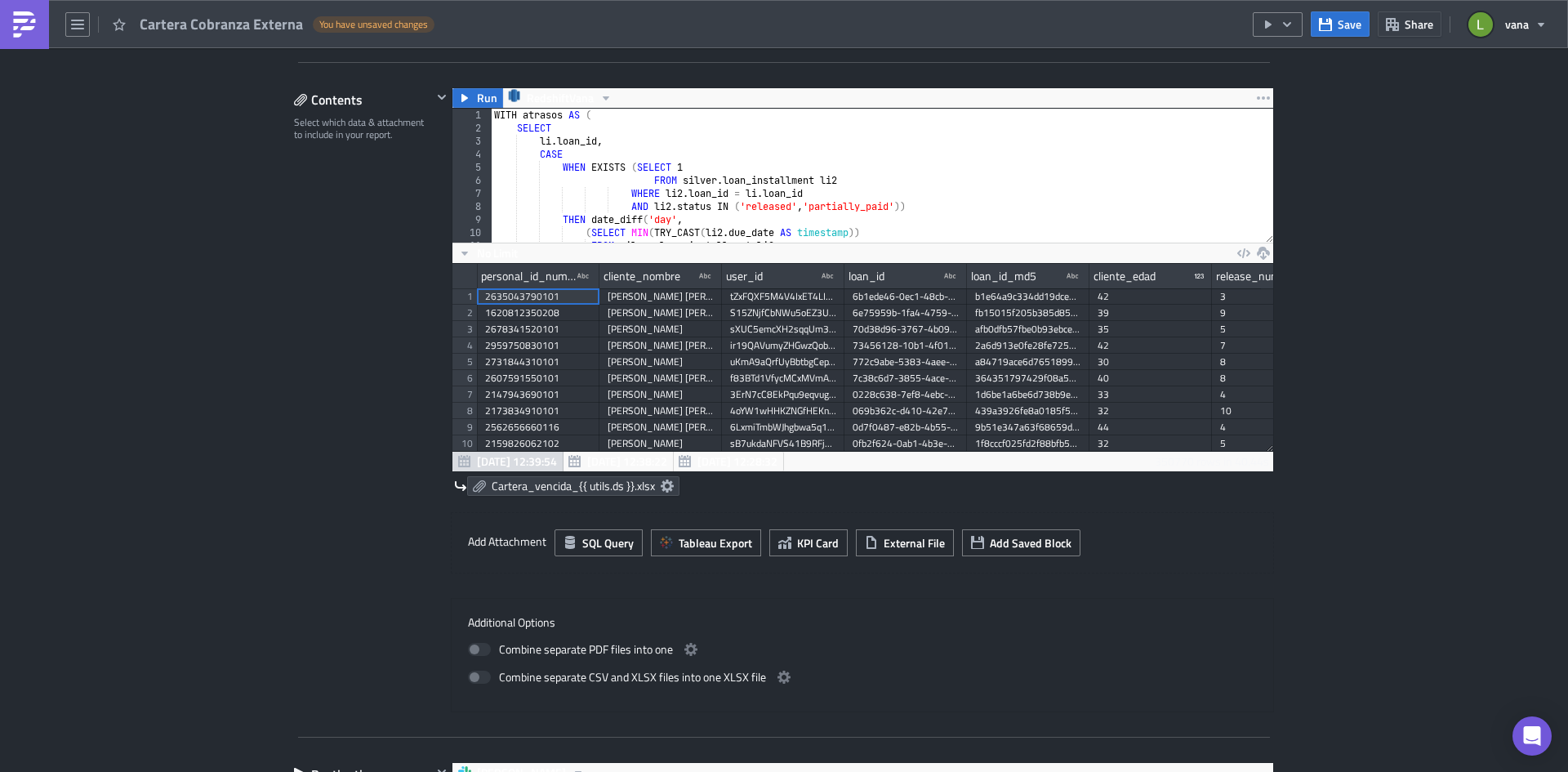
drag, startPoint x: 287, startPoint y: 357, endPoint x: 297, endPoint y: 352, distance: 11.2
click at [294, 357] on div "Contents Select which data & attachment to include in your report." at bounding box center [362, 400] width 138 height 625
click at [1336, 26] on button "Save" at bounding box center [1341, 24] width 59 height 26
click at [361, 351] on div "Contents Select which data & attachment to include in your report." at bounding box center [362, 400] width 138 height 625
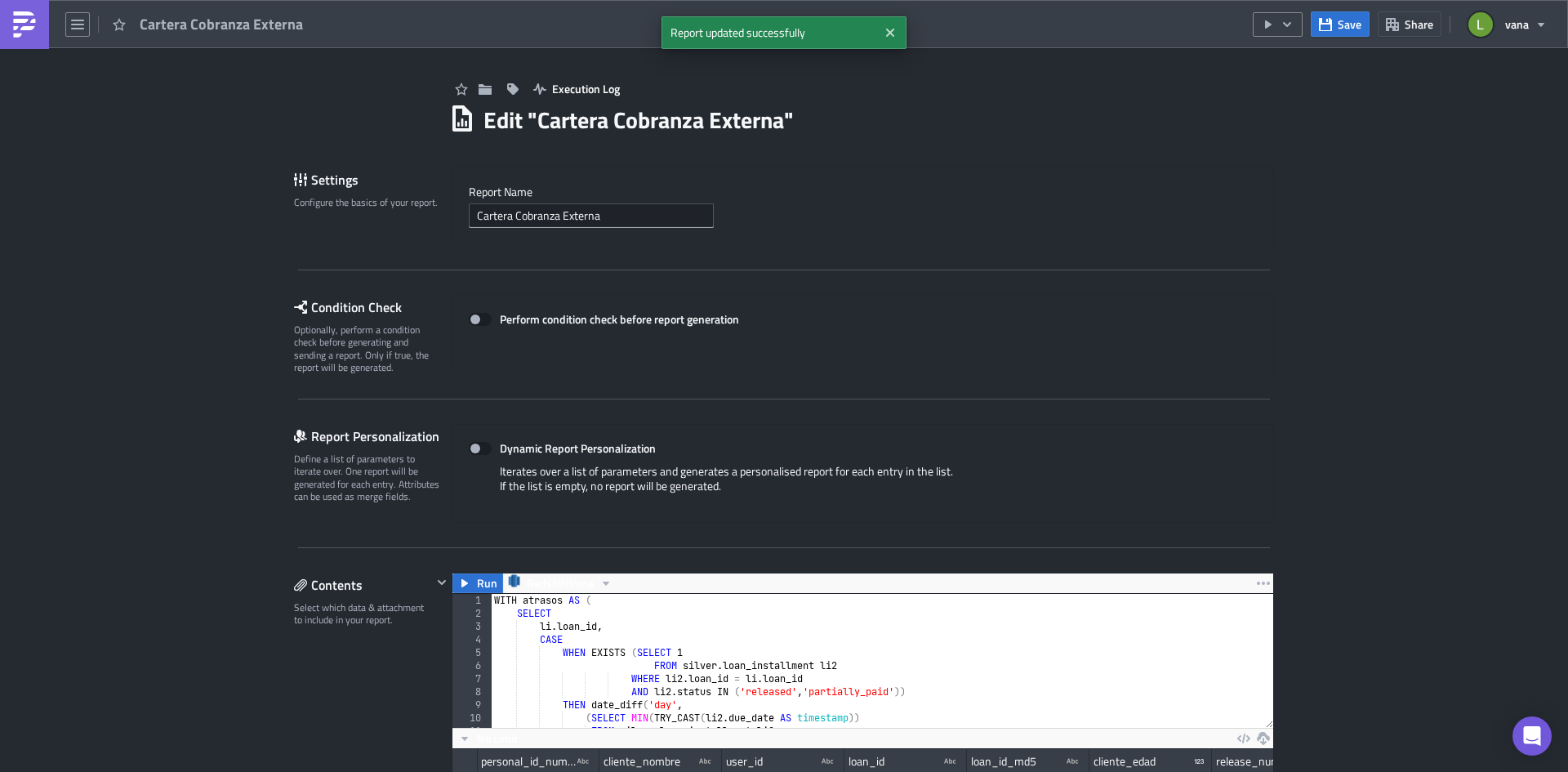
scroll to position [0, 0]
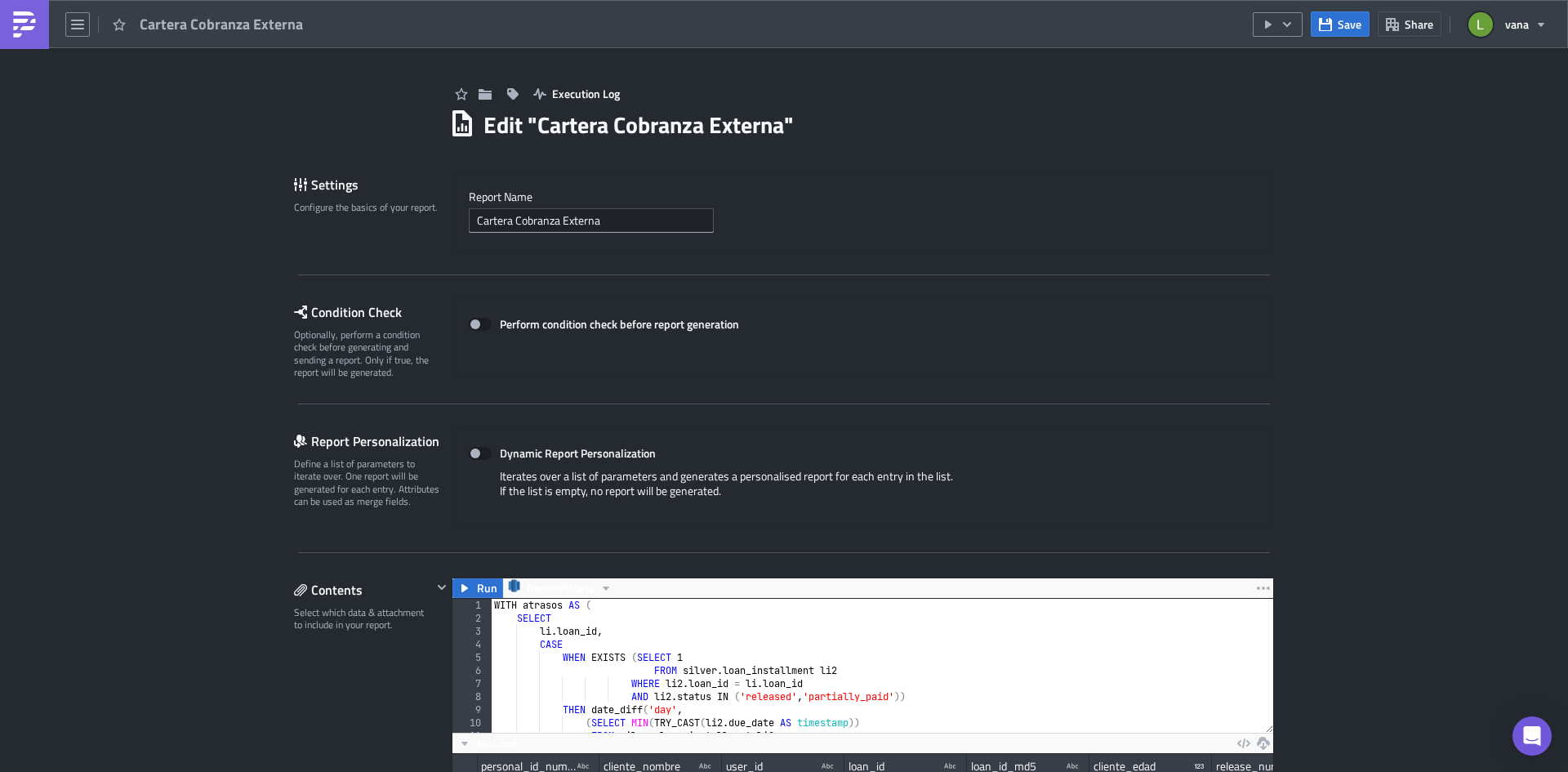
click at [26, 33] on img at bounding box center [24, 24] width 26 height 26
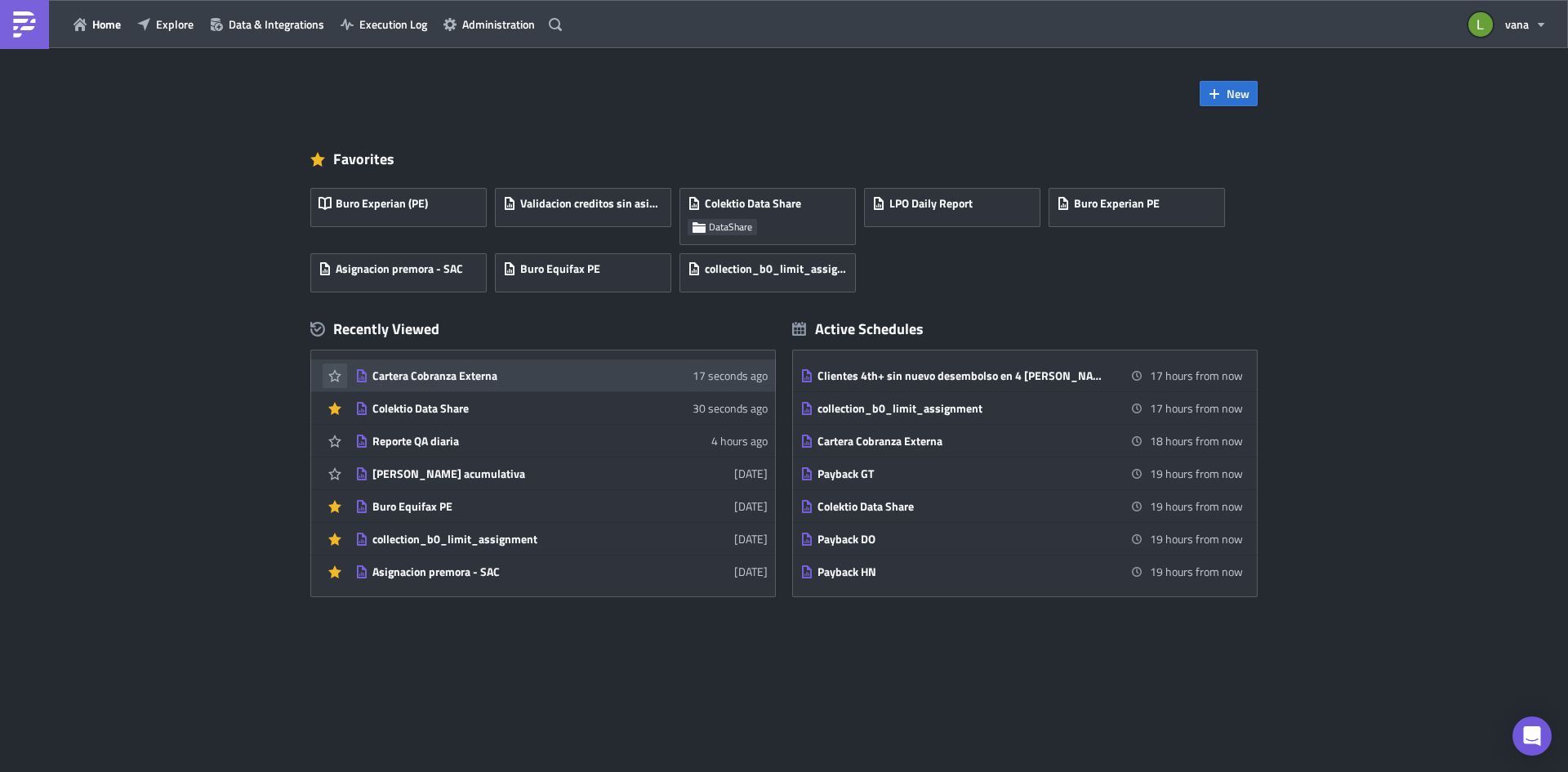
click at [333, 377] on icon "button" at bounding box center [335, 376] width 13 height 13
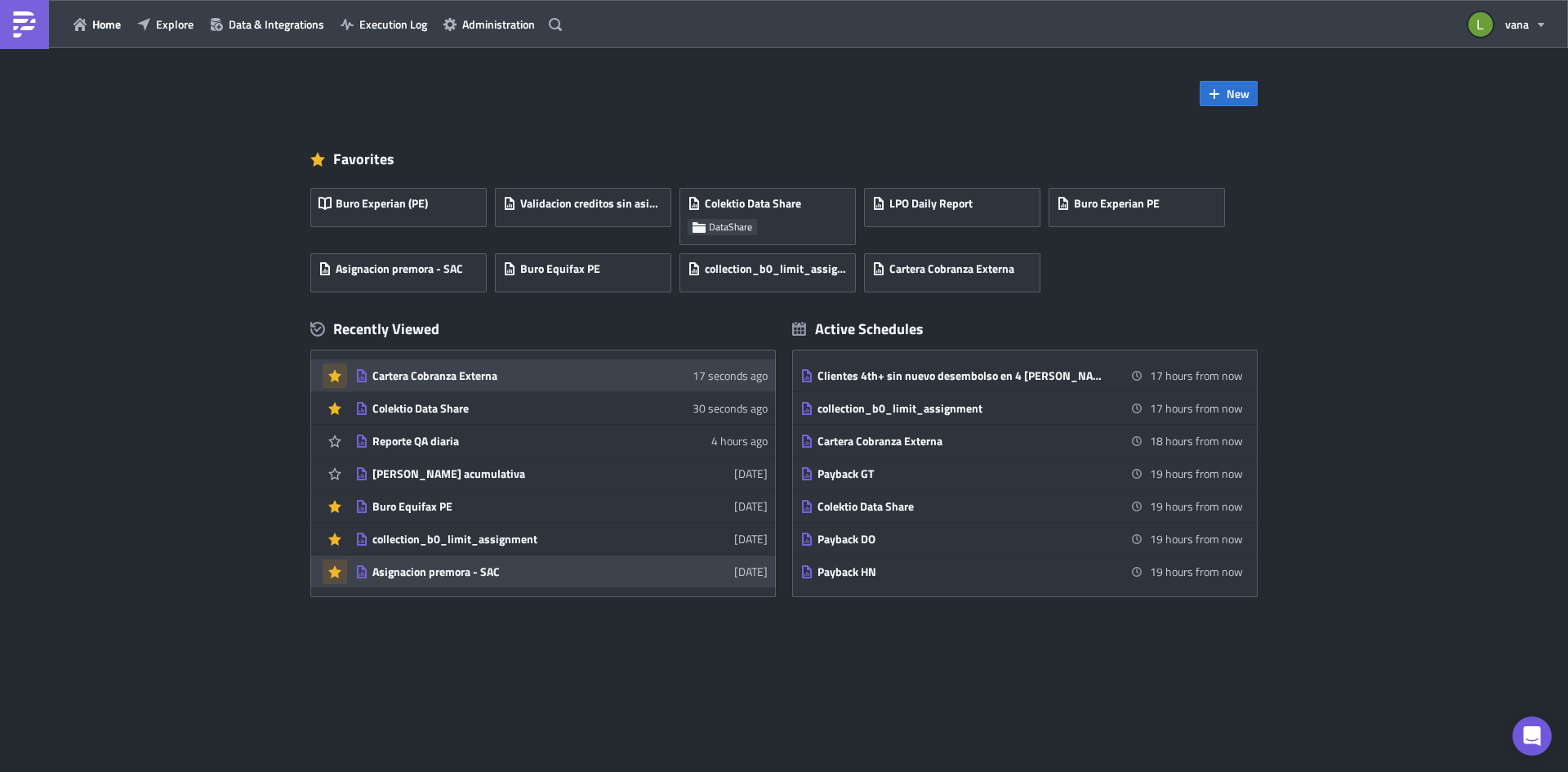
click at [340, 572] on icon "button" at bounding box center [335, 573] width 13 height 13
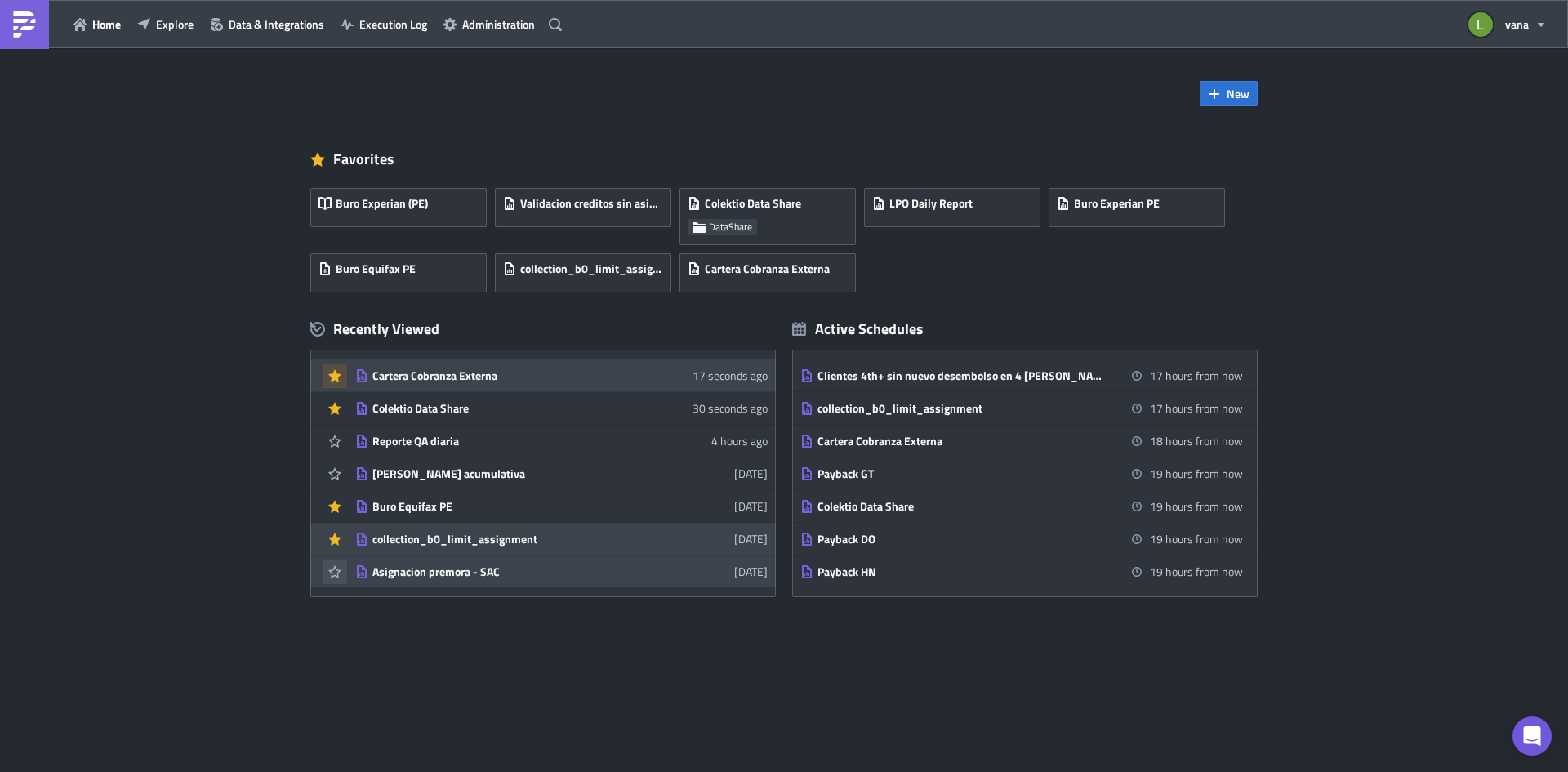
click at [515, 543] on div "collection_b0_limit_assignment" at bounding box center [516, 539] width 286 height 14
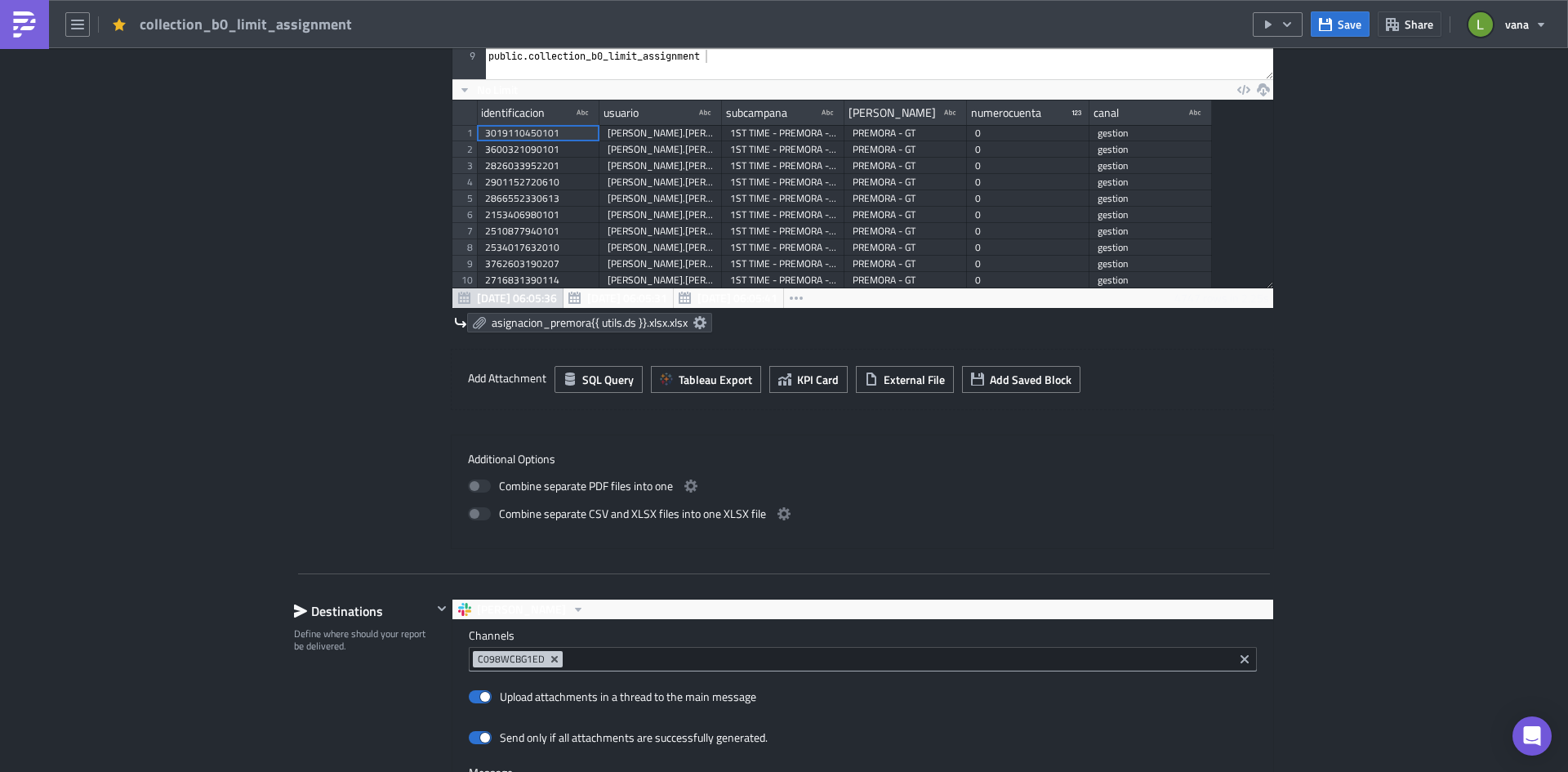
scroll to position [82, 0]
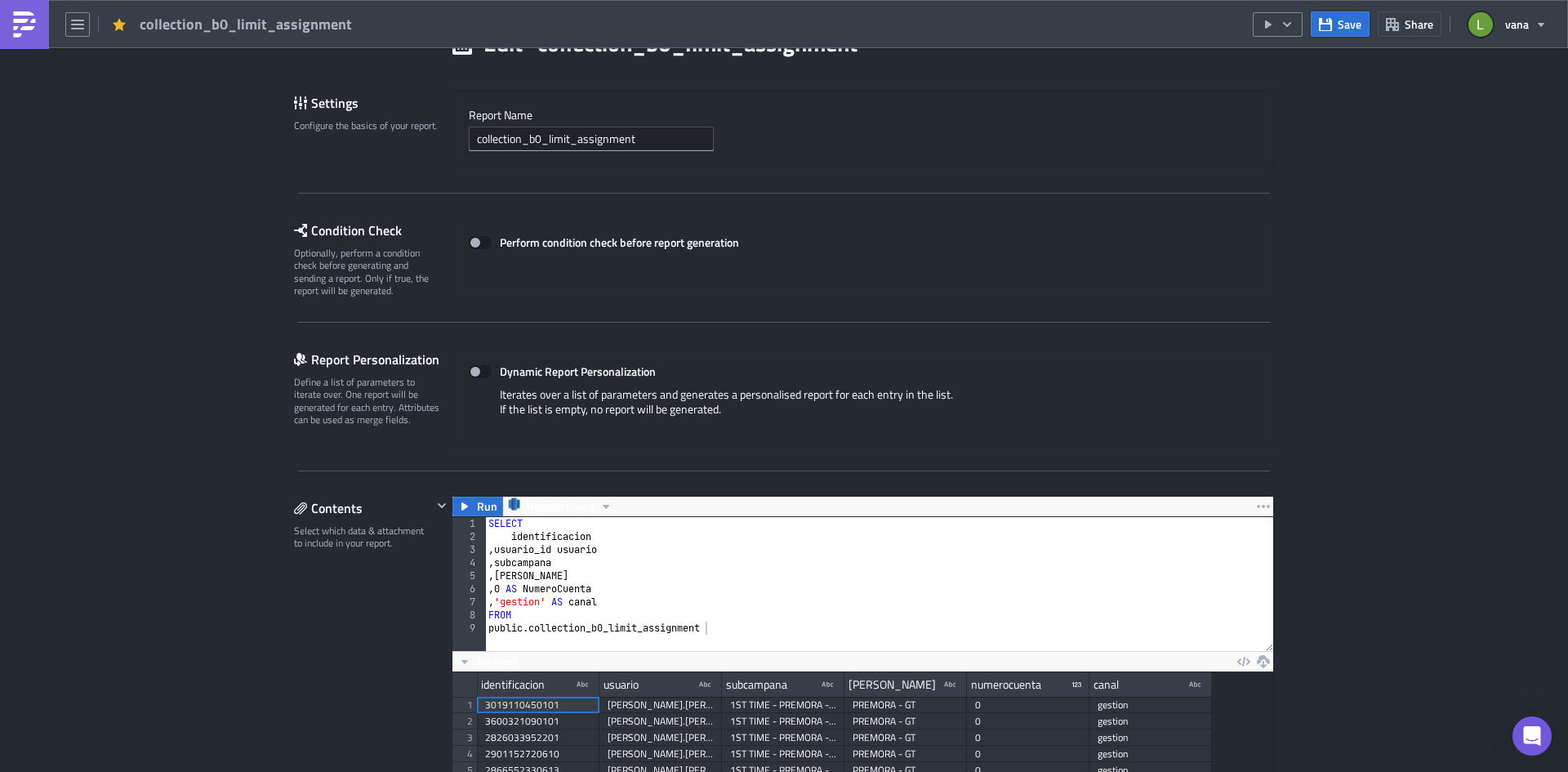
click at [29, 26] on img at bounding box center [24, 24] width 26 height 26
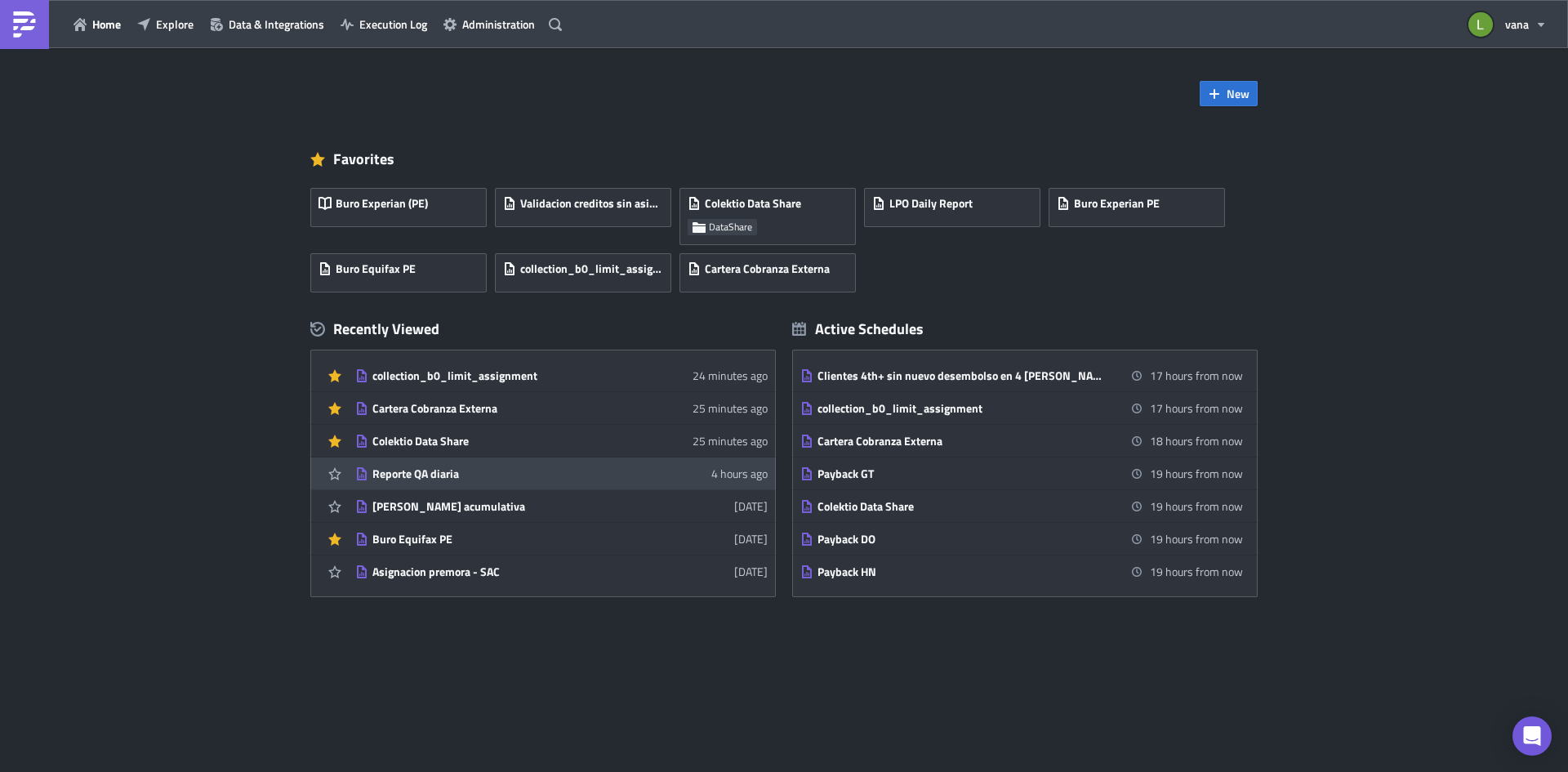
click at [475, 475] on div "Reporte QA diaria" at bounding box center [516, 473] width 286 height 14
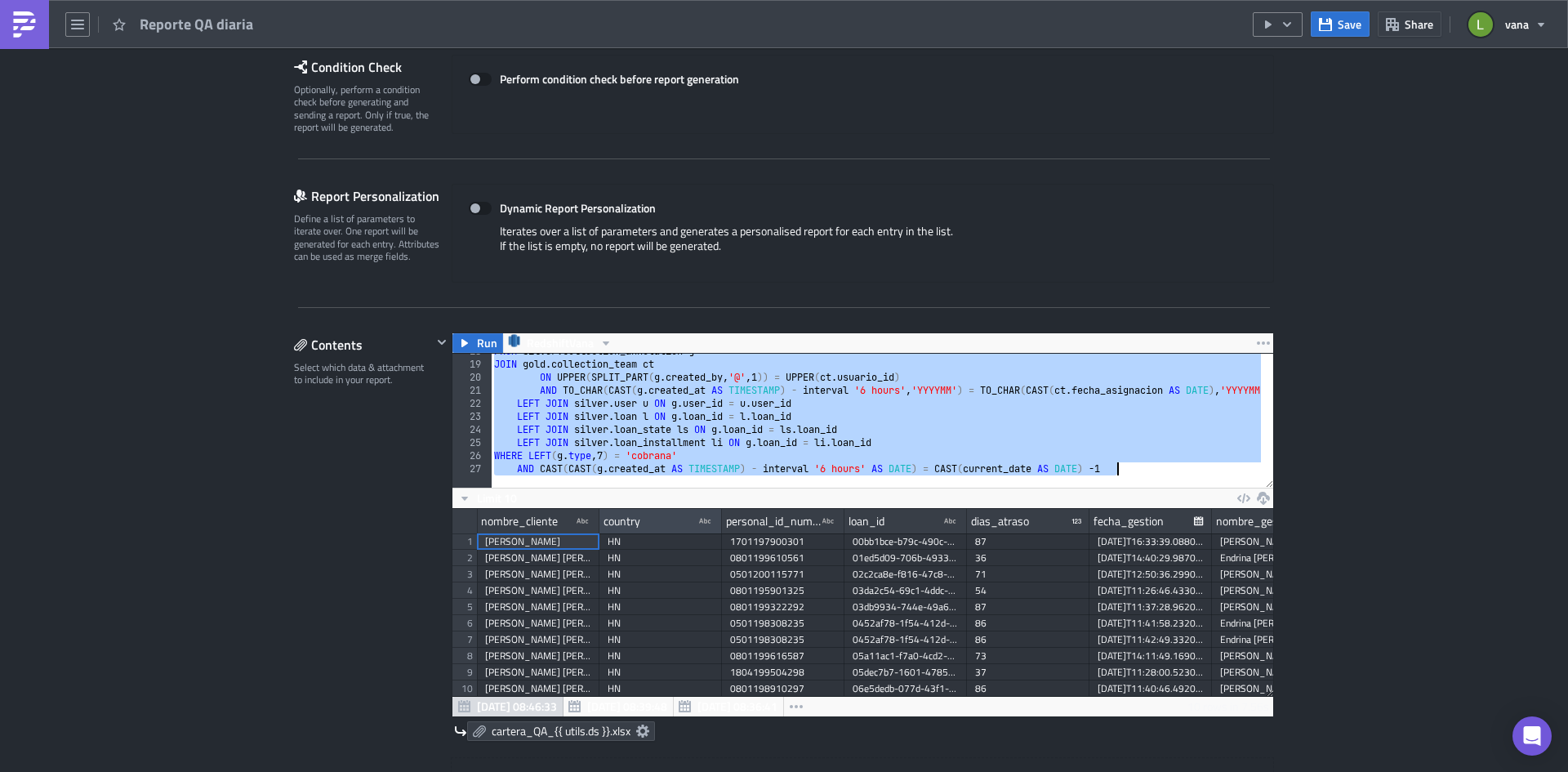
scroll to position [231, 0]
drag, startPoint x: 487, startPoint y: 357, endPoint x: 1153, endPoint y: 474, distance: 676.2
click at [1153, 474] on div "SELECT 18 19 20 21 22 23 24 25 26 27 FROM silver . collection_annotation g JOIN…" at bounding box center [862, 421] width 821 height 134
click at [600, 376] on div "FROM silver . collection_annotation g JOIN gold . collection_team ct ON UPPER (…" at bounding box center [877, 421] width 771 height 134
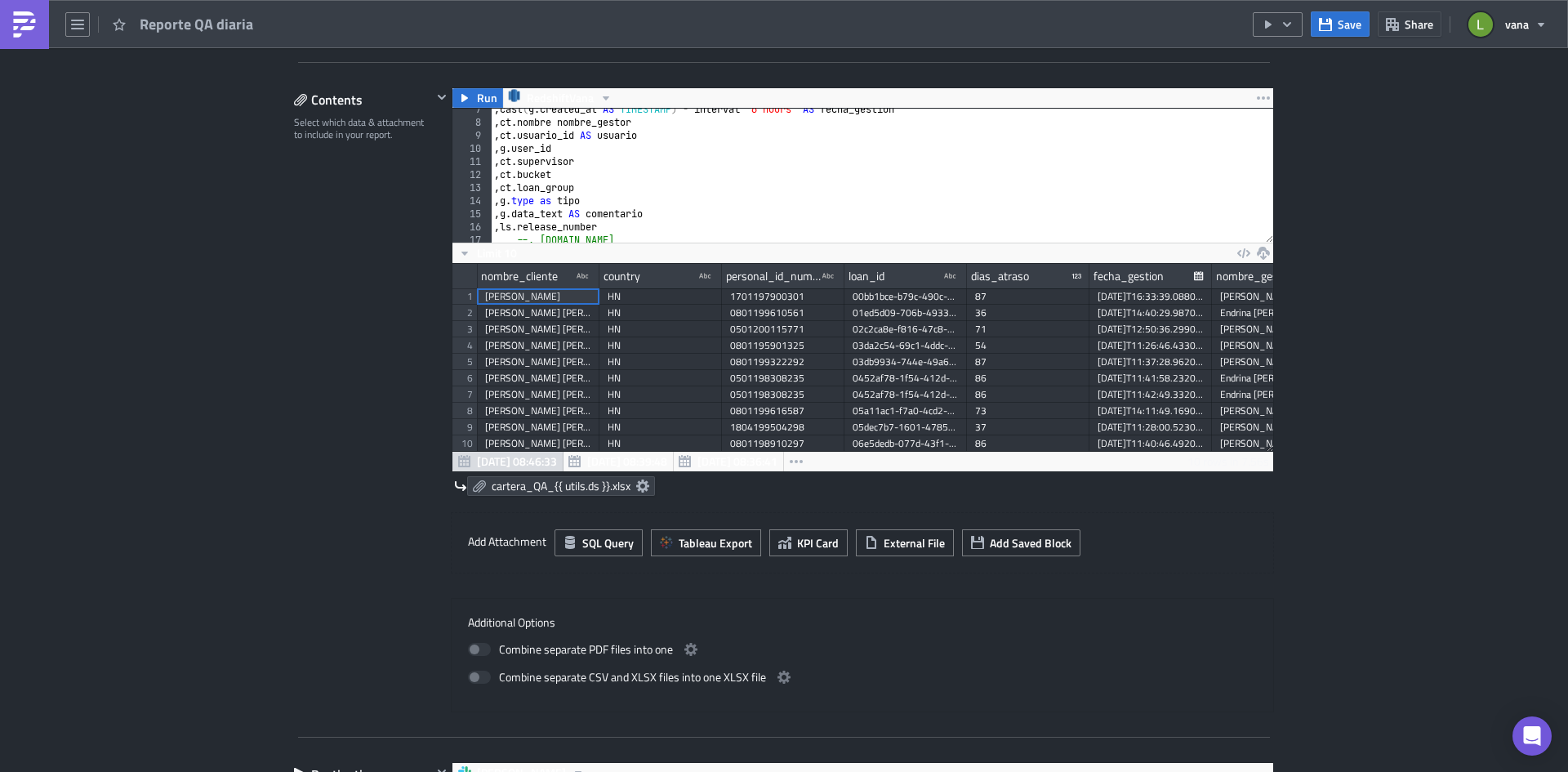
scroll to position [0, 0]
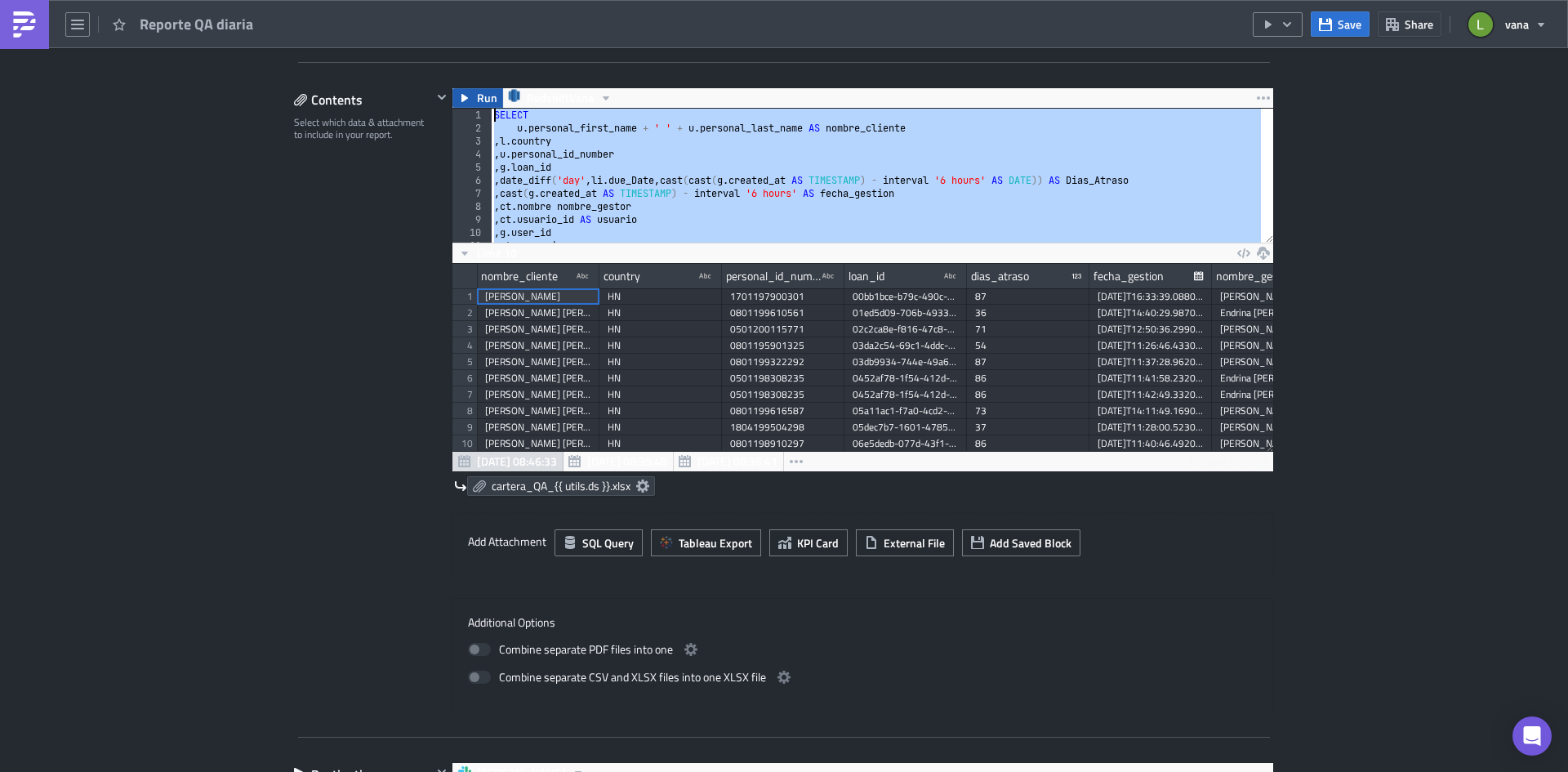
drag, startPoint x: 1124, startPoint y: 219, endPoint x: 469, endPoint y: 97, distance: 666.3
click at [470, 96] on div "Run RedshiftVana ON UPPER(SPLIT_PART(g.created_by, '@', 1)) = UPPER(ct.usuario_…" at bounding box center [863, 280] width 822 height 385
paste textarea "from base b"
type textarea "from base b"
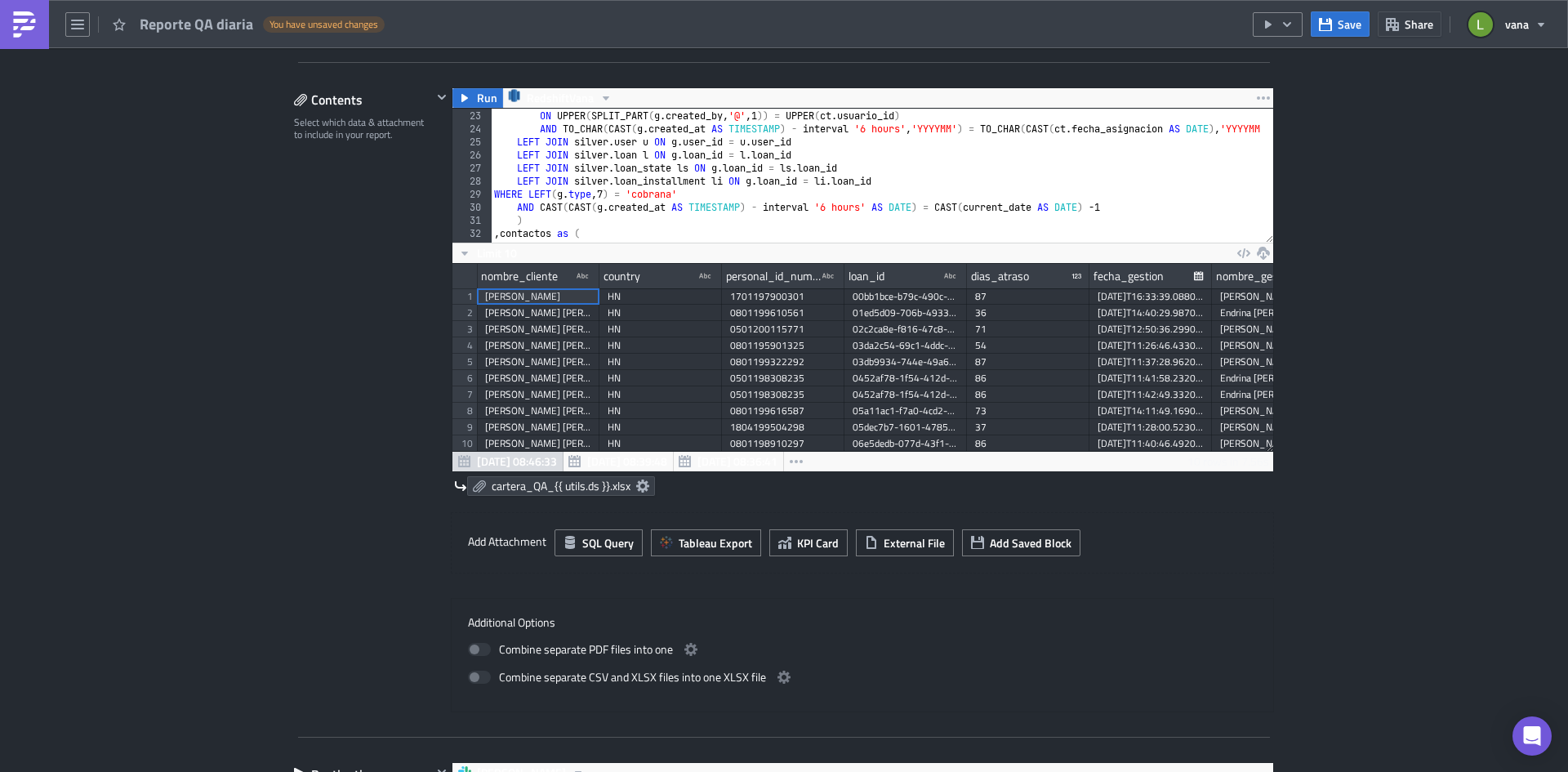
scroll to position [336, 0]
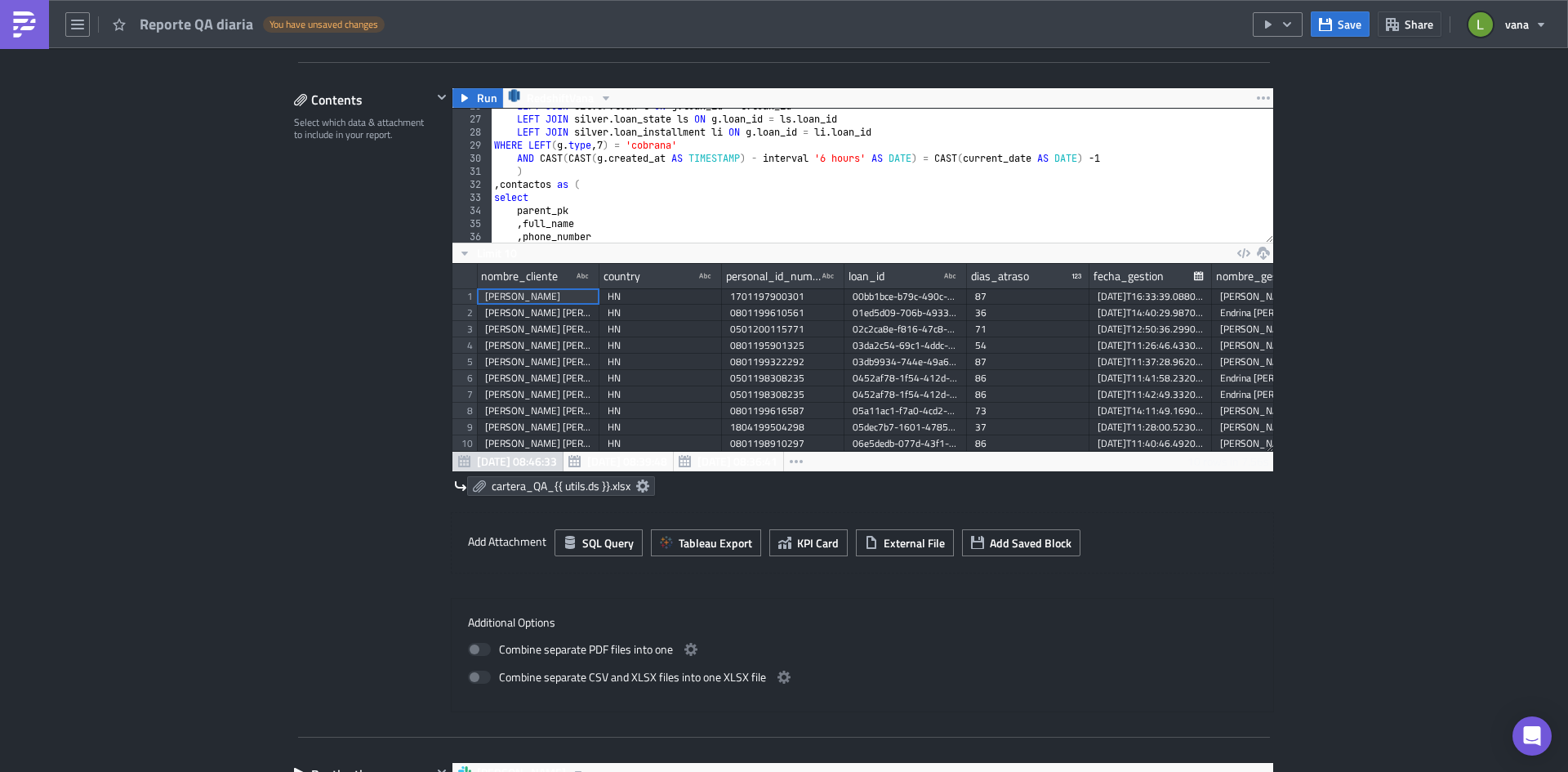
click at [298, 309] on div "Contents Select which data & attachment to include in your report." at bounding box center [362, 400] width 138 height 625
click at [1334, 30] on button "Save" at bounding box center [1341, 24] width 59 height 26
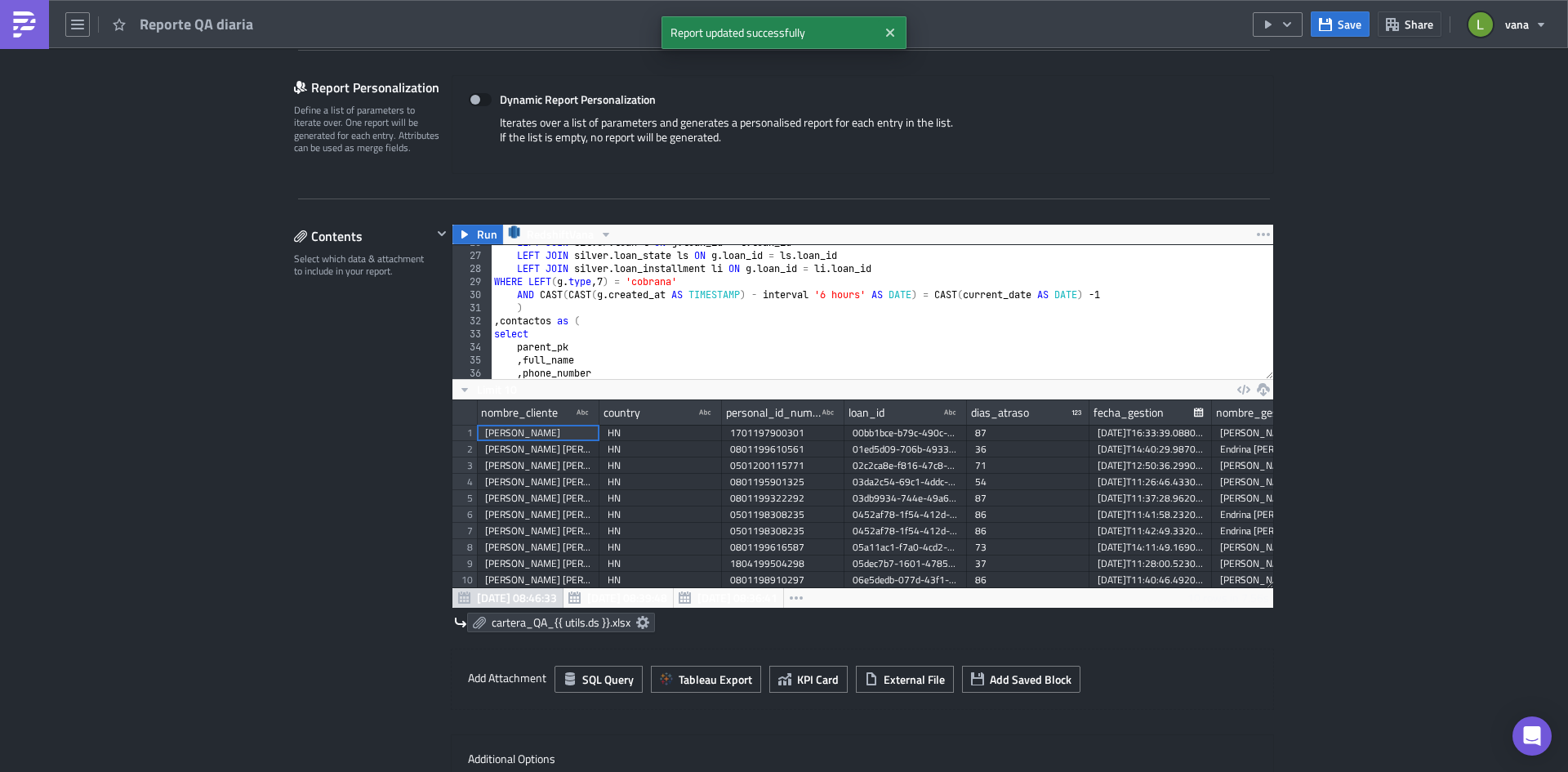
scroll to position [163, 0]
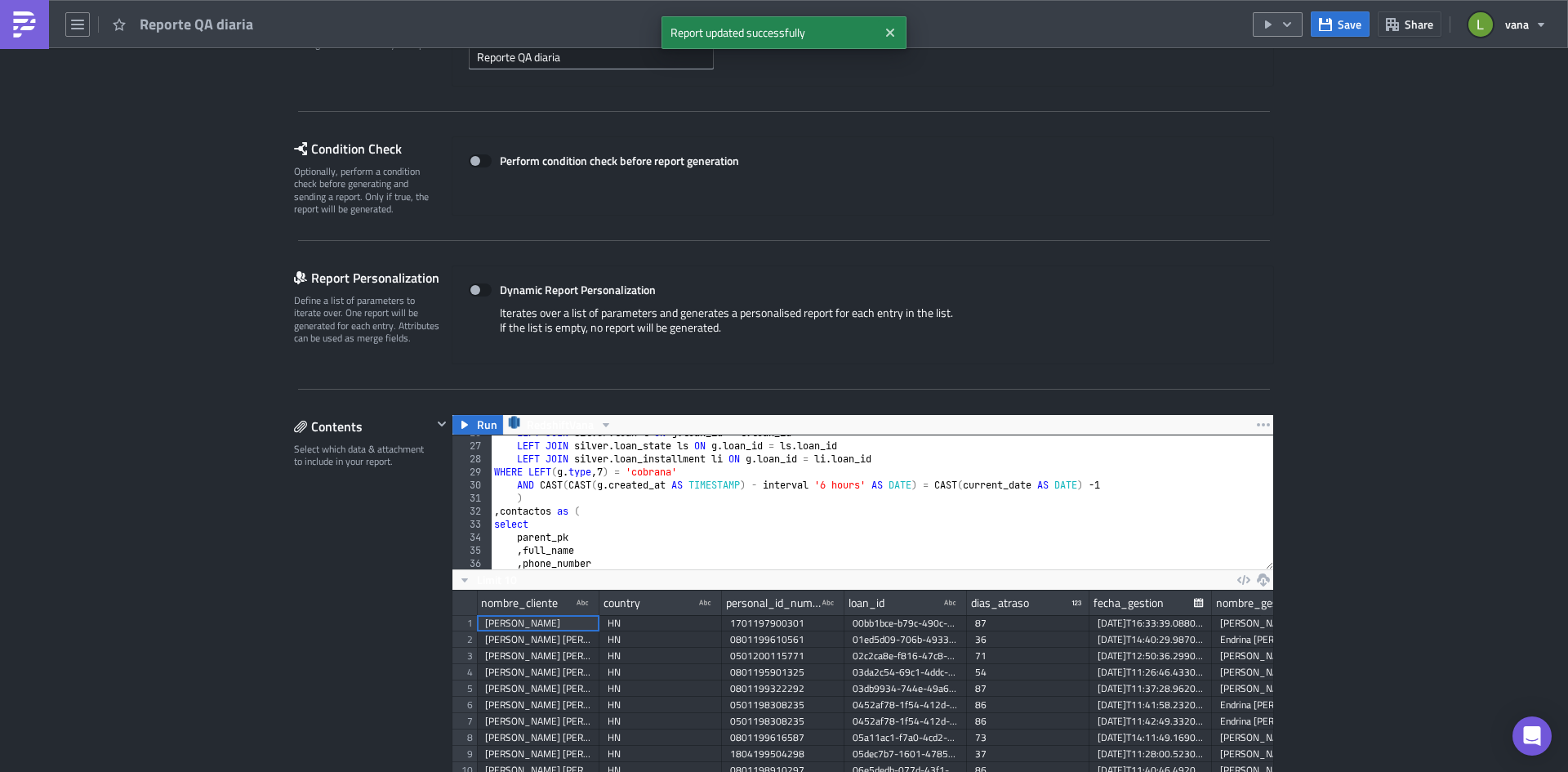
click at [1293, 30] on icon "button" at bounding box center [1288, 25] width 13 height 13
click at [1284, 89] on div "Run Report" at bounding box center [1328, 90] width 128 height 16
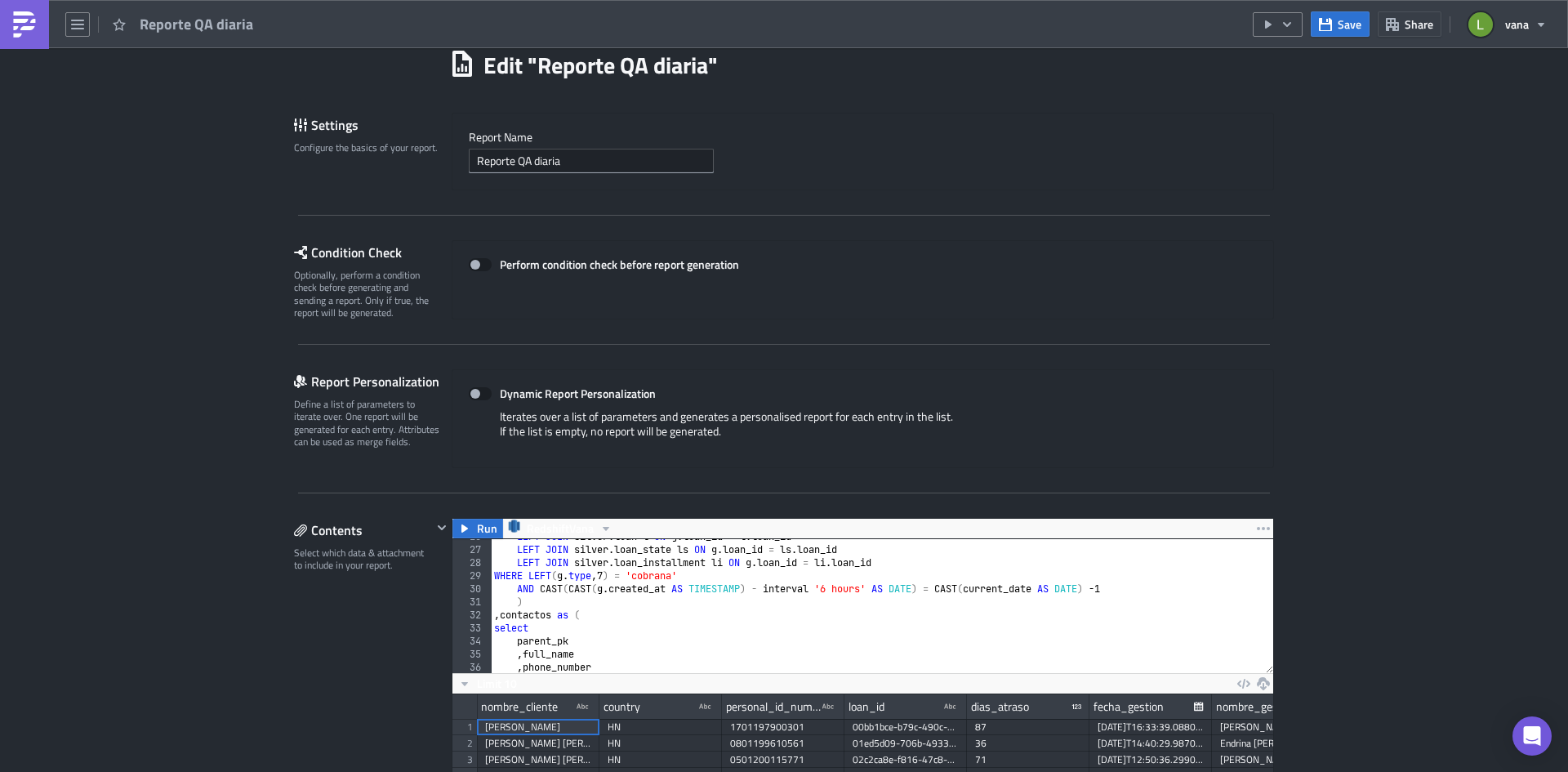
scroll to position [0, 0]
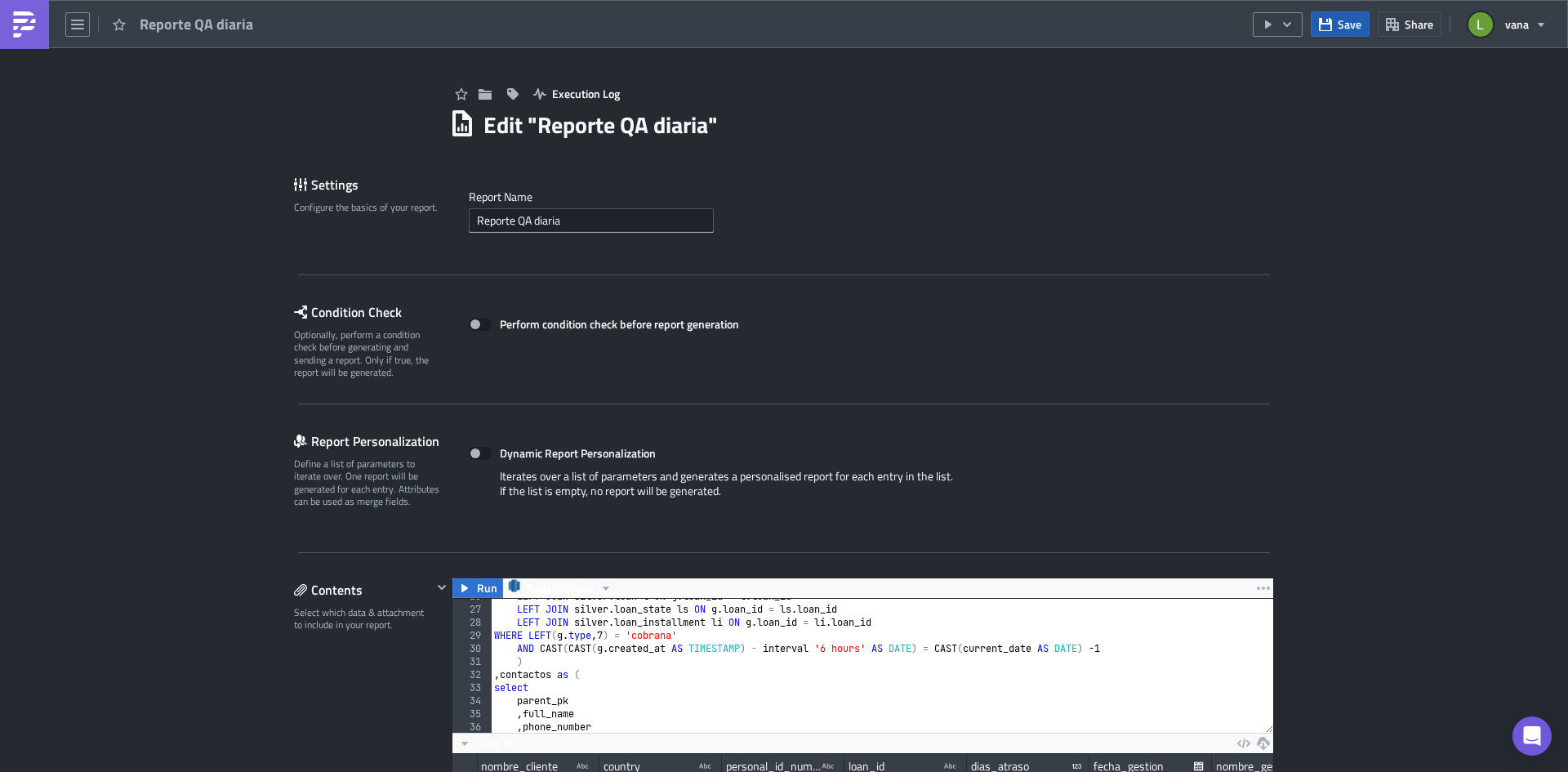
click at [1332, 29] on icon "button" at bounding box center [1326, 24] width 13 height 13
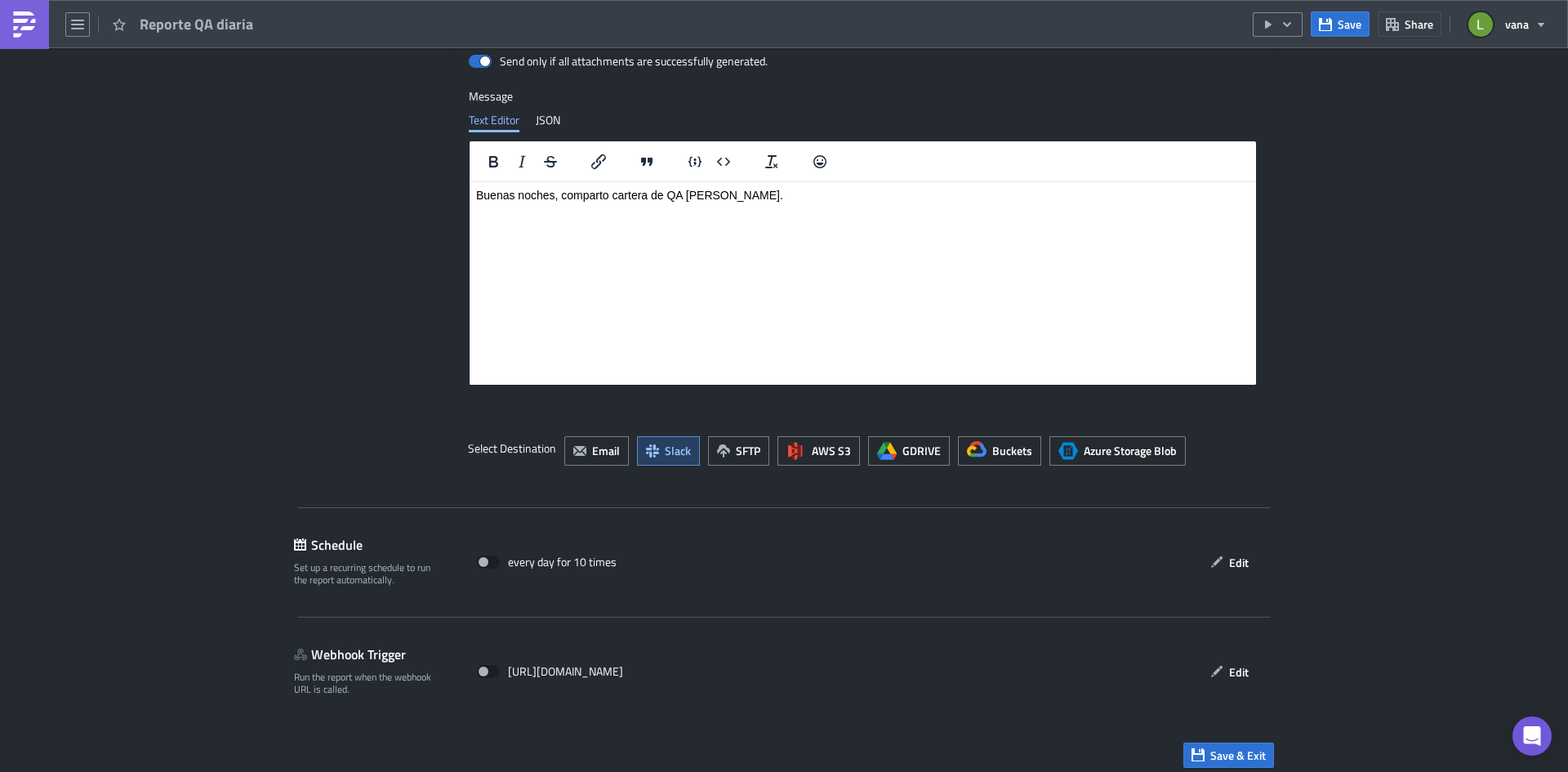
scroll to position [1341, 0]
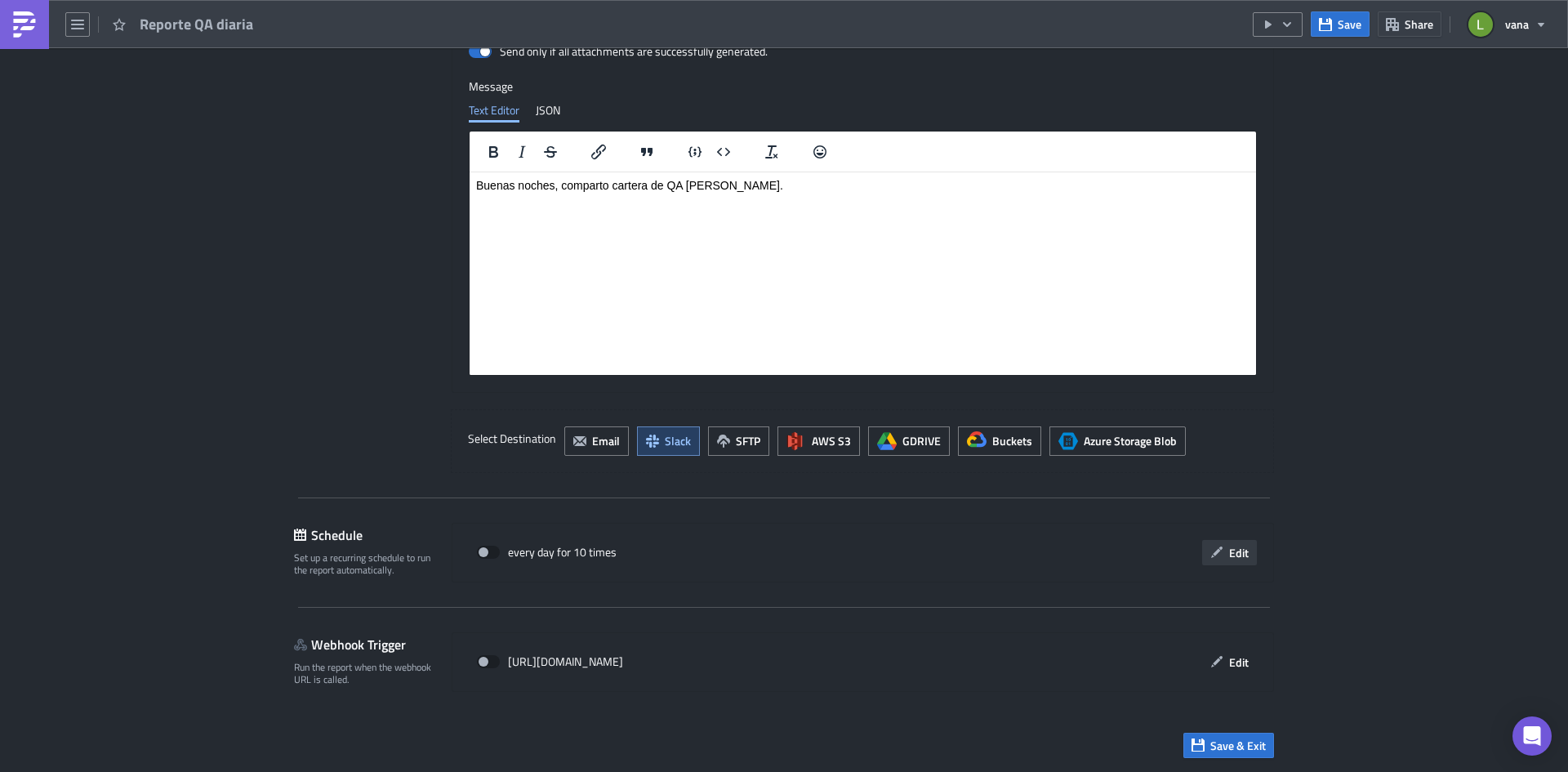
click at [1229, 556] on span "Edit" at bounding box center [1239, 553] width 20 height 17
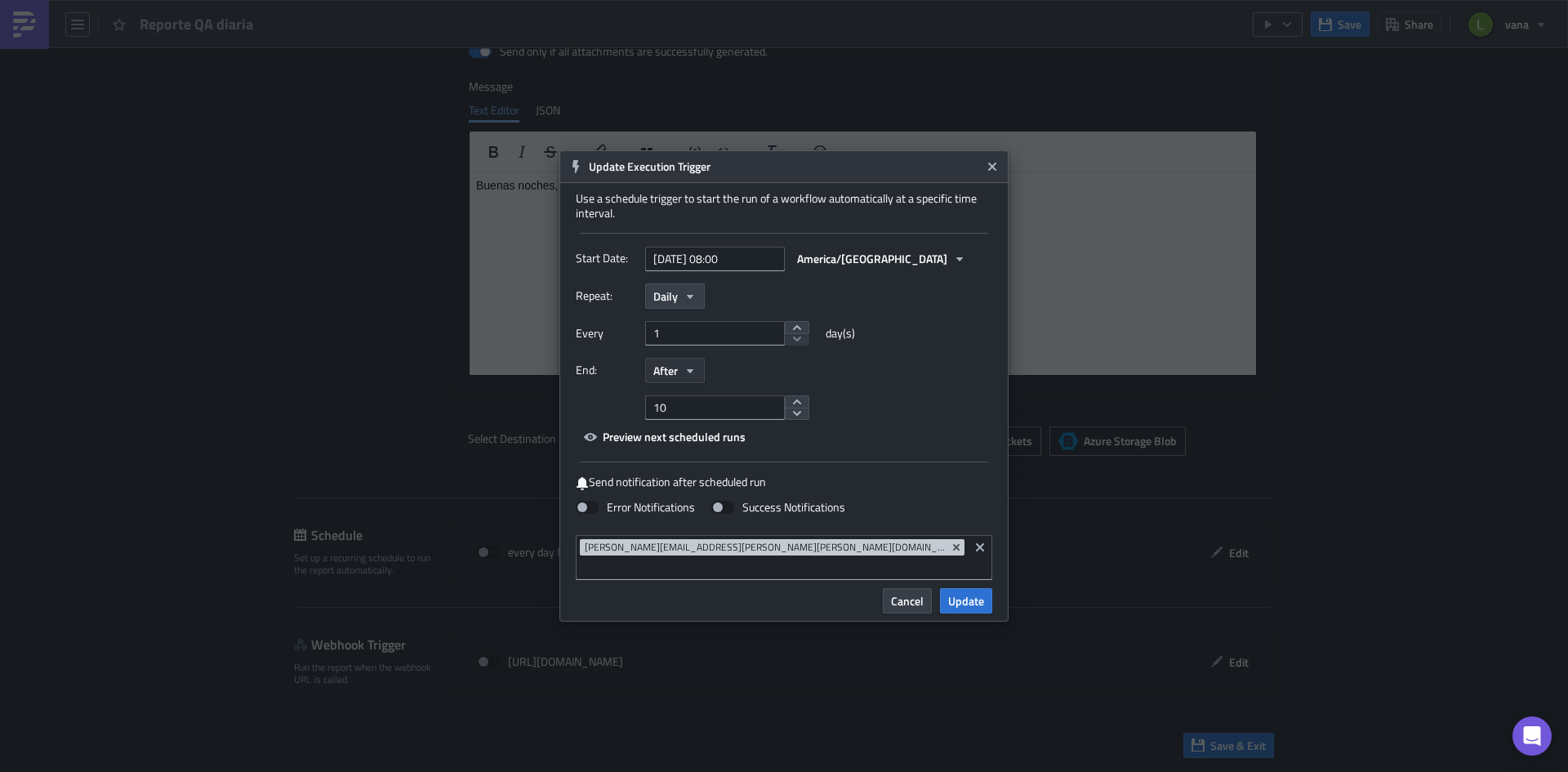
click at [694, 378] on icon "button" at bounding box center [691, 371] width 13 height 13
click at [689, 407] on div "Never" at bounding box center [723, 399] width 135 height 16
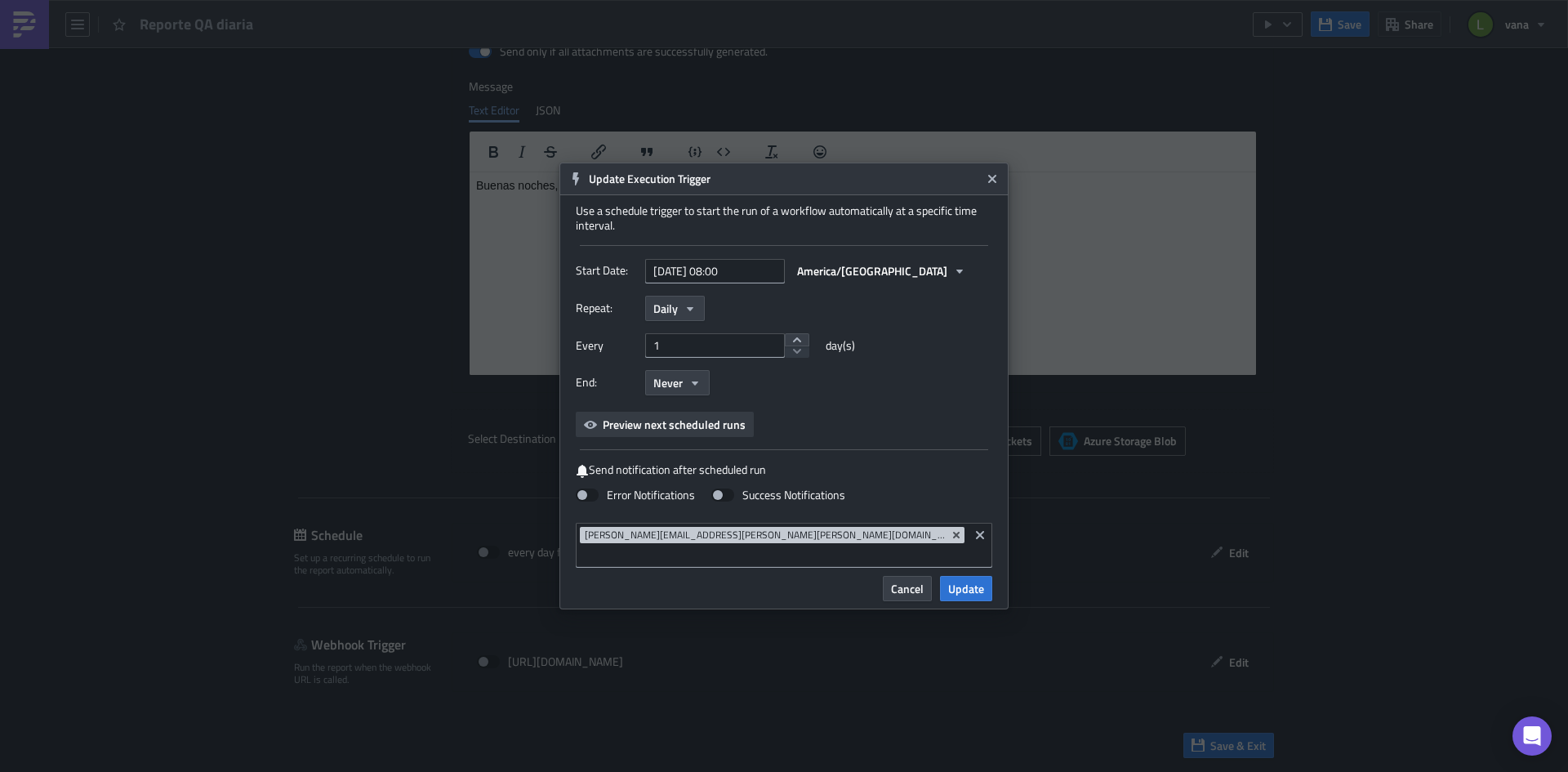
click at [714, 433] on span "Preview next scheduled runs" at bounding box center [674, 425] width 143 height 17
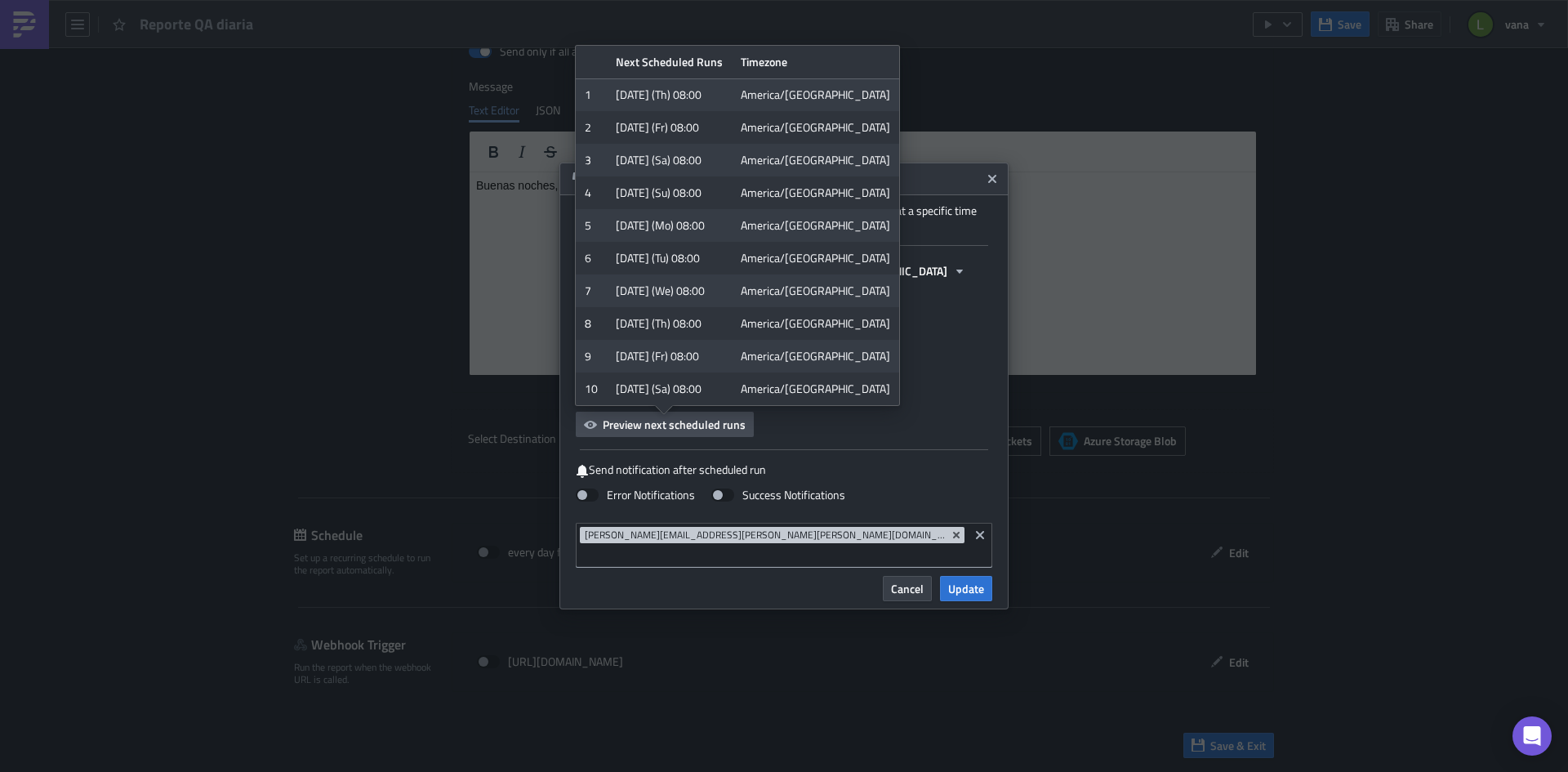
click at [951, 396] on div "End: Never" at bounding box center [784, 383] width 417 height 26
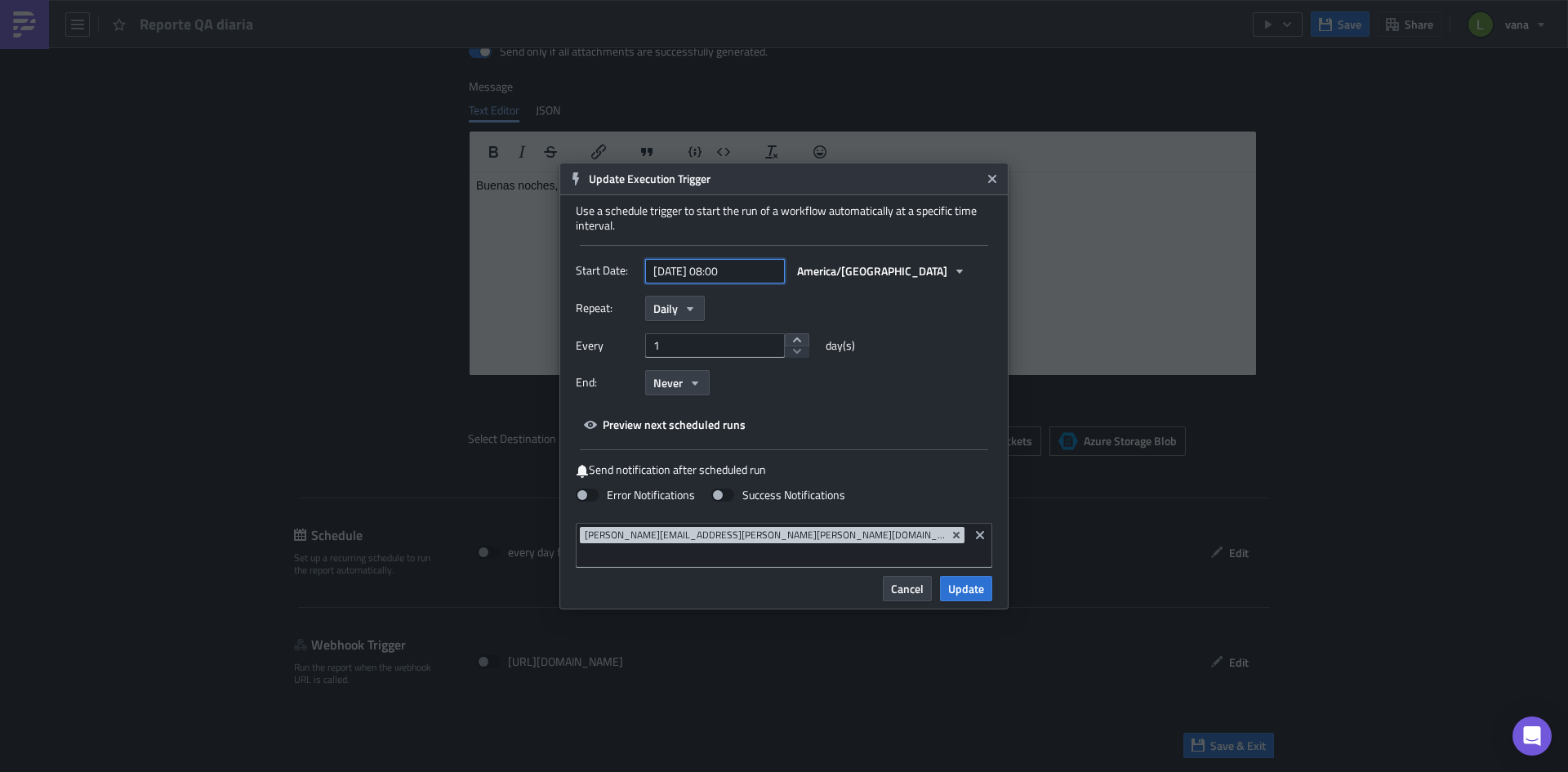
select select "8"
select select "2025"
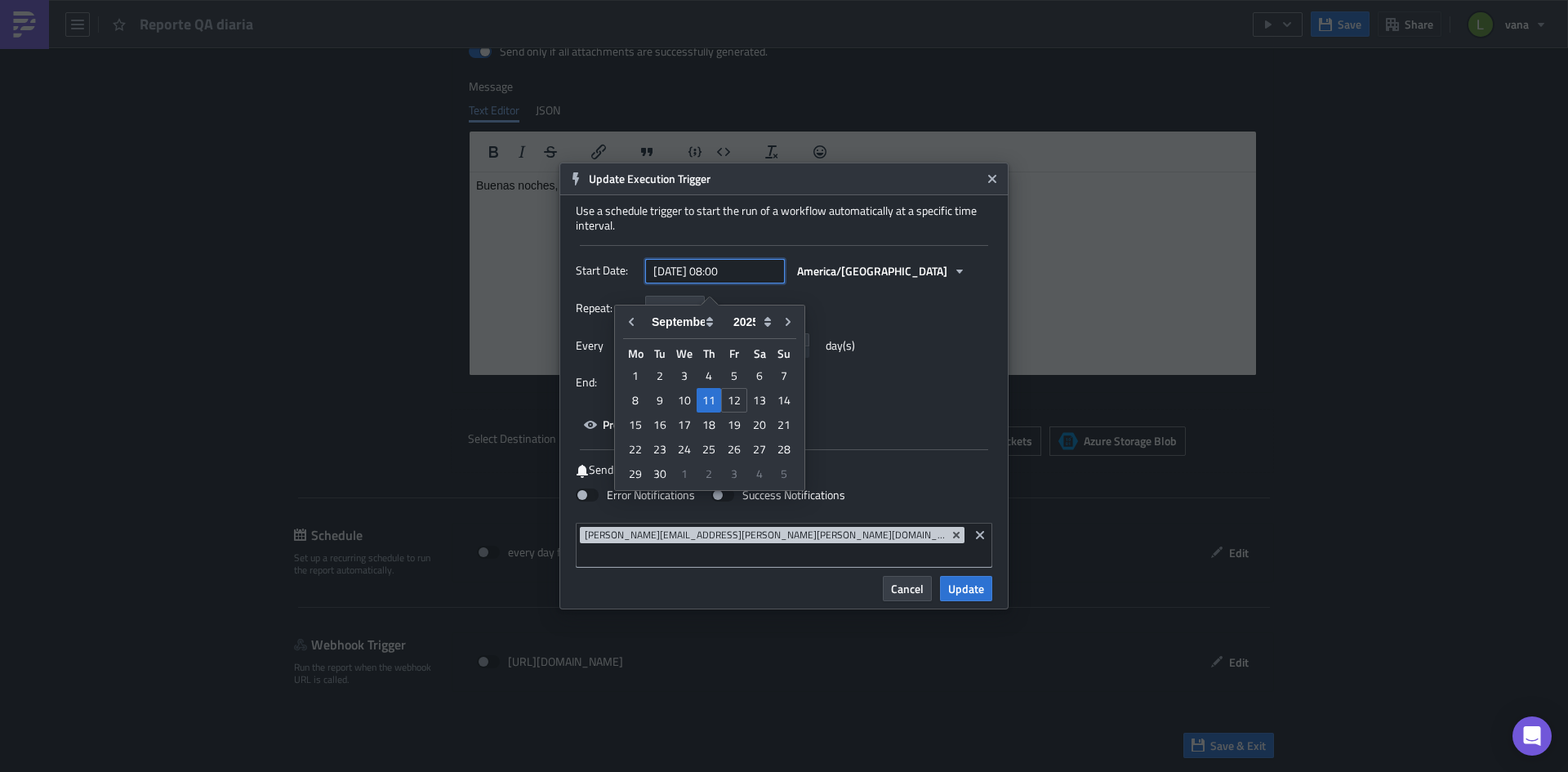
click at [763, 282] on input "[DATE] 08:00" at bounding box center [715, 271] width 139 height 25
click at [728, 281] on input "[DATE] 08:00" at bounding box center [715, 271] width 139 height 25
type input "[DATE] 23:00"
click at [981, 370] on div "Every 1 day(s)" at bounding box center [784, 351] width 417 height 37
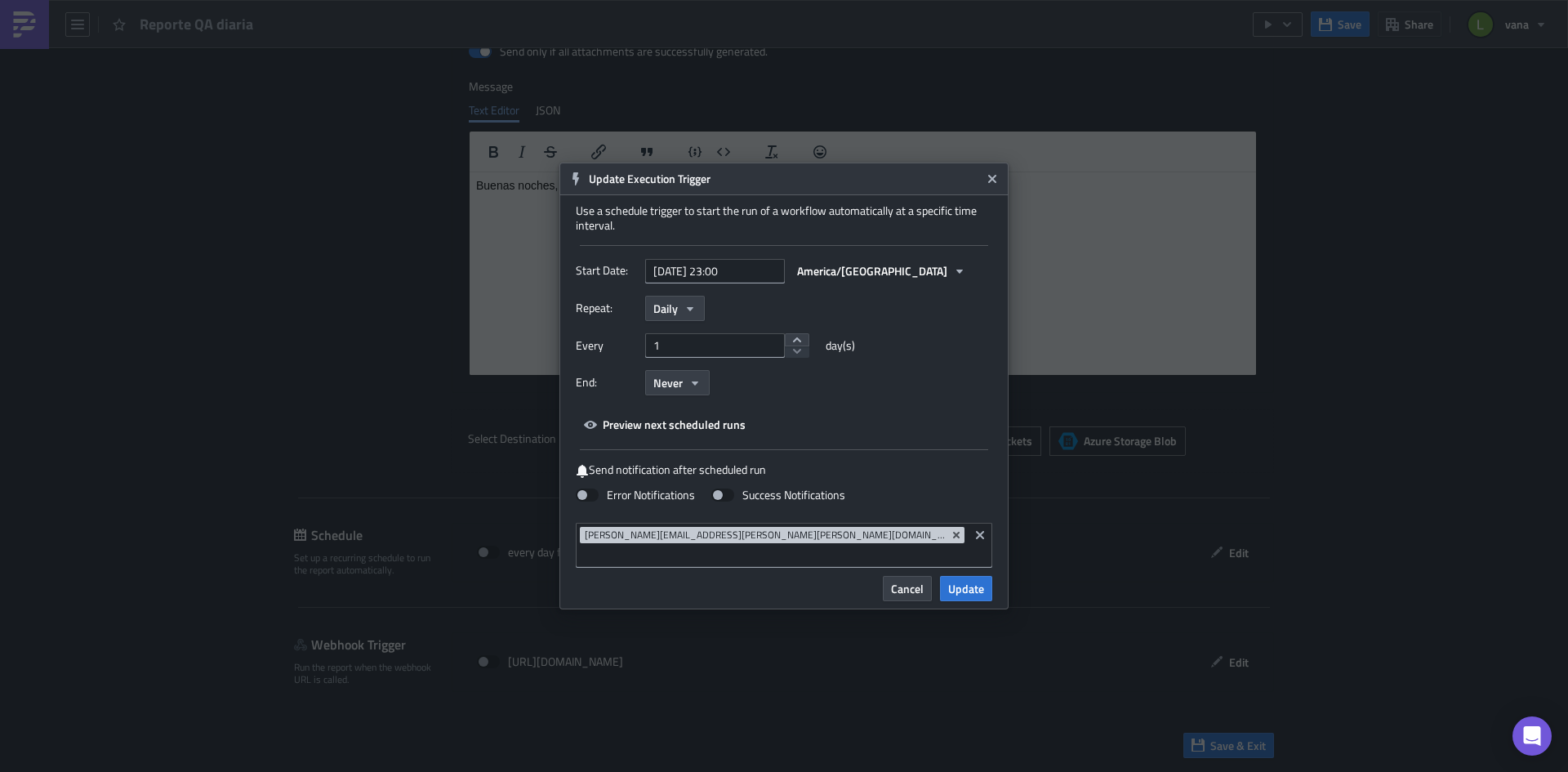
click at [934, 407] on div "Repeat: Daily Every 1 day(s) End: Never" at bounding box center [784, 351] width 417 height 112
click at [682, 433] on span "Preview next scheduled runs" at bounding box center [674, 425] width 143 height 17
click at [939, 407] on div "Repeat: Daily Every 1 day(s) End: Never" at bounding box center [784, 351] width 417 height 112
click at [969, 585] on span "Update" at bounding box center [966, 589] width 36 height 17
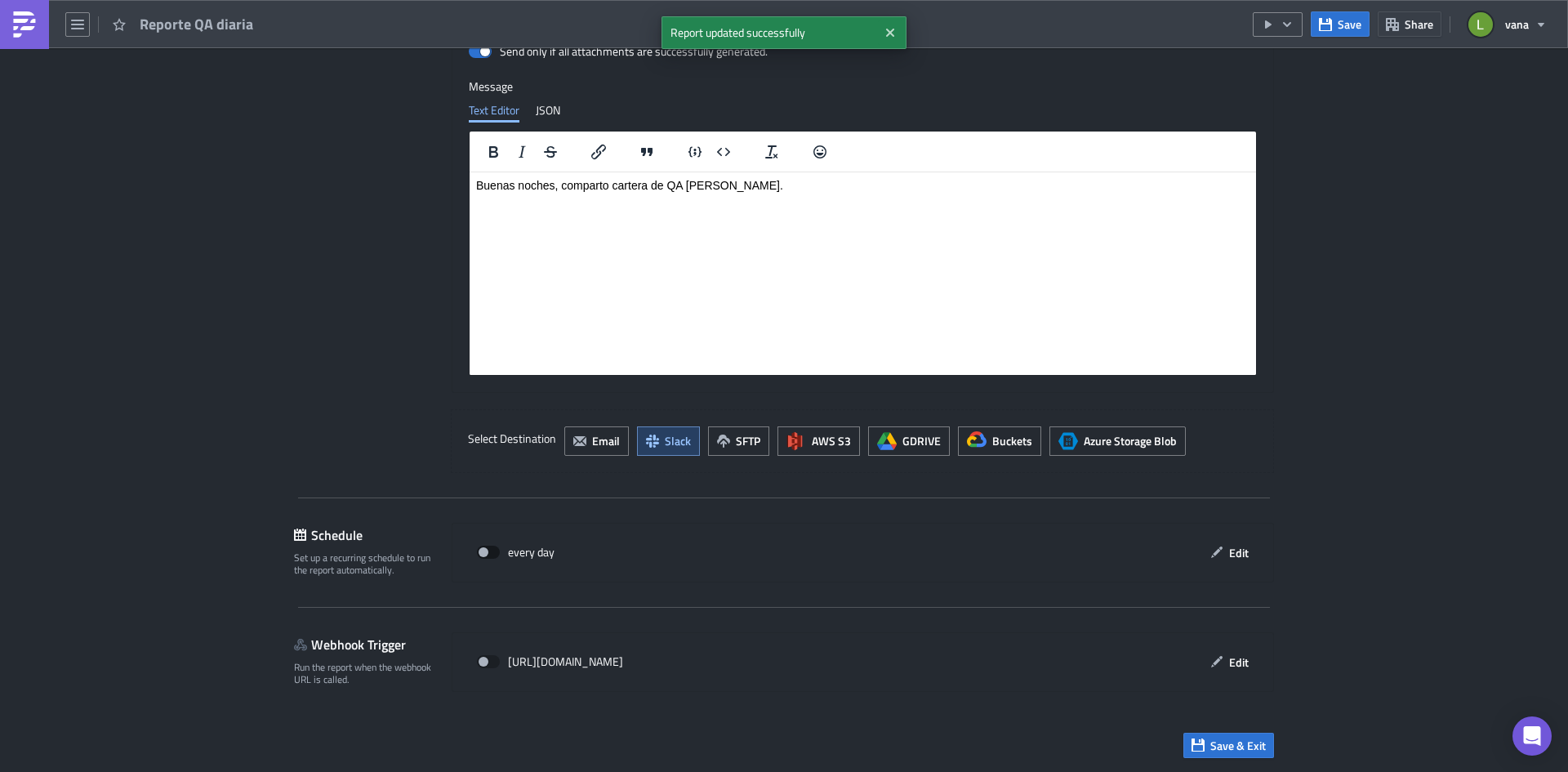
click at [481, 553] on span at bounding box center [488, 553] width 23 height 13
click at [481, 553] on input "checkbox" at bounding box center [485, 553] width 10 height 10
checkbox input "true"
click at [1249, 748] on span "Save & Exit" at bounding box center [1238, 745] width 55 height 17
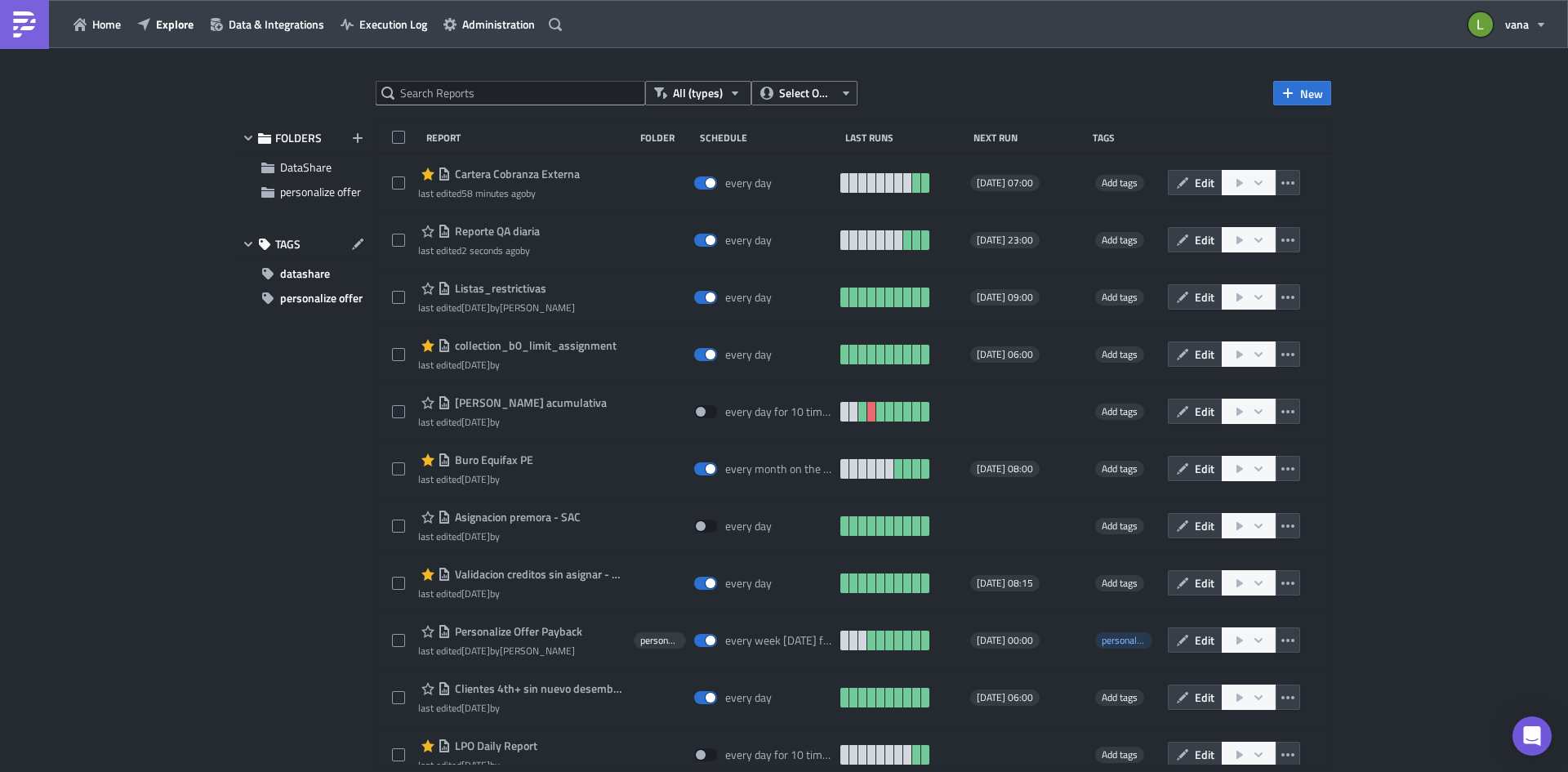
click at [29, 26] on img at bounding box center [24, 24] width 26 height 26
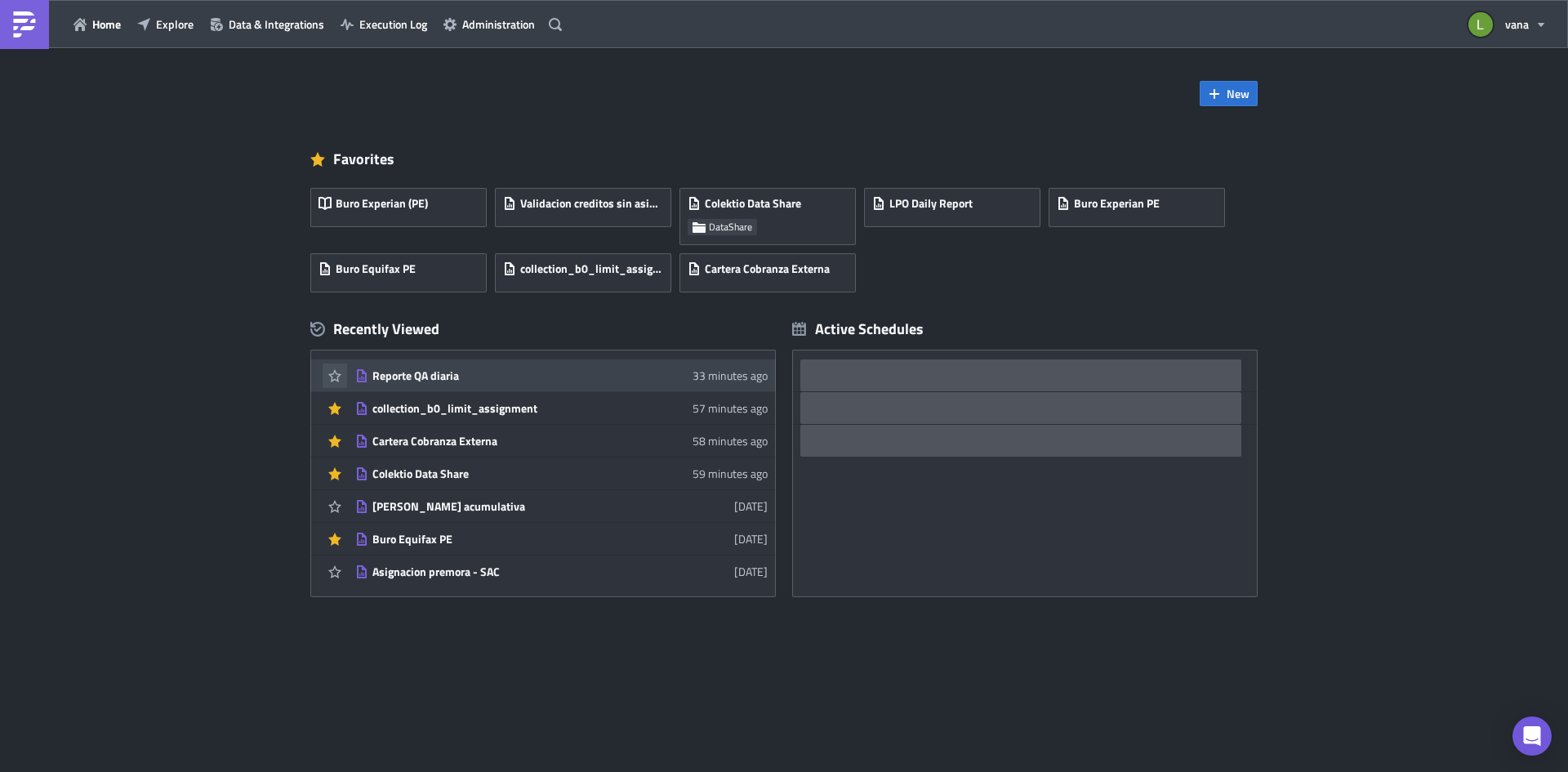
click at [333, 372] on icon "button" at bounding box center [335, 376] width 13 height 13
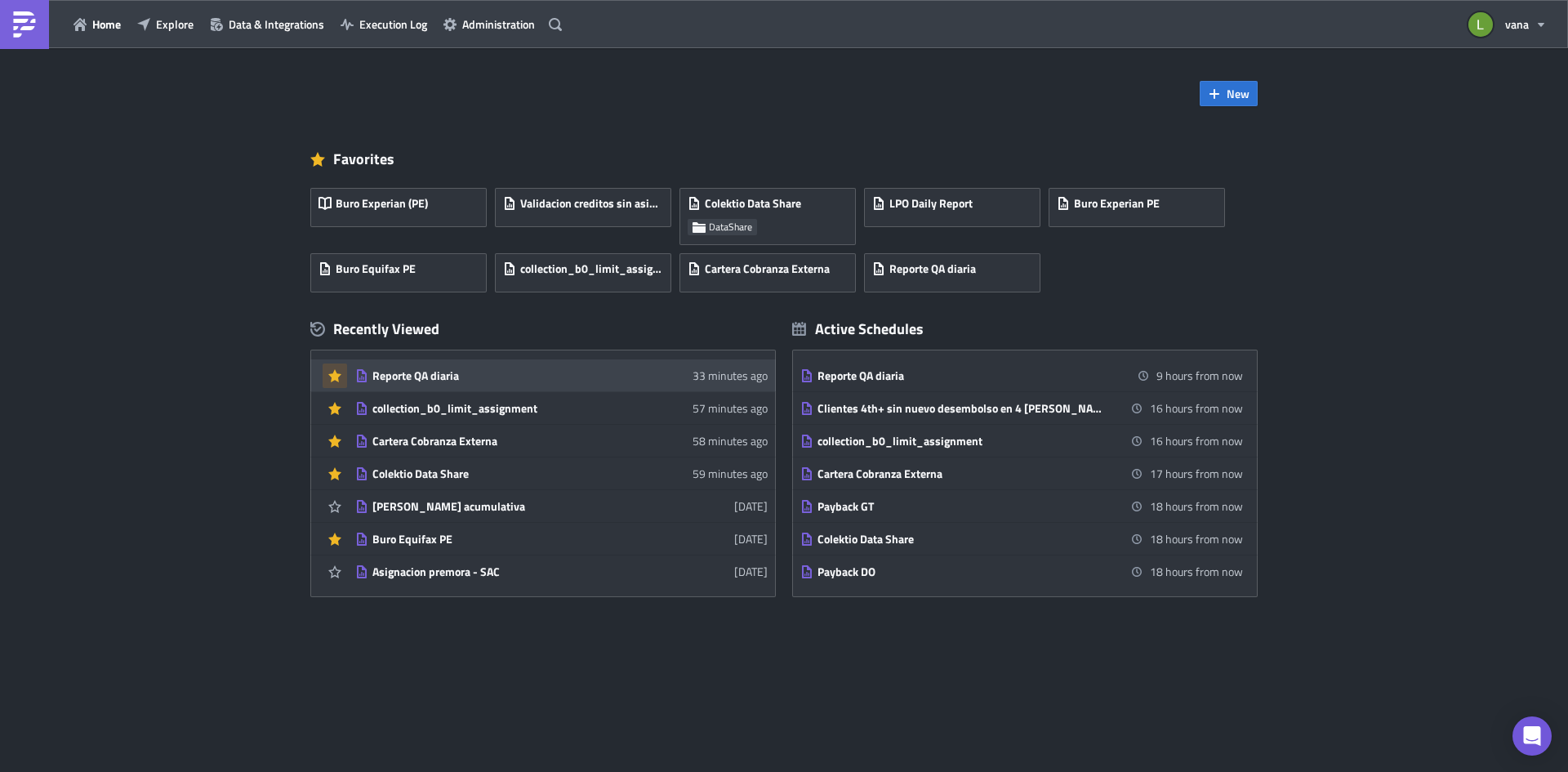
click at [472, 380] on div "Reporte QA diaria" at bounding box center [516, 375] width 286 height 14
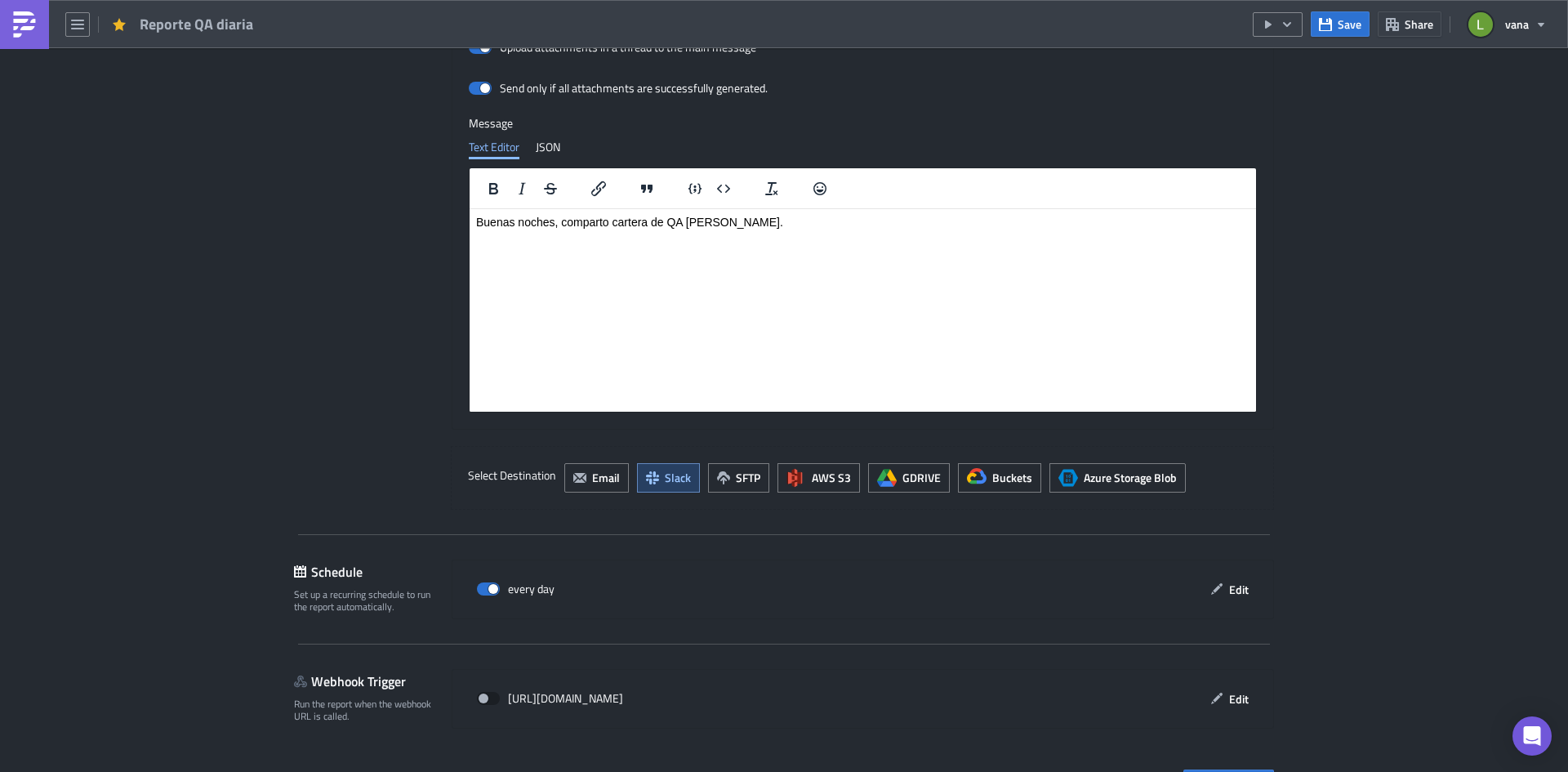
scroll to position [1341, 0]
